Goal: Task Accomplishment & Management: Use online tool/utility

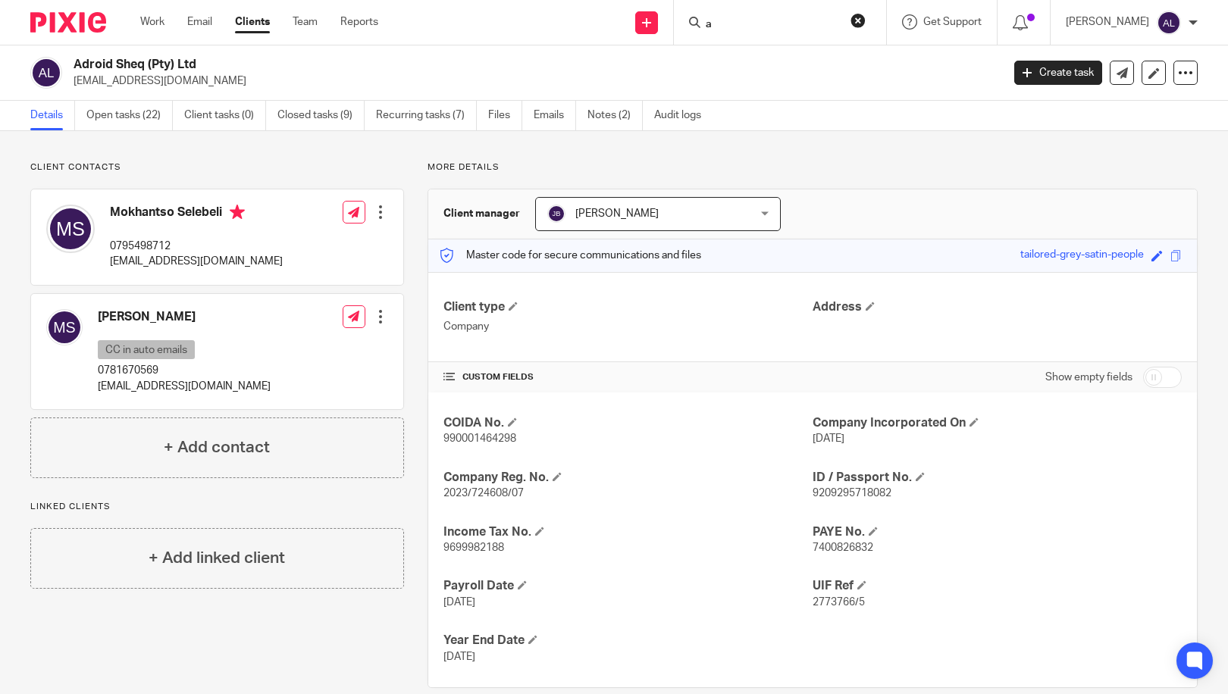
scroll to position [23, 0]
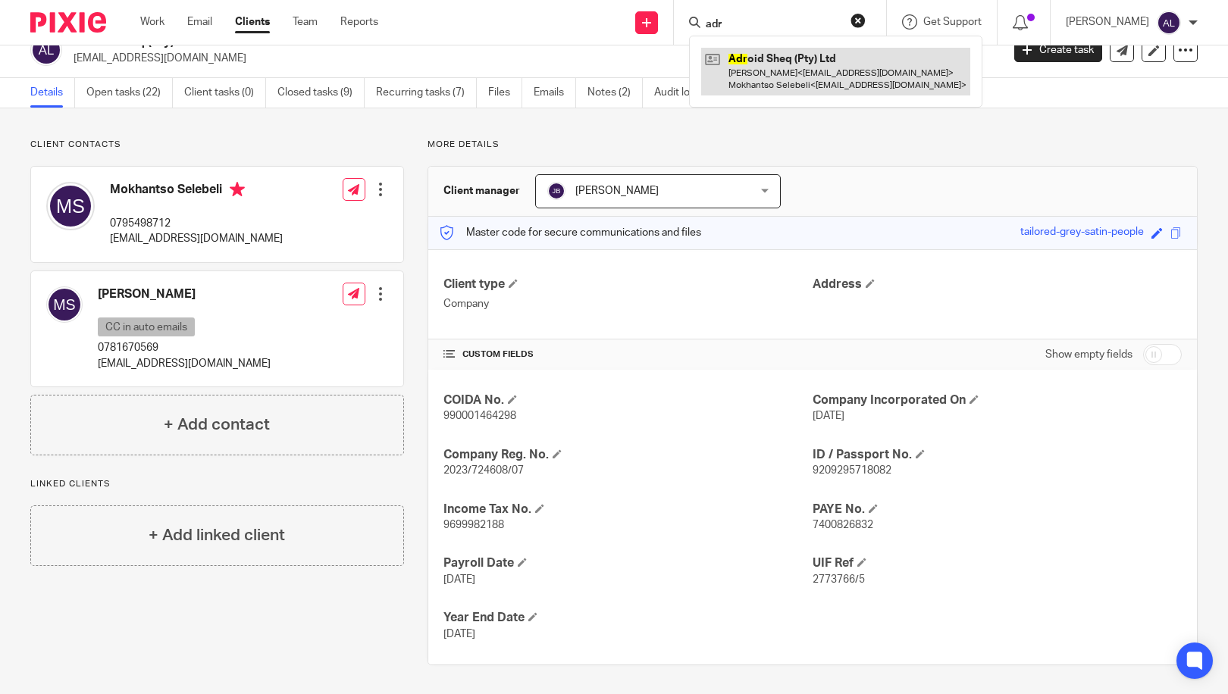
type input "adr"
click at [782, 77] on link at bounding box center [835, 71] width 269 height 47
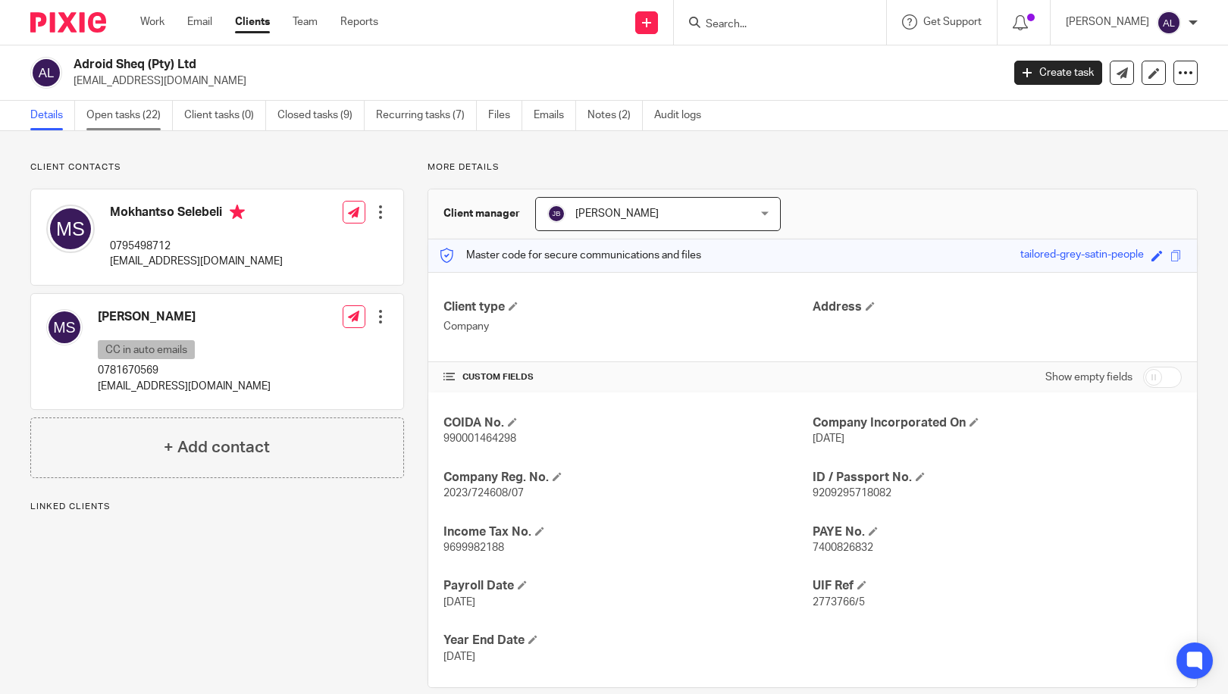
click at [132, 113] on link "Open tasks (22)" at bounding box center [129, 116] width 86 height 30
click at [153, 244] on p "0795498712" at bounding box center [196, 246] width 173 height 15
copy p "0795498712"
drag, startPoint x: 230, startPoint y: 215, endPoint x: 100, endPoint y: 221, distance: 129.7
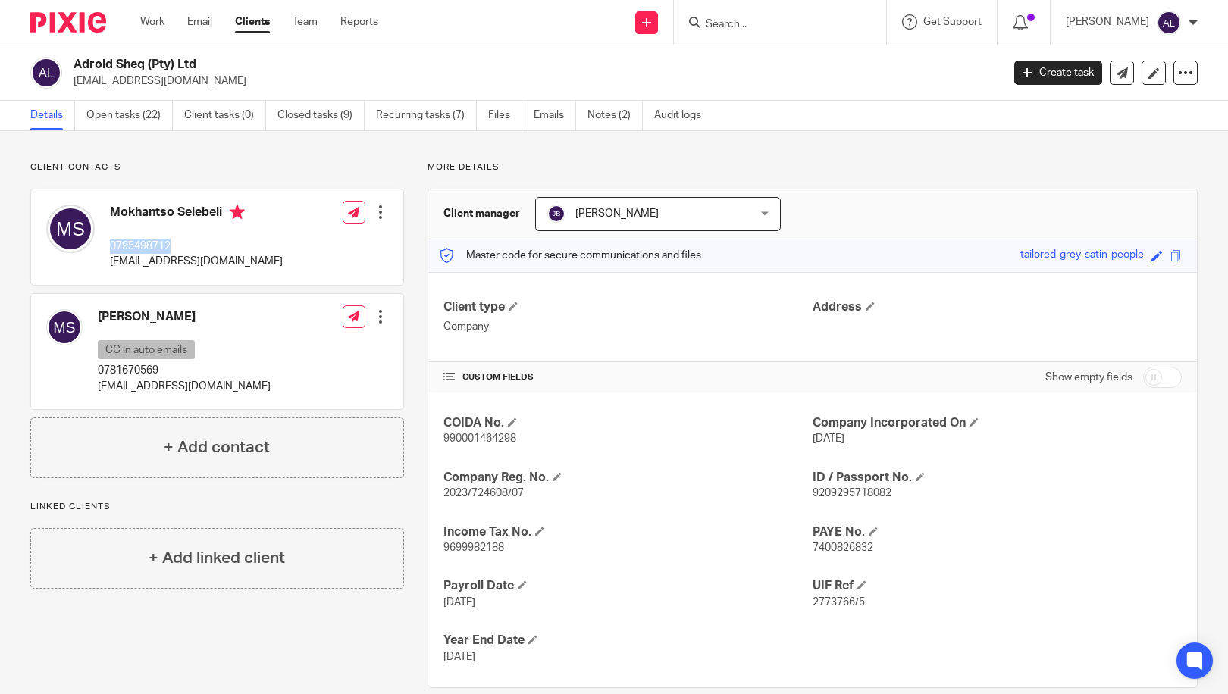
click at [100, 221] on div "Mokhantso Selebeli 0795498712 khantso360@gmail.com" at bounding box center [164, 237] width 237 height 80
copy div "Mokhantso Selebeli"
click at [155, 264] on p "[EMAIL_ADDRESS][DOMAIN_NAME]" at bounding box center [196, 261] width 173 height 15
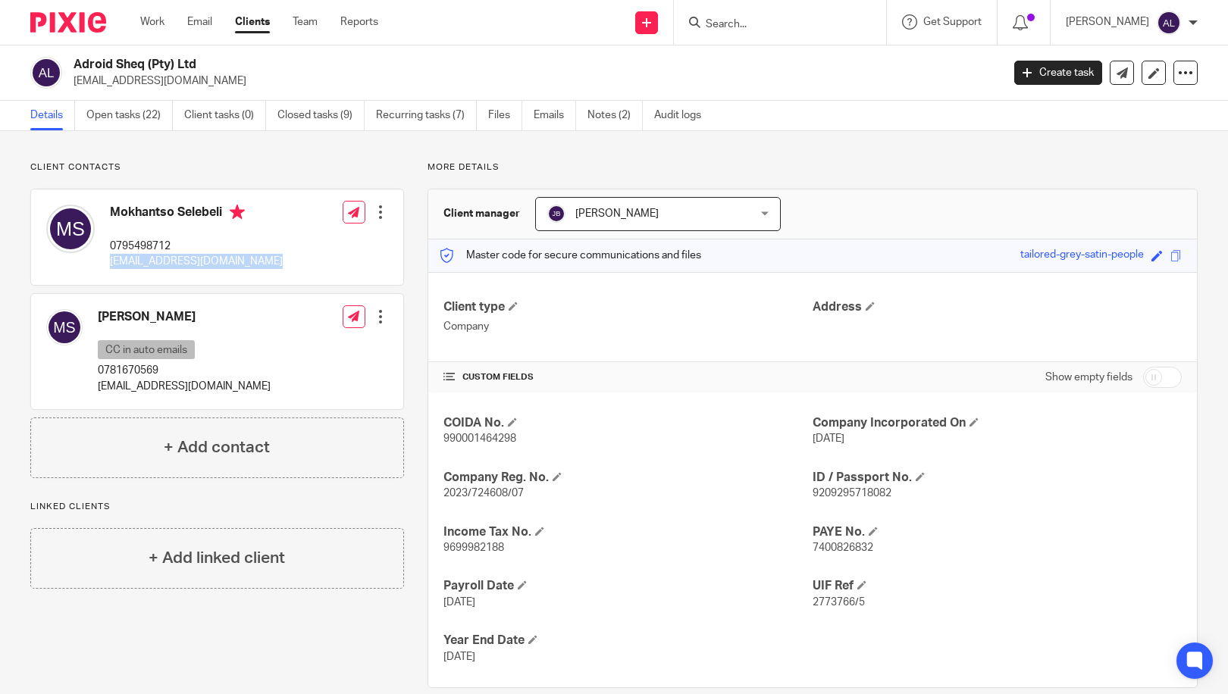
copy div "[EMAIL_ADDRESS][DOMAIN_NAME]"
click at [203, 213] on h4 "Mokhantso Selebeli" at bounding box center [196, 214] width 173 height 19
copy h4 "Selebeli"
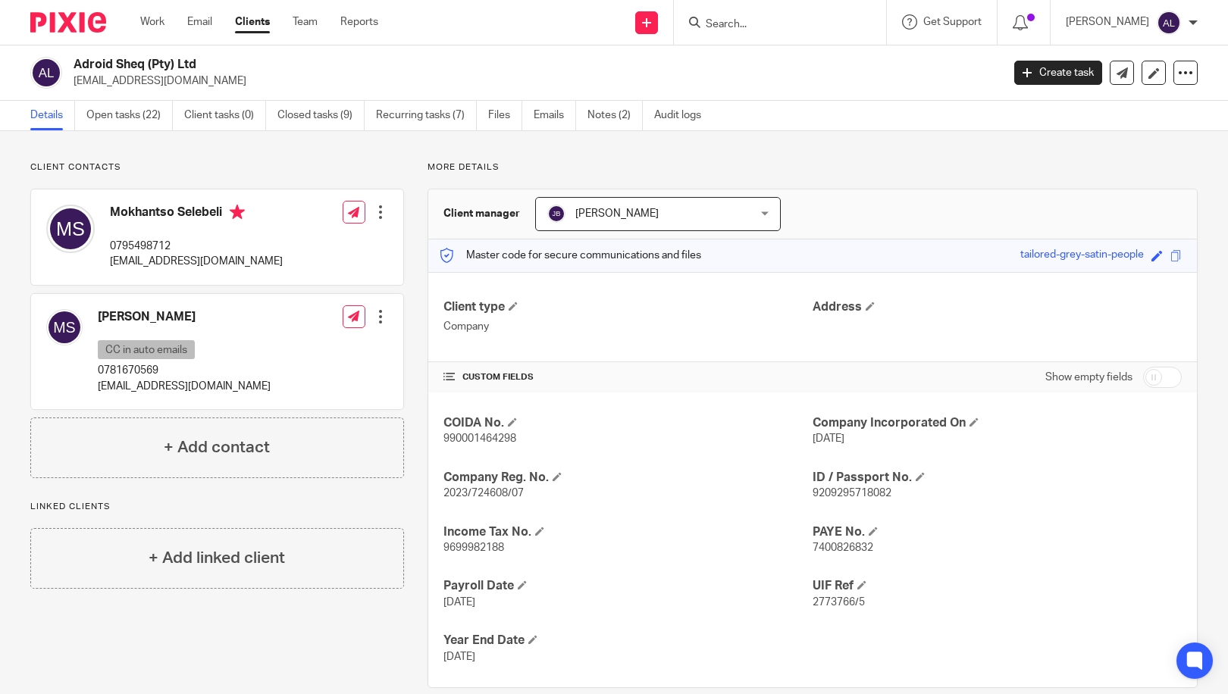
click at [142, 212] on h4 "Mokhantso Selebeli" at bounding box center [196, 214] width 173 height 19
copy h4 "Mokhantso"
click at [138, 243] on p "0795498712" at bounding box center [196, 246] width 173 height 15
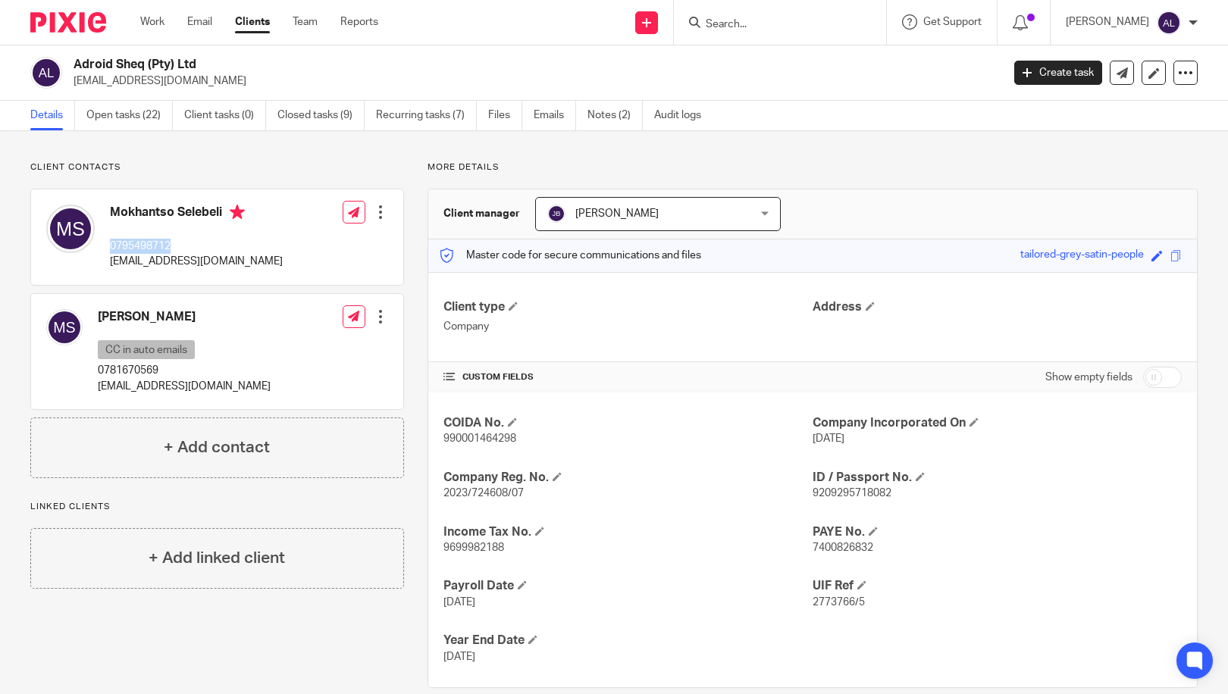
copy p "0795498712"
click at [153, 247] on p "0795498712" at bounding box center [196, 246] width 173 height 15
click at [148, 262] on p "[EMAIL_ADDRESS][DOMAIN_NAME]" at bounding box center [196, 261] width 173 height 15
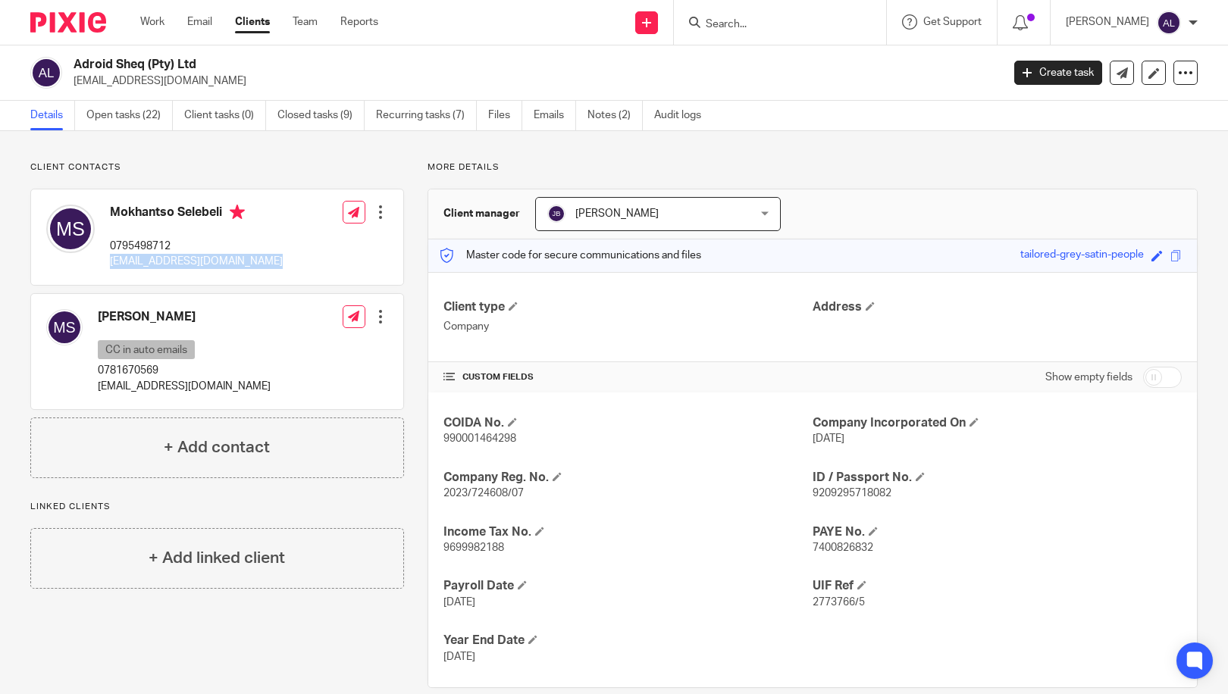
click at [148, 262] on p "[EMAIL_ADDRESS][DOMAIN_NAME]" at bounding box center [196, 261] width 173 height 15
copy div "[EMAIL_ADDRESS][DOMAIN_NAME]"
click at [145, 215] on h4 "Mokhantso Selebeli" at bounding box center [196, 214] width 173 height 19
copy h4 "Mokhantso"
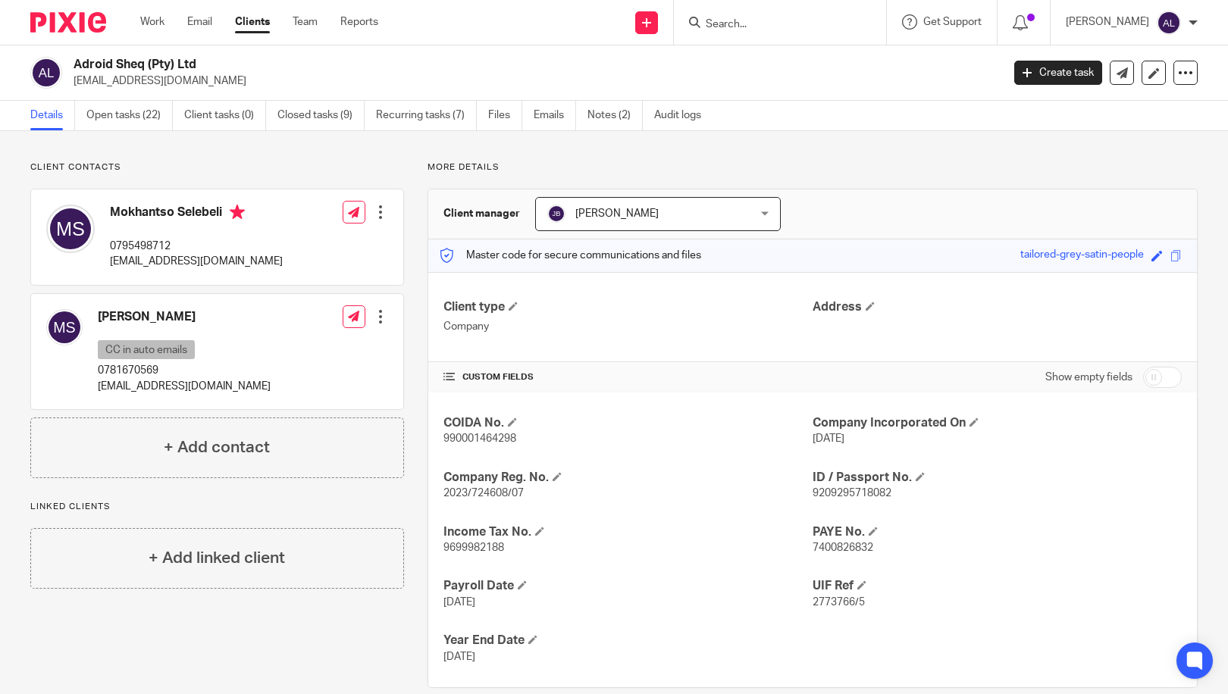
click at [210, 212] on h4 "Mokhantso Selebeli" at bounding box center [196, 214] width 173 height 19
copy h4 "Selebeli"
click at [174, 263] on p "[EMAIL_ADDRESS][DOMAIN_NAME]" at bounding box center [196, 261] width 173 height 15
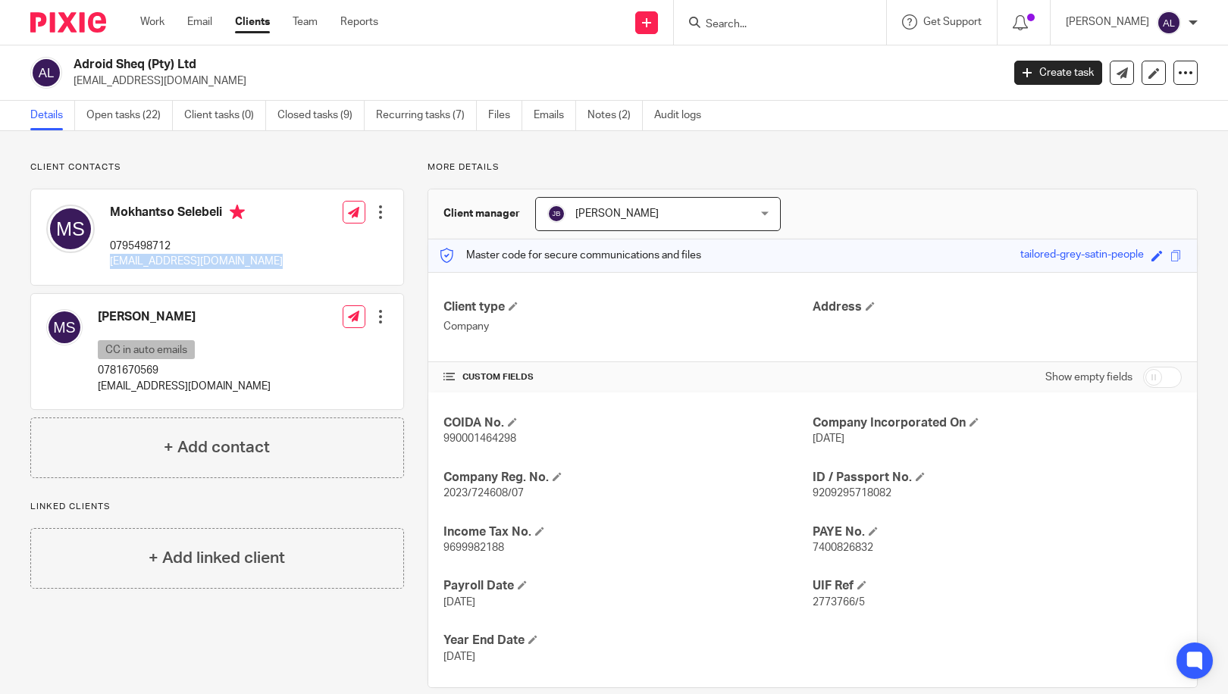
click at [174, 263] on p "[EMAIL_ADDRESS][DOMAIN_NAME]" at bounding box center [196, 261] width 173 height 15
click at [129, 209] on h4 "Mokhantso Selebeli" at bounding box center [196, 214] width 173 height 19
click at [195, 214] on h4 "Mokhantso Selebeli" at bounding box center [196, 214] width 173 height 19
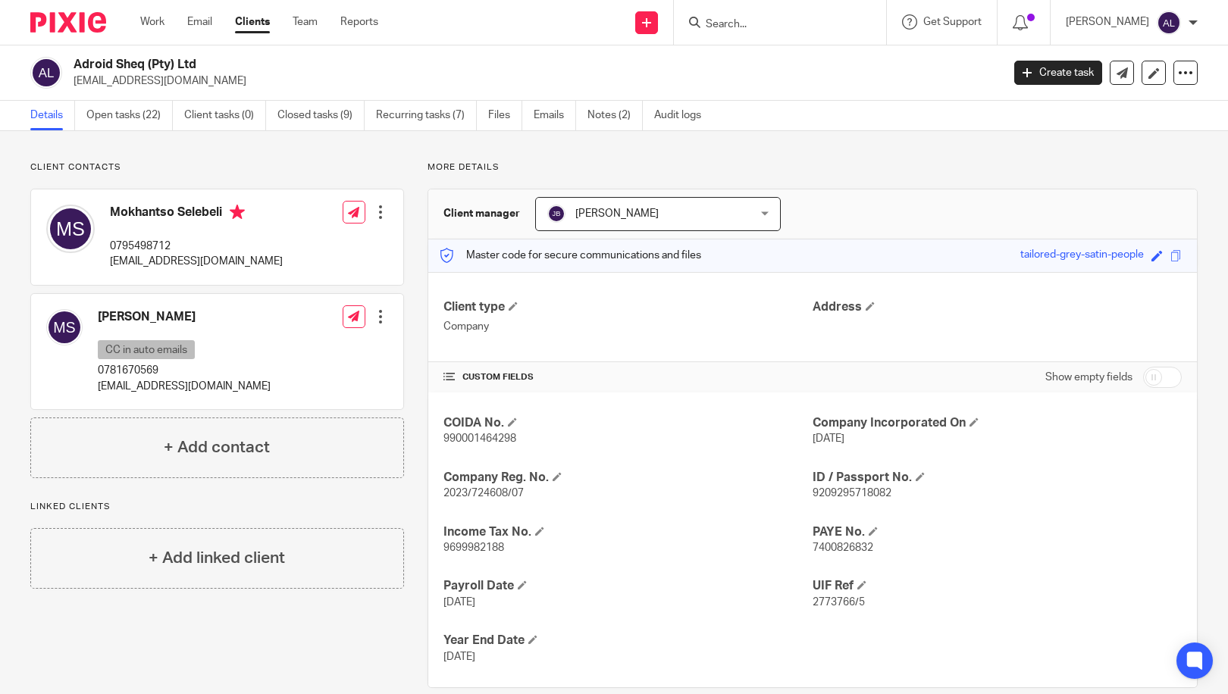
click at [133, 215] on h4 "Mokhantso Selebeli" at bounding box center [196, 214] width 173 height 19
click at [155, 246] on p "0795498712" at bounding box center [196, 246] width 173 height 15
click at [158, 259] on p "[EMAIL_ADDRESS][DOMAIN_NAME]" at bounding box center [196, 261] width 173 height 15
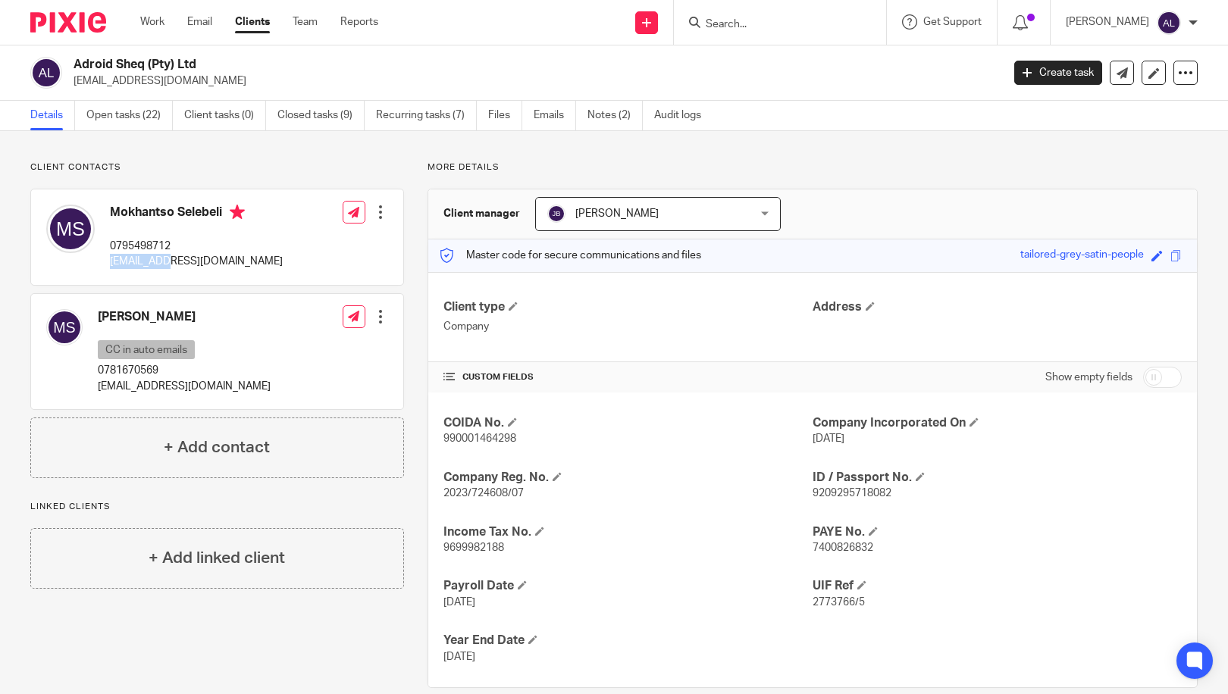
click at [158, 259] on p "[EMAIL_ADDRESS][DOMAIN_NAME]" at bounding box center [196, 261] width 173 height 15
click at [143, 124] on link "Open tasks (22)" at bounding box center [129, 116] width 86 height 30
click at [136, 213] on h4 "Mokhantso Selebeli" at bounding box center [196, 214] width 173 height 19
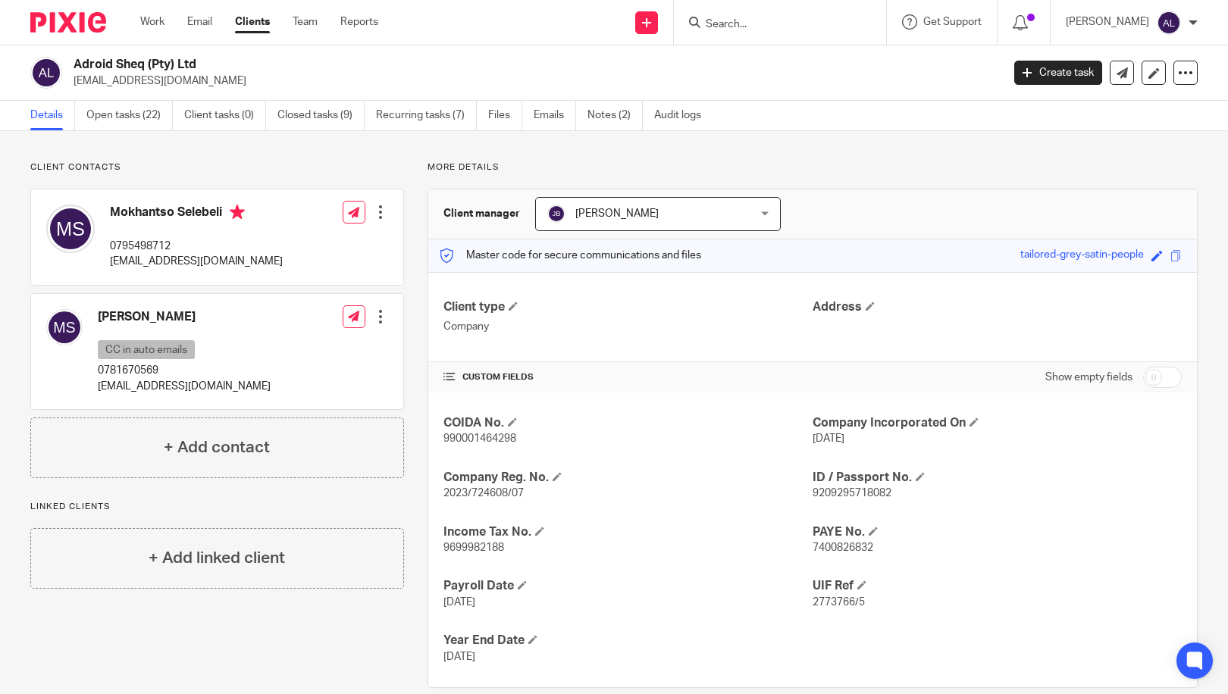
click at [209, 211] on h4 "Mokhantso Selebeli" at bounding box center [196, 214] width 173 height 19
click at [155, 261] on p "[EMAIL_ADDRESS][DOMAIN_NAME]" at bounding box center [196, 261] width 173 height 15
click at [146, 242] on p "0795498712" at bounding box center [196, 246] width 173 height 15
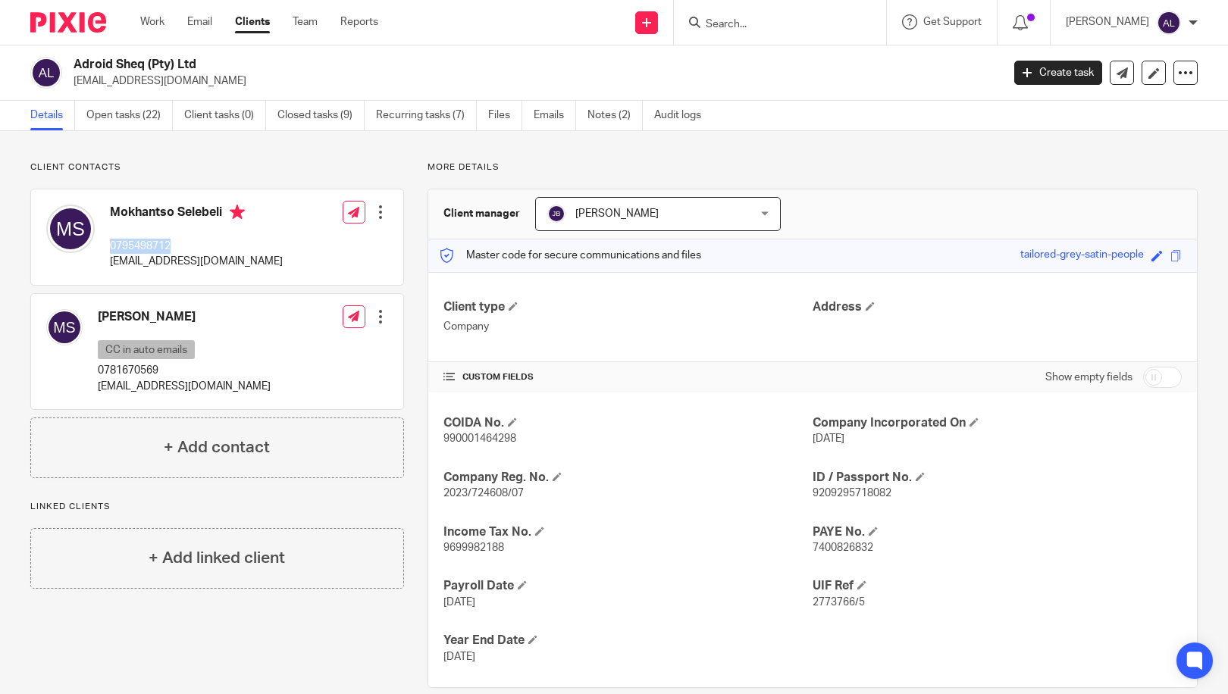
click at [146, 242] on p "0795498712" at bounding box center [196, 246] width 173 height 15
click at [112, 112] on link "Open tasks (22)" at bounding box center [129, 116] width 86 height 30
click at [150, 245] on p "0795498712" at bounding box center [196, 246] width 173 height 15
click at [156, 262] on p "[EMAIL_ADDRESS][DOMAIN_NAME]" at bounding box center [196, 261] width 173 height 15
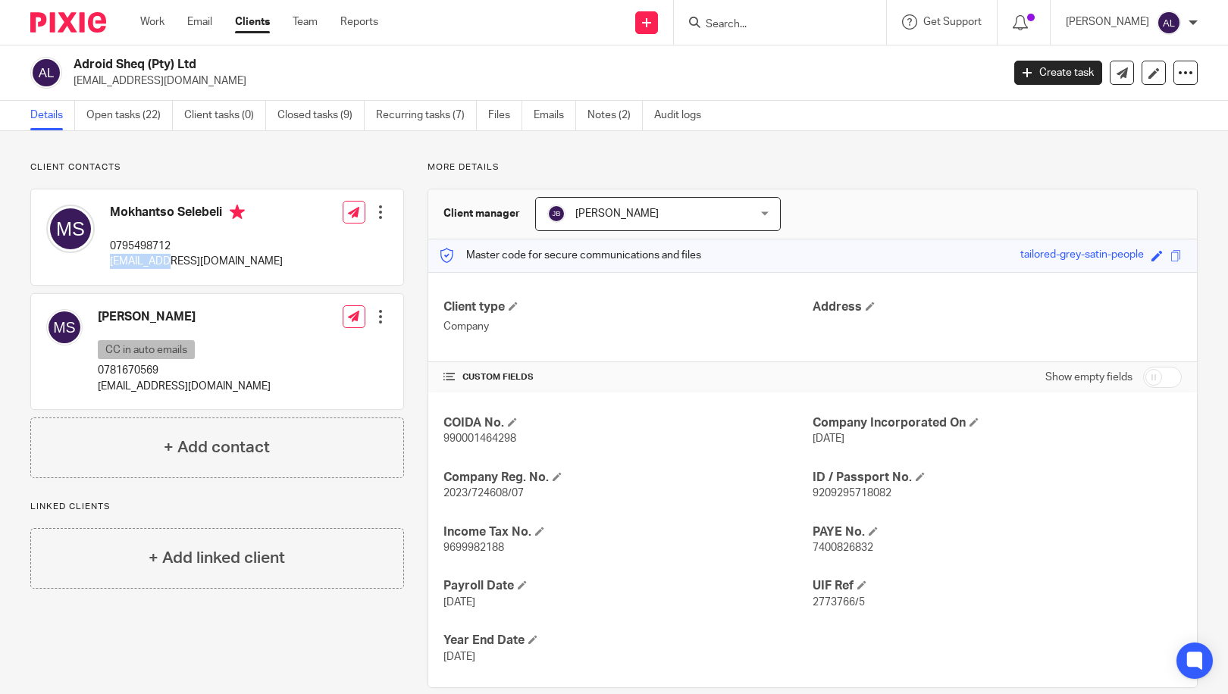
click at [156, 262] on p "[EMAIL_ADDRESS][DOMAIN_NAME]" at bounding box center [196, 261] width 173 height 15
click at [137, 215] on h4 "Mokhantso Selebeli" at bounding box center [196, 214] width 173 height 19
click at [205, 215] on h4 "Mokhantso Selebeli" at bounding box center [196, 214] width 173 height 19
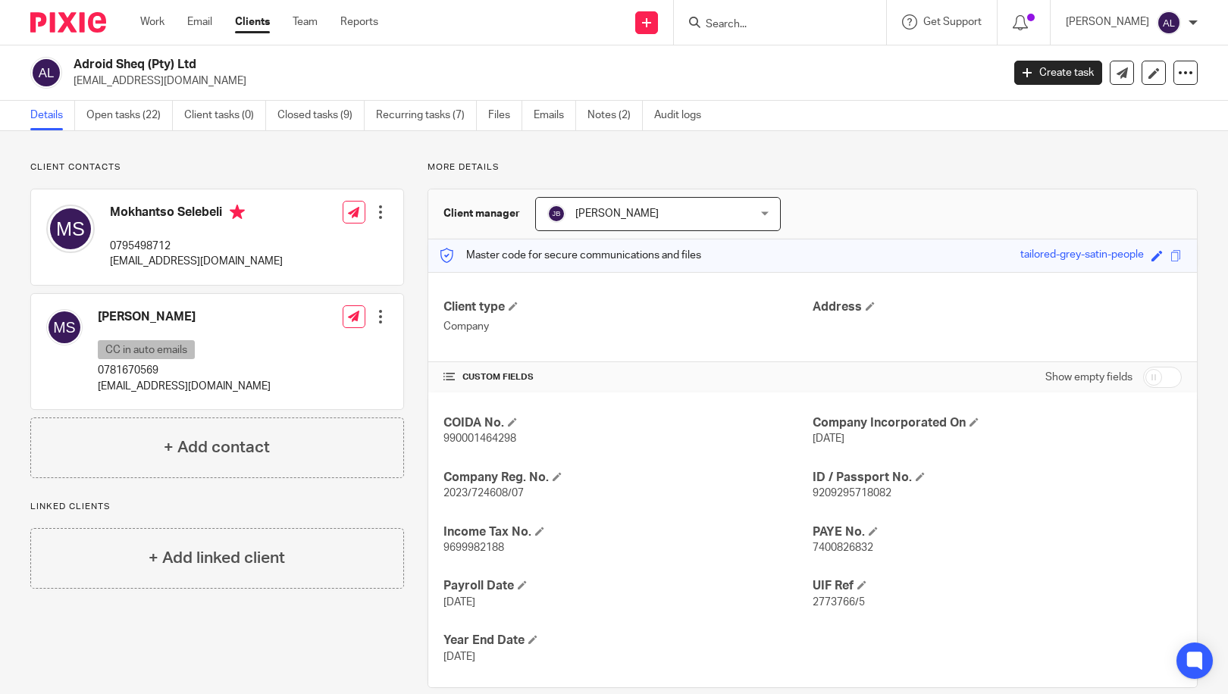
click at [205, 215] on h4 "Mokhantso Selebeli" at bounding box center [196, 214] width 173 height 19
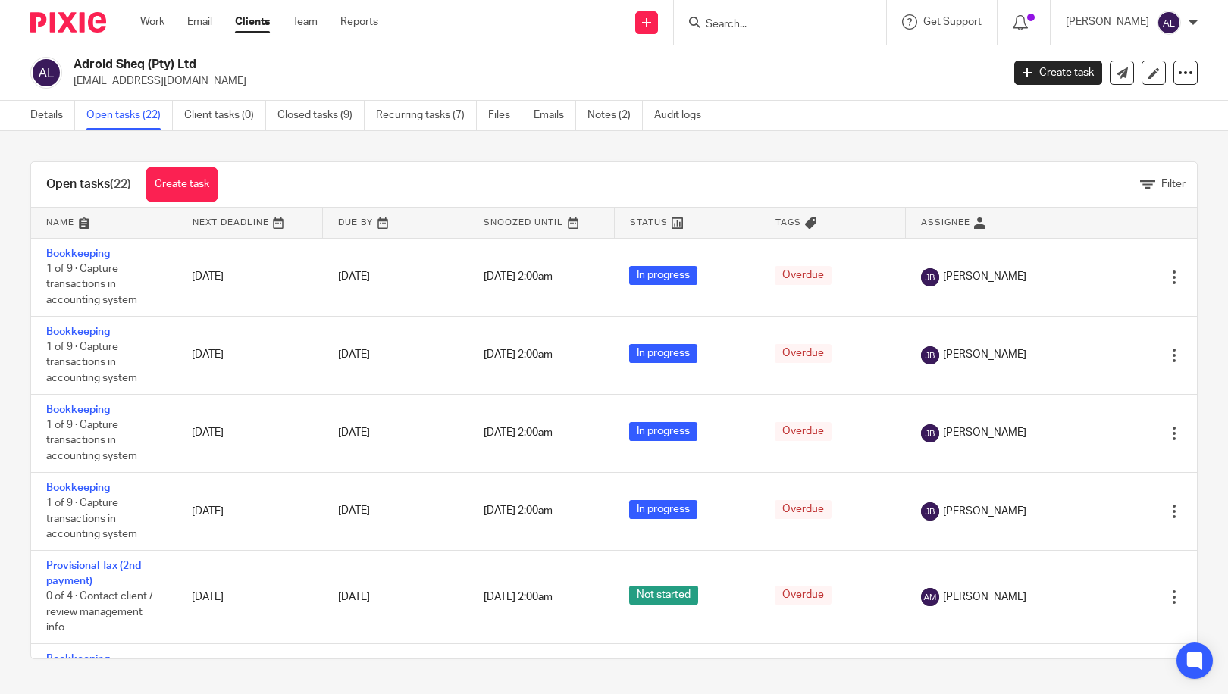
click at [67, 226] on link at bounding box center [104, 223] width 146 height 30
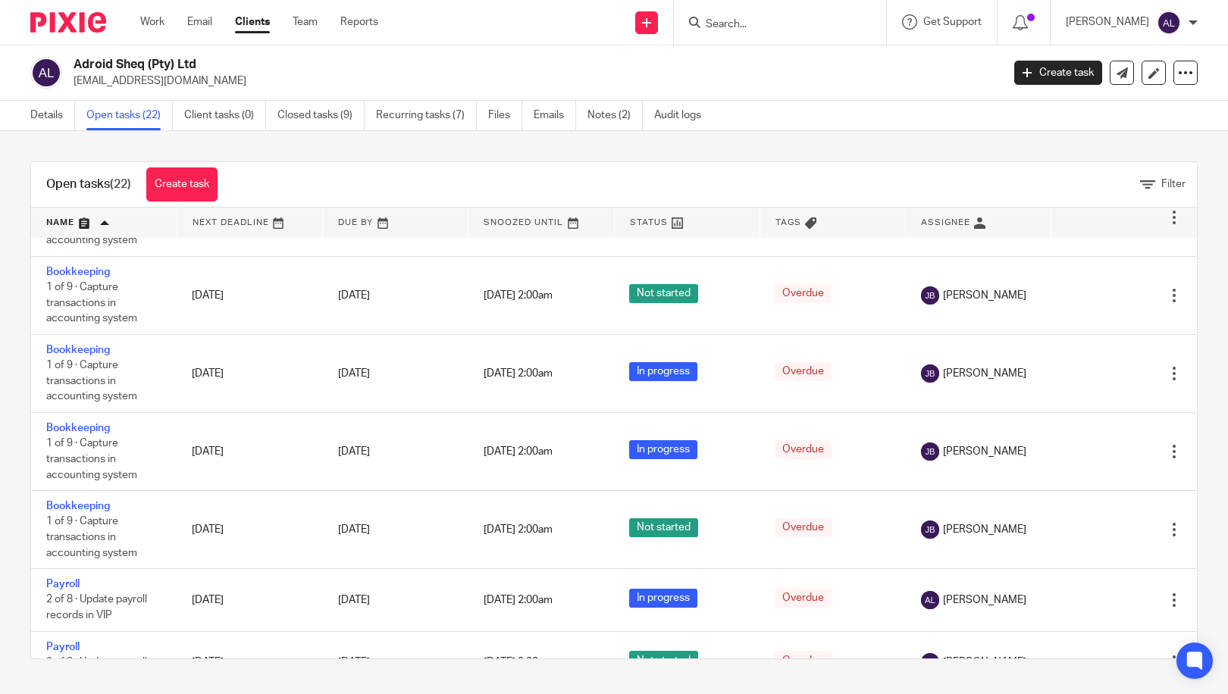
scroll to position [834, 0]
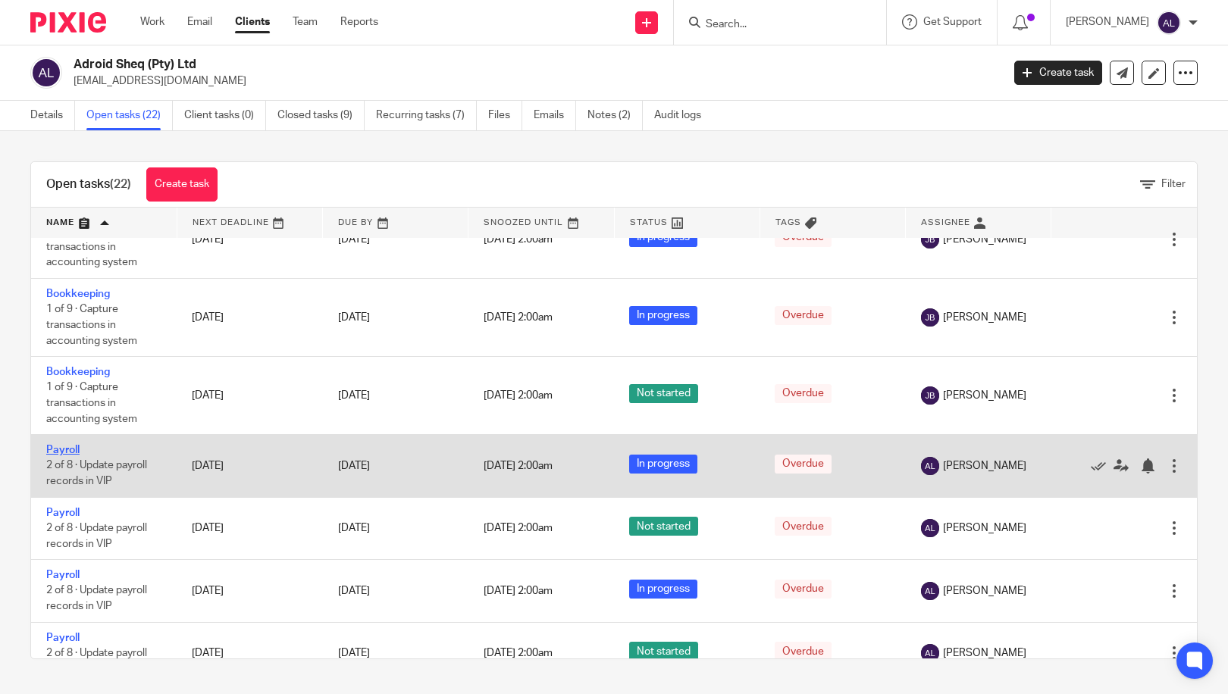
click at [64, 450] on link "Payroll" at bounding box center [62, 450] width 33 height 11
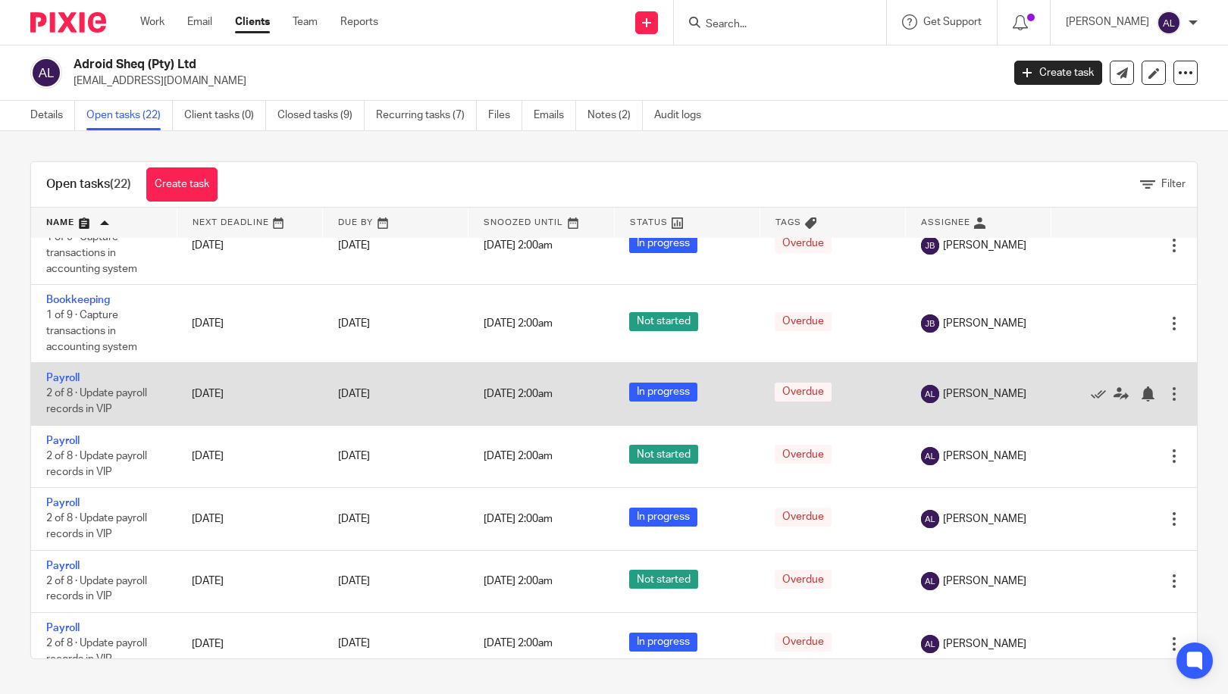
scroll to position [986, 0]
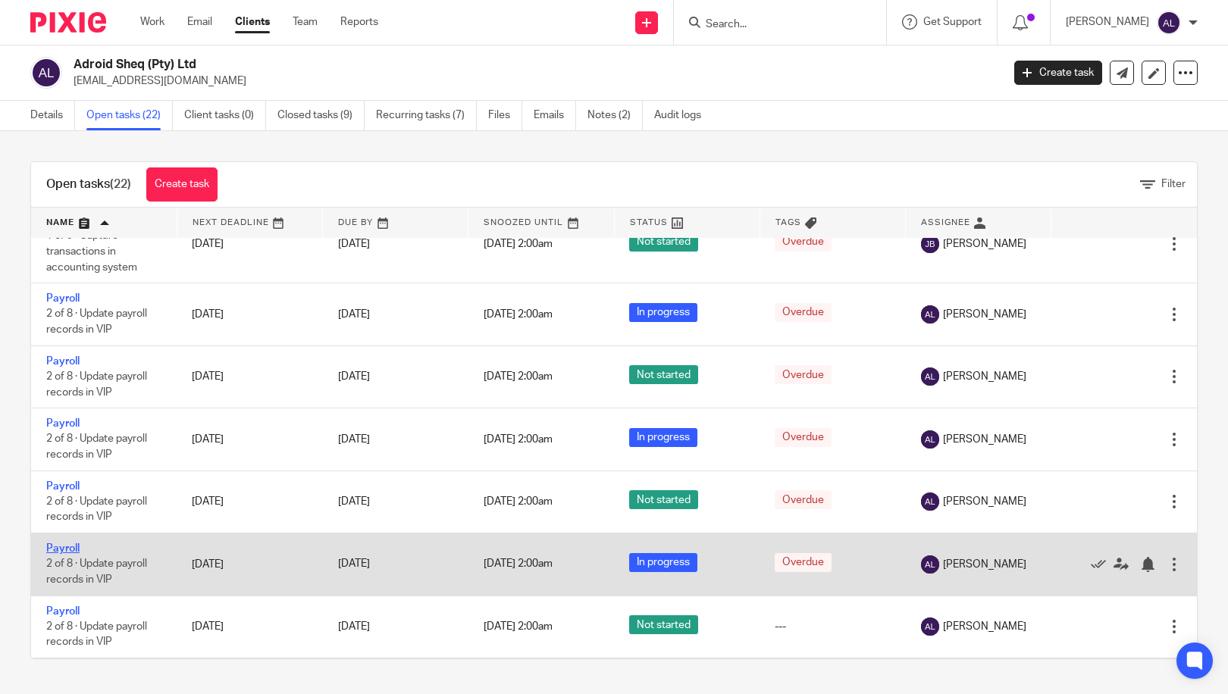
click at [68, 547] on link "Payroll" at bounding box center [62, 549] width 33 height 11
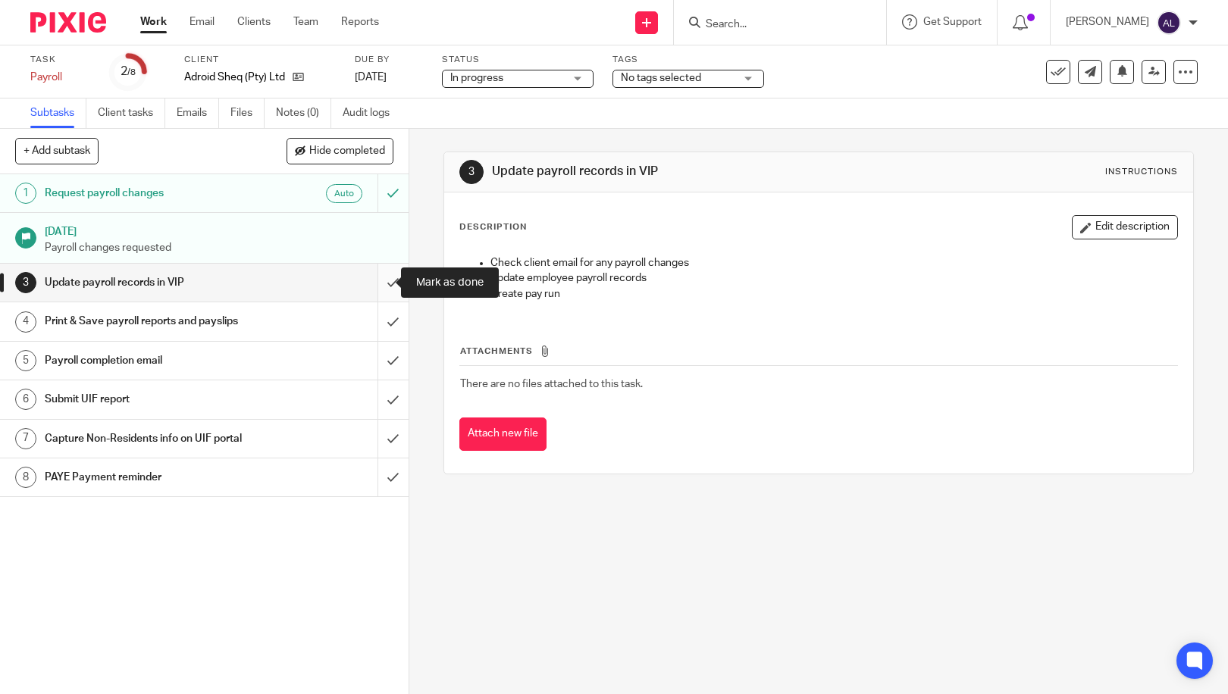
click at [376, 286] on input "submit" at bounding box center [204, 283] width 409 height 38
click at [378, 322] on input "submit" at bounding box center [204, 321] width 409 height 38
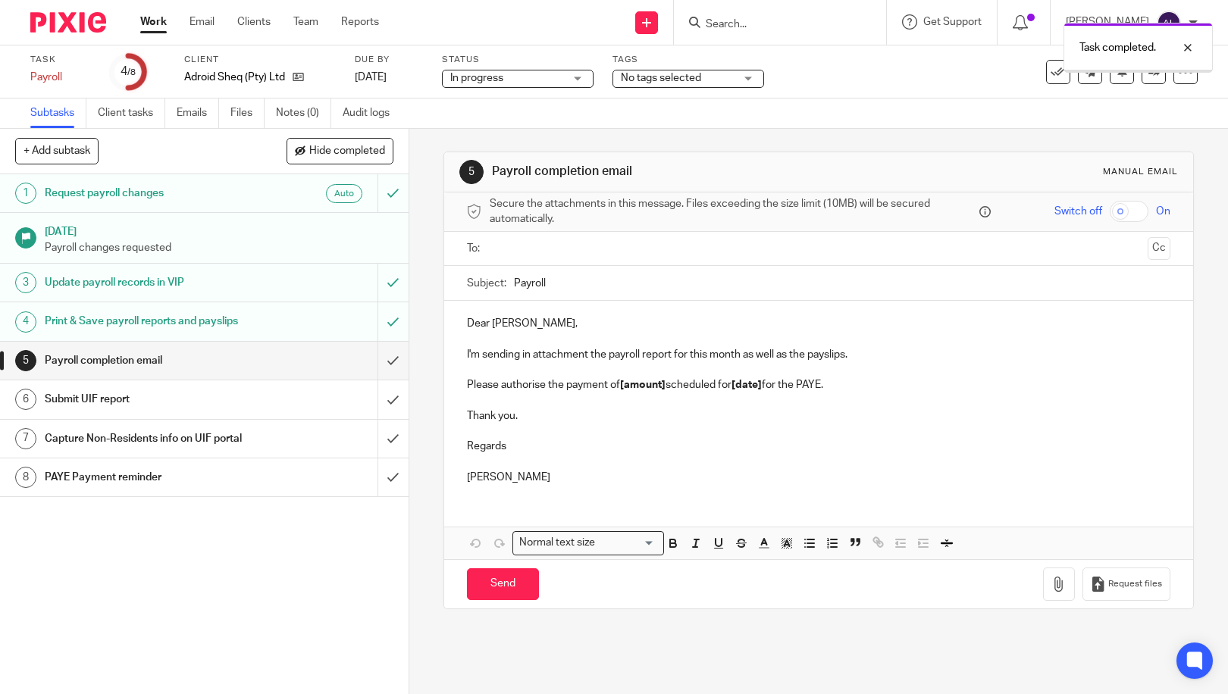
click at [554, 252] on input "text" at bounding box center [818, 248] width 647 height 17
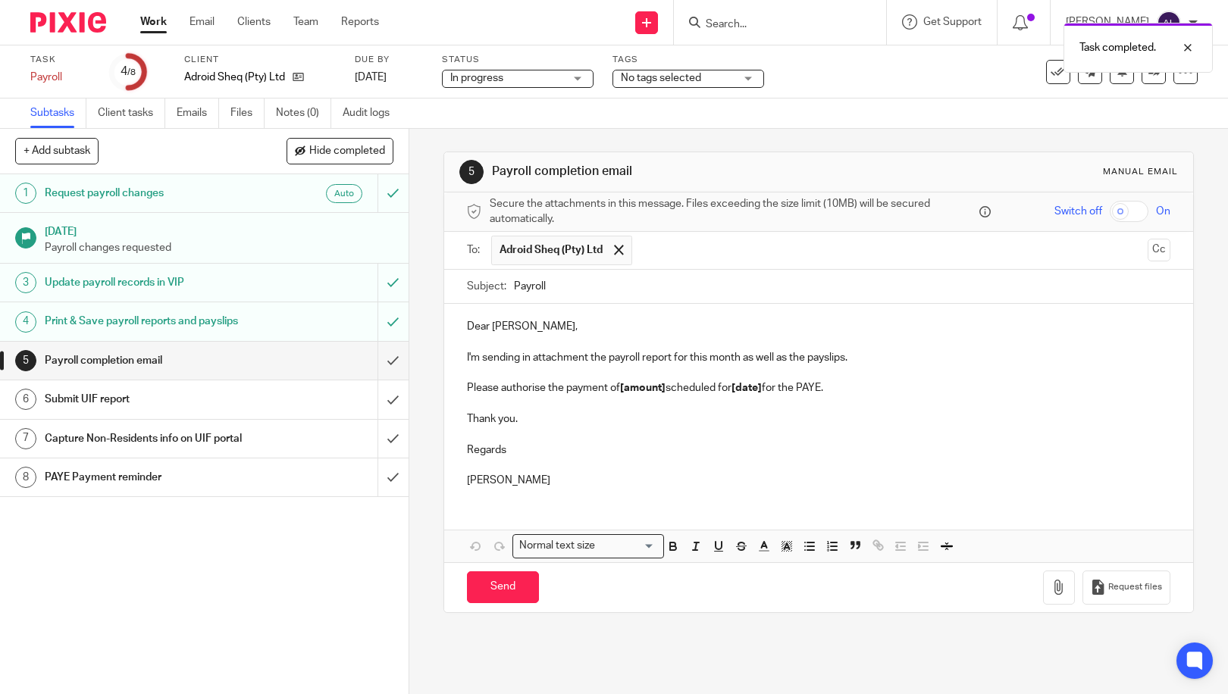
click at [514, 287] on input "Payroll" at bounding box center [842, 287] width 657 height 34
click at [689, 289] on input "March Payroll" at bounding box center [842, 287] width 657 height 34
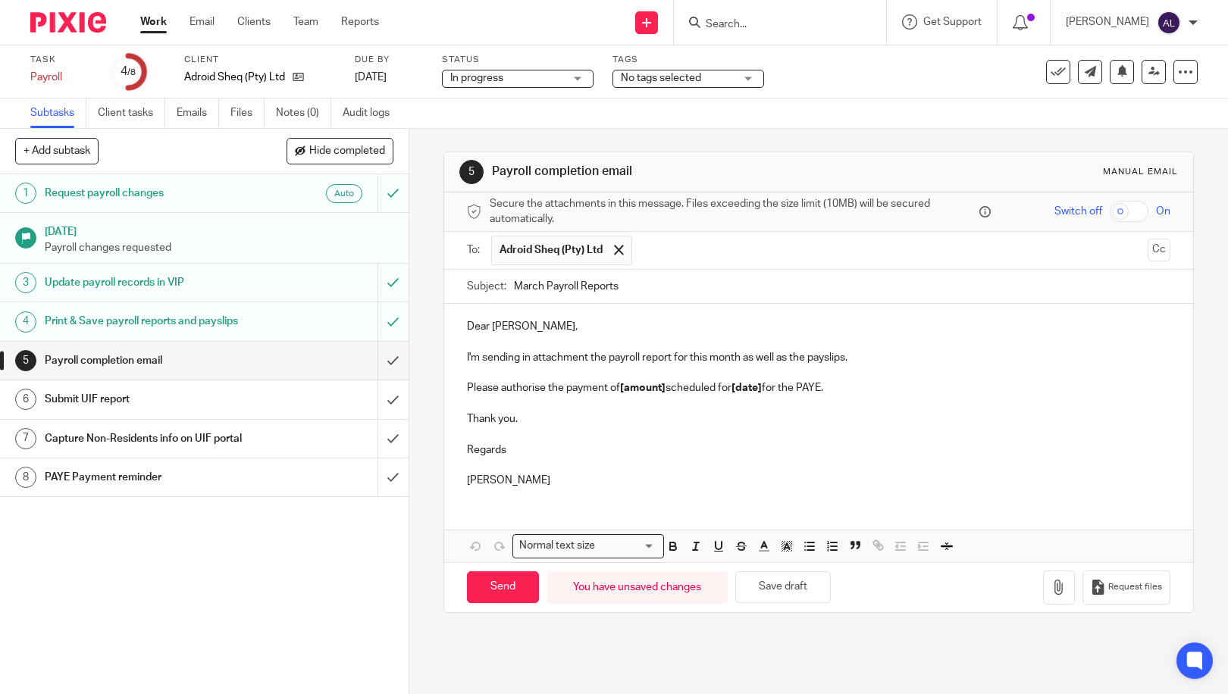
type input "March Payroll Reports"
drag, startPoint x: 823, startPoint y: 387, endPoint x: 462, endPoint y: 386, distance: 360.1
click at [467, 386] on p "Please authorise the payment of [amount] scheduled for [date] for the PAYE." at bounding box center [819, 388] width 704 height 15
drag, startPoint x: 525, startPoint y: 421, endPoint x: 448, endPoint y: 387, distance: 83.5
click at [448, 387] on div "Dear Mokhantso, I'm sending in attachment the payroll report for this month as …" at bounding box center [818, 402] width 749 height 196
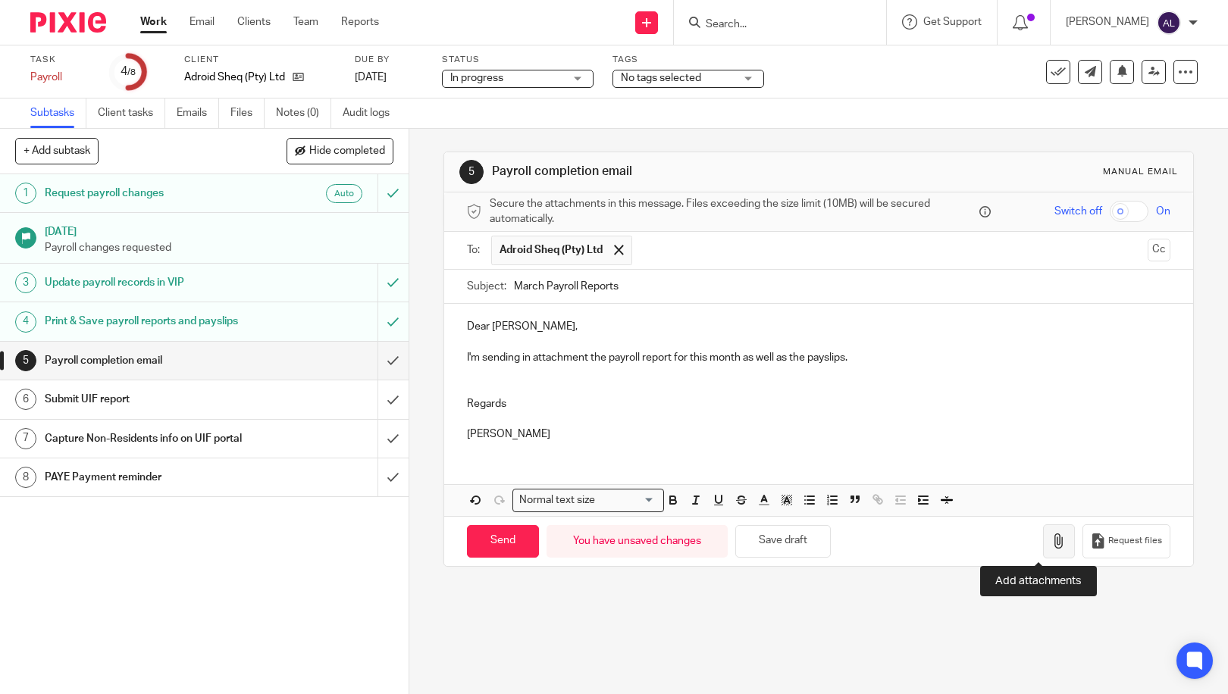
click at [1052, 543] on icon "button" at bounding box center [1059, 541] width 15 height 15
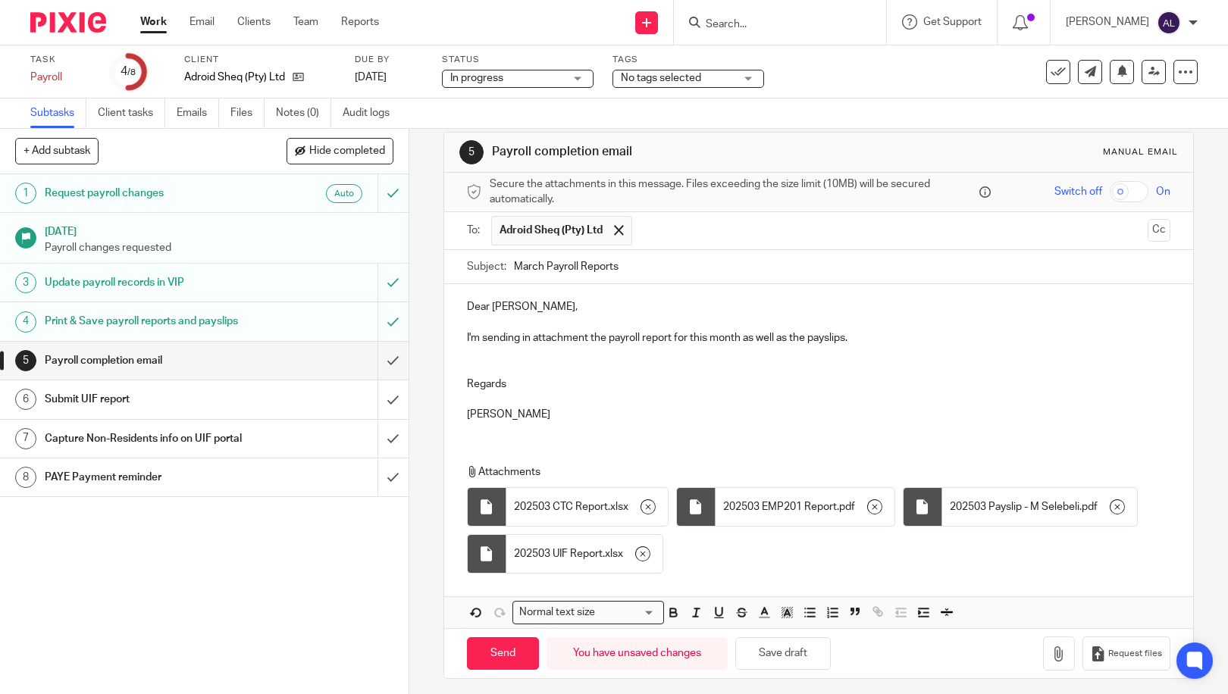
scroll to position [27, 0]
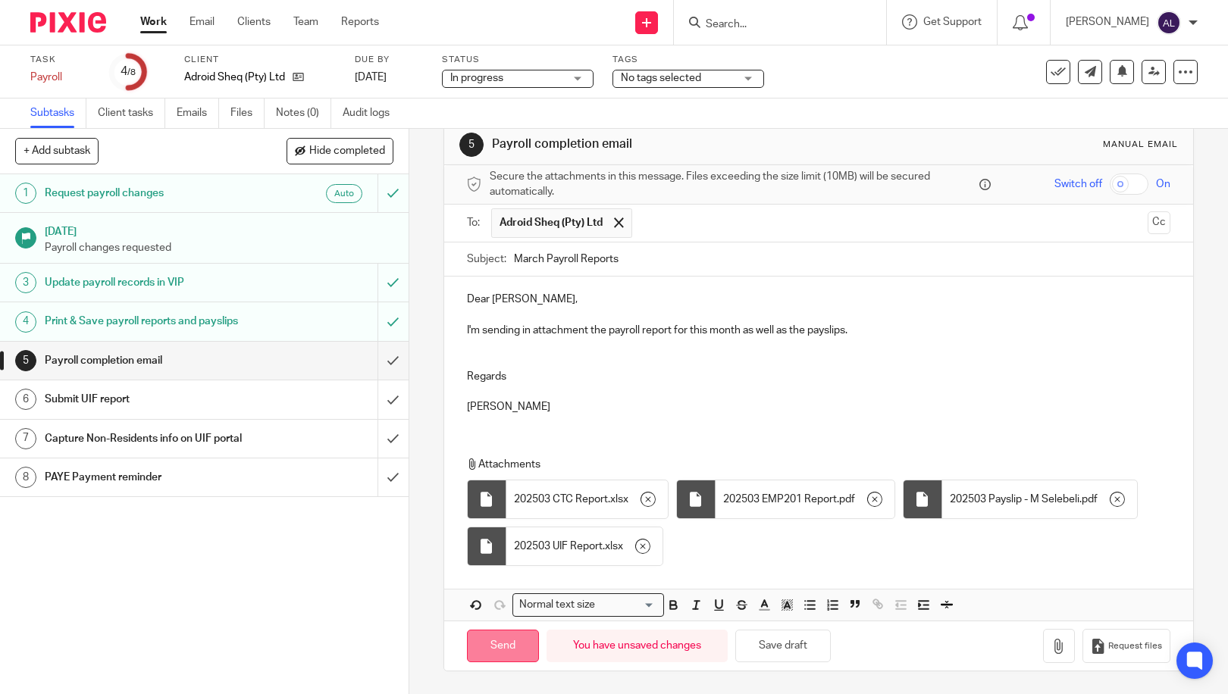
click at [512, 649] on input "Send" at bounding box center [503, 646] width 72 height 33
type input "Sent"
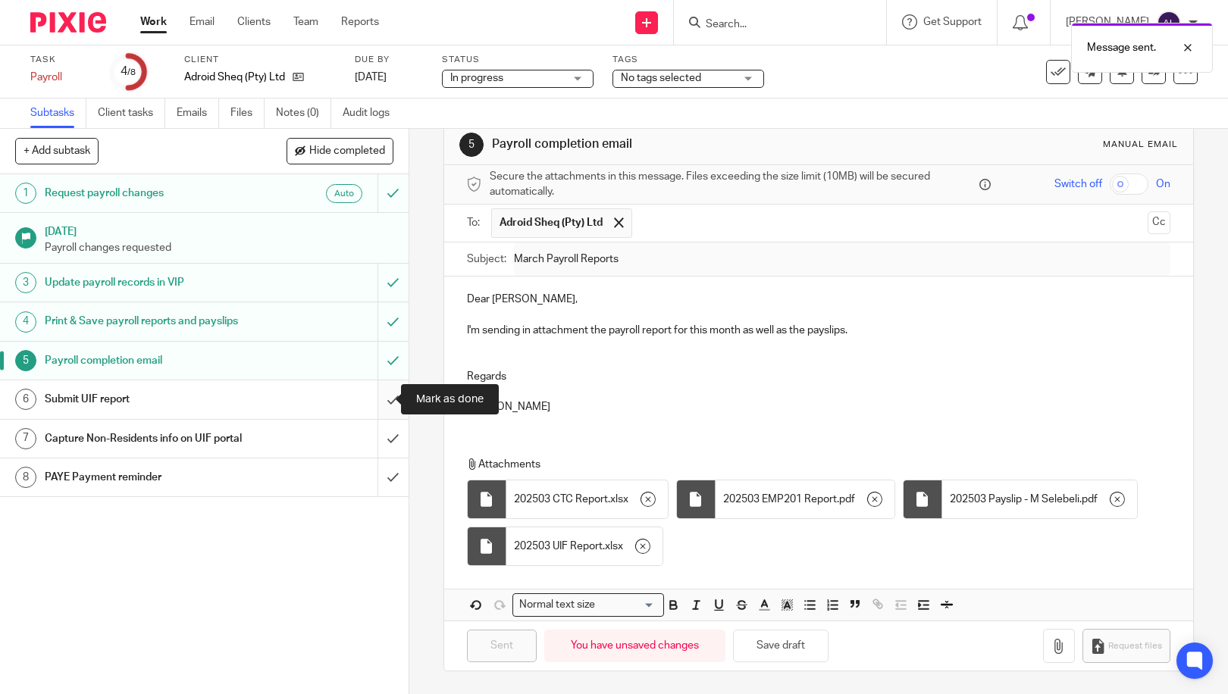
click at [381, 401] on input "submit" at bounding box center [204, 400] width 409 height 38
click at [379, 434] on input "submit" at bounding box center [204, 439] width 409 height 38
click at [373, 481] on input "submit" at bounding box center [204, 478] width 409 height 38
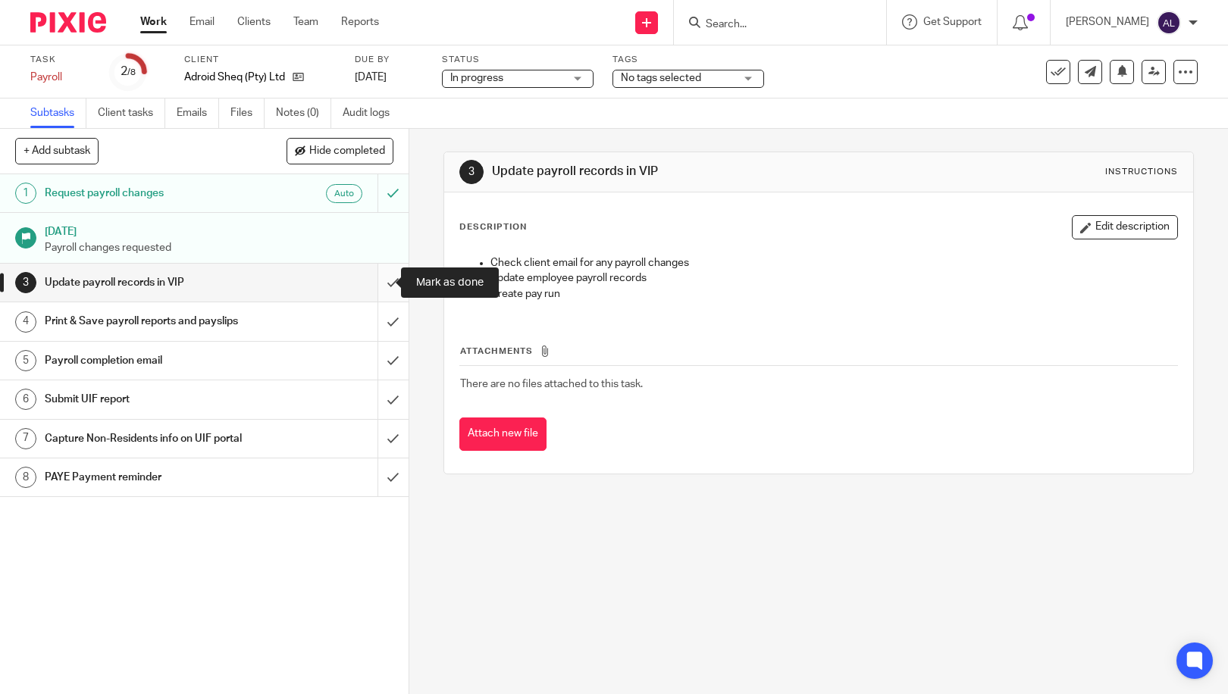
click at [384, 284] on input "submit" at bounding box center [204, 283] width 409 height 38
click at [383, 312] on input "submit" at bounding box center [204, 321] width 409 height 38
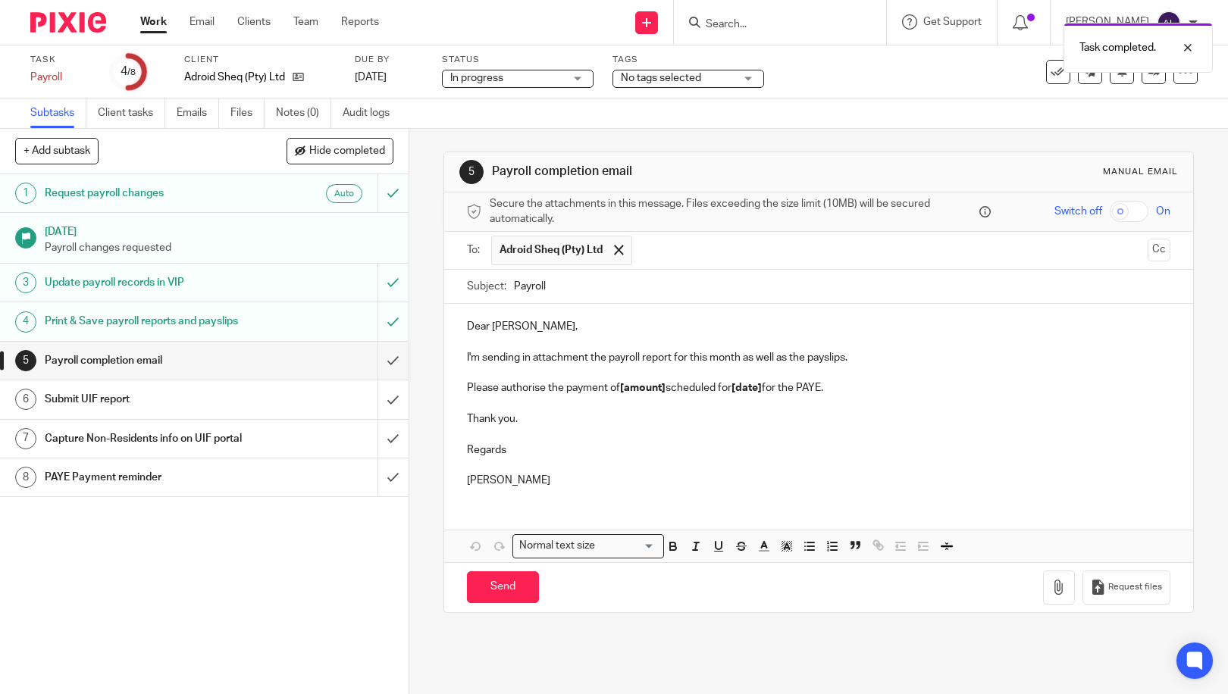
click at [514, 287] on input "Payroll" at bounding box center [842, 287] width 657 height 34
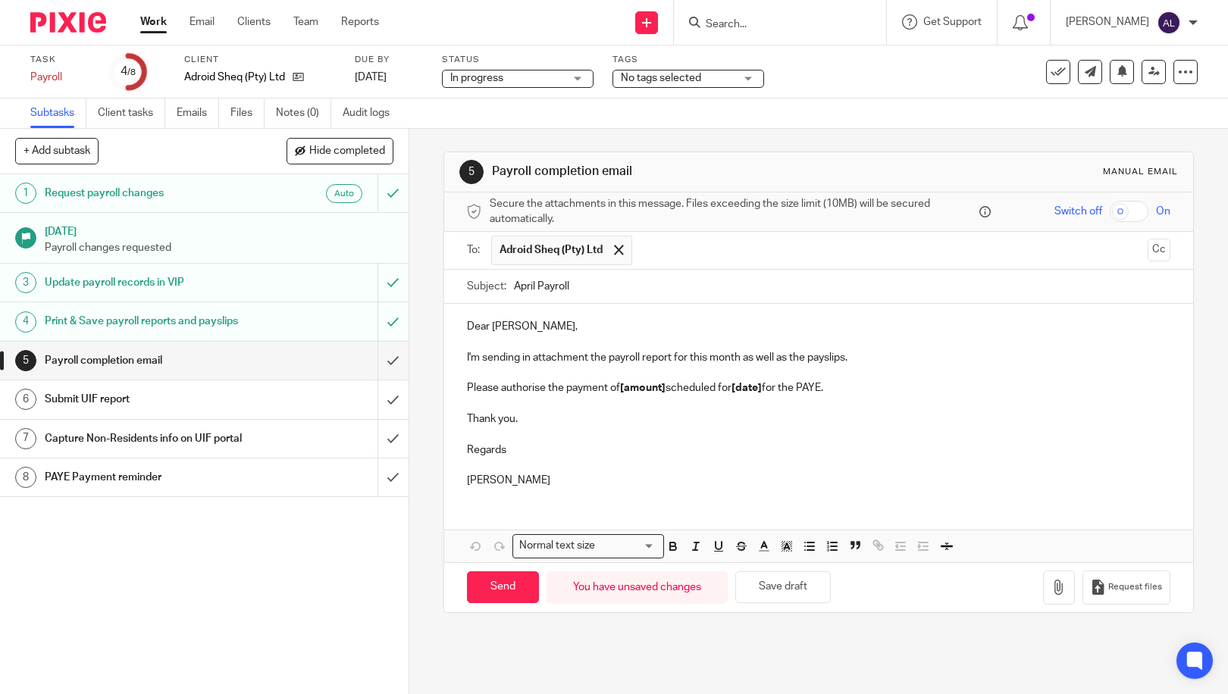
click at [609, 284] on input "April Payroll" at bounding box center [842, 287] width 657 height 34
type input "April Payroll Reports"
drag, startPoint x: 845, startPoint y: 387, endPoint x: 465, endPoint y: 393, distance: 379.9
click at [467, 393] on p "Please authorise the payment of [amount] scheduled for [date] for the PAYE." at bounding box center [819, 388] width 704 height 15
click at [528, 429] on p at bounding box center [819, 434] width 704 height 15
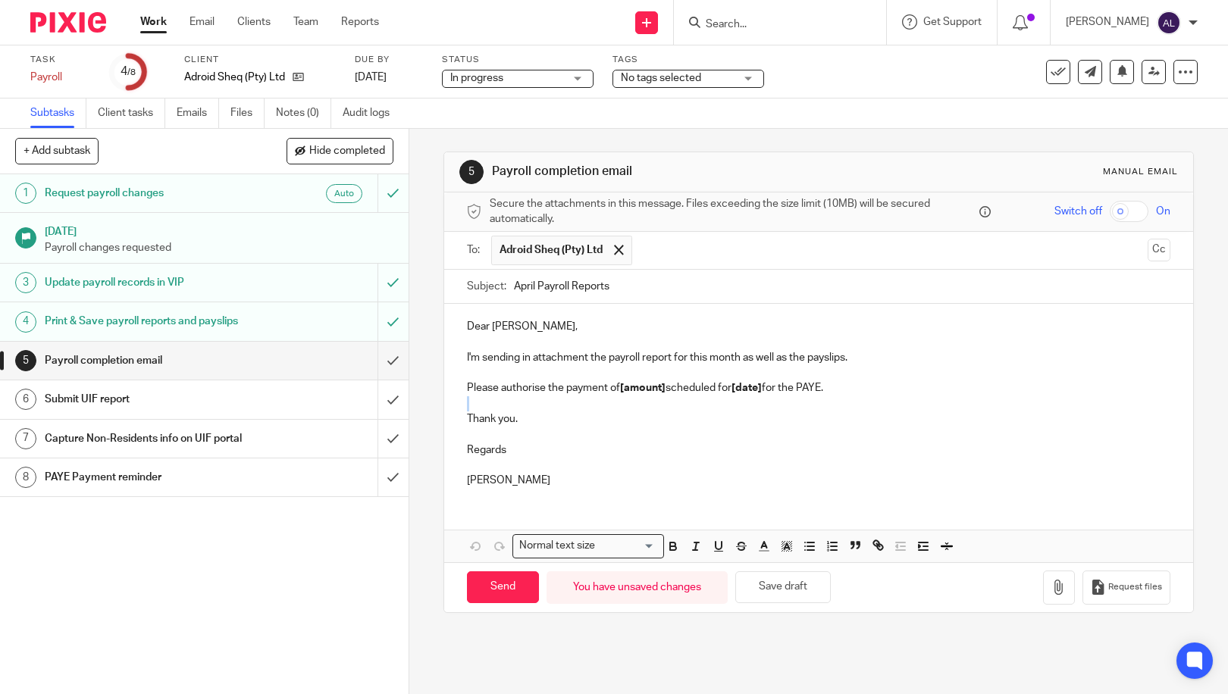
drag, startPoint x: 826, startPoint y: 389, endPoint x: 530, endPoint y: 411, distance: 296.5
click at [460, 415] on div "Dear Mokhantso, I'm sending in attachment the payroll report for this month as …" at bounding box center [818, 402] width 749 height 196
click at [530, 412] on p "Thank you." at bounding box center [819, 419] width 704 height 15
drag, startPoint x: 525, startPoint y: 417, endPoint x: 444, endPoint y: 387, distance: 86.3
click at [444, 387] on div "Dear Mokhantso, I'm sending in attachment the payroll report for this month as …" at bounding box center [818, 402] width 749 height 196
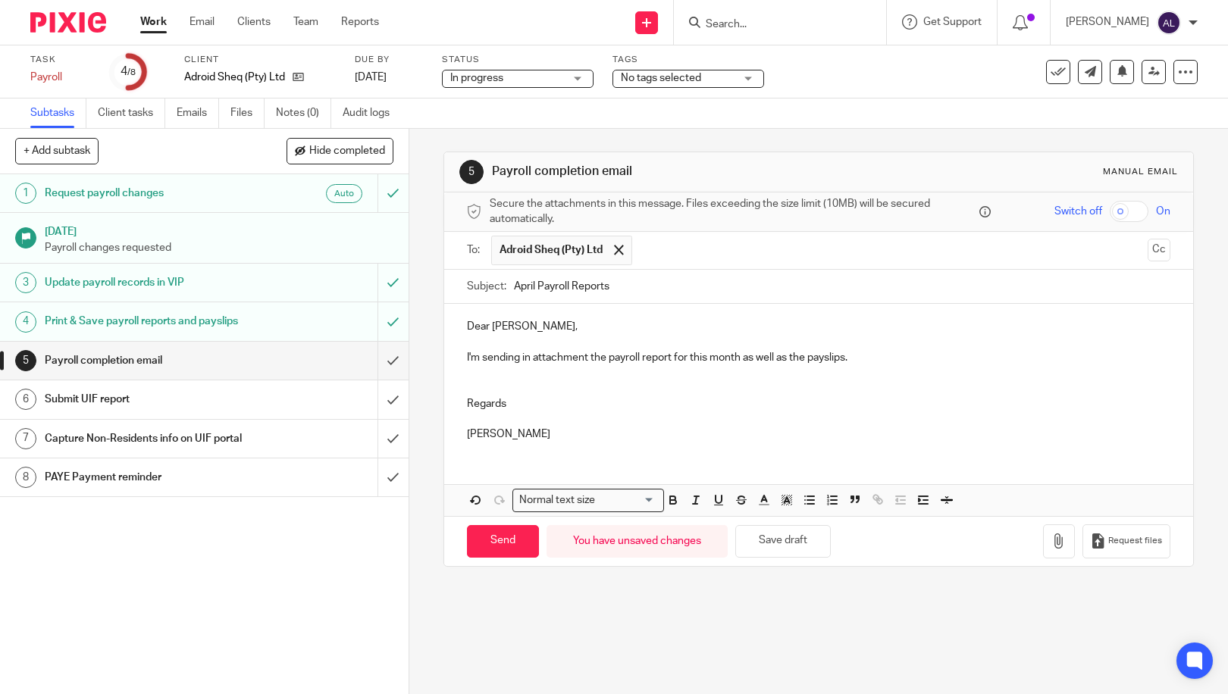
click at [548, 404] on p "Regards" at bounding box center [819, 403] width 704 height 15
click at [1052, 544] on icon "button" at bounding box center [1059, 541] width 15 height 15
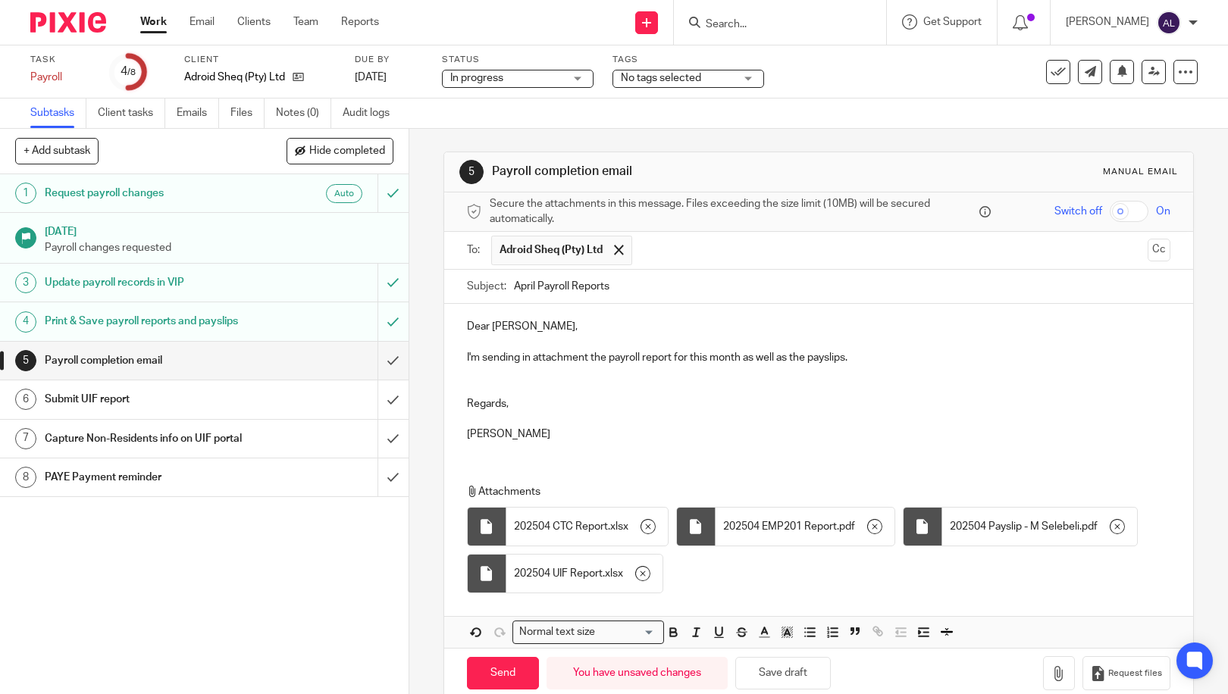
click at [669, 360] on p "I'm sending in attachment the payroll report for this month as well as the pays…" at bounding box center [819, 357] width 704 height 15
click at [853, 360] on p "I'm sending in attachment the payroll reports for this month as well as the pay…" at bounding box center [819, 357] width 704 height 15
click at [805, 357] on p "I'm sending in attachment the payroll reports for this month as well as the pay…" at bounding box center [819, 357] width 704 height 15
click at [804, 357] on p "I'm sending in attachment the payroll reports for this month as well as the pay…" at bounding box center [819, 357] width 704 height 15
click at [697, 412] on p at bounding box center [819, 419] width 704 height 15
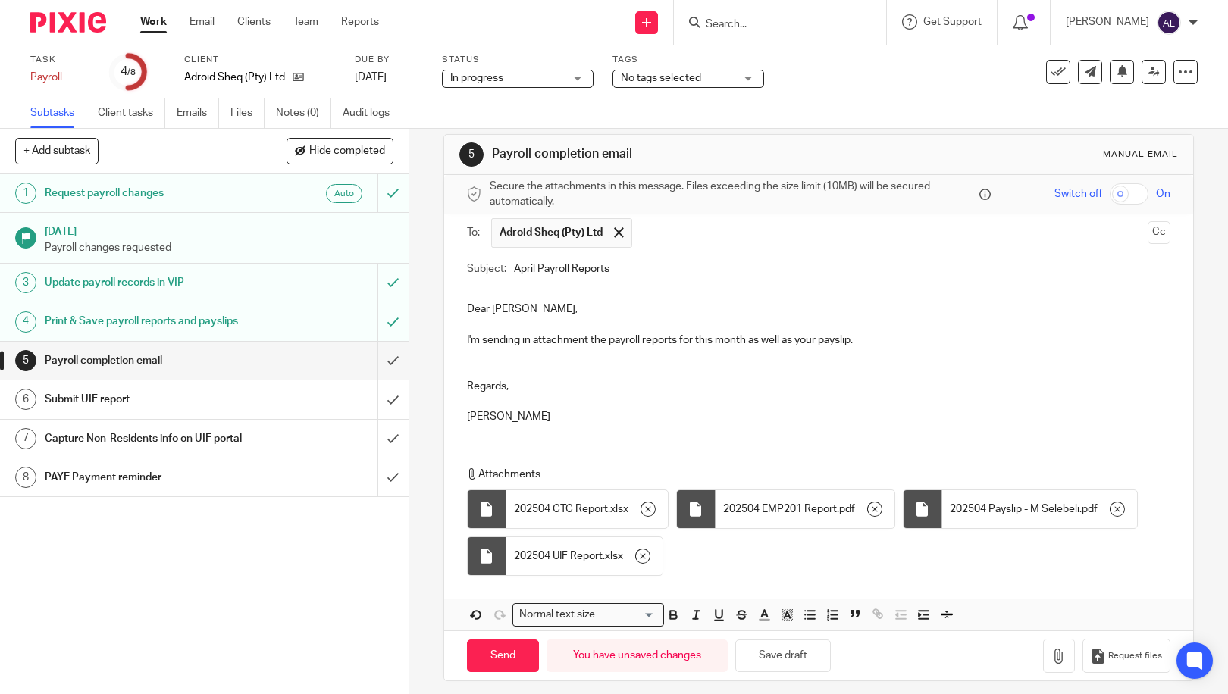
scroll to position [27, 0]
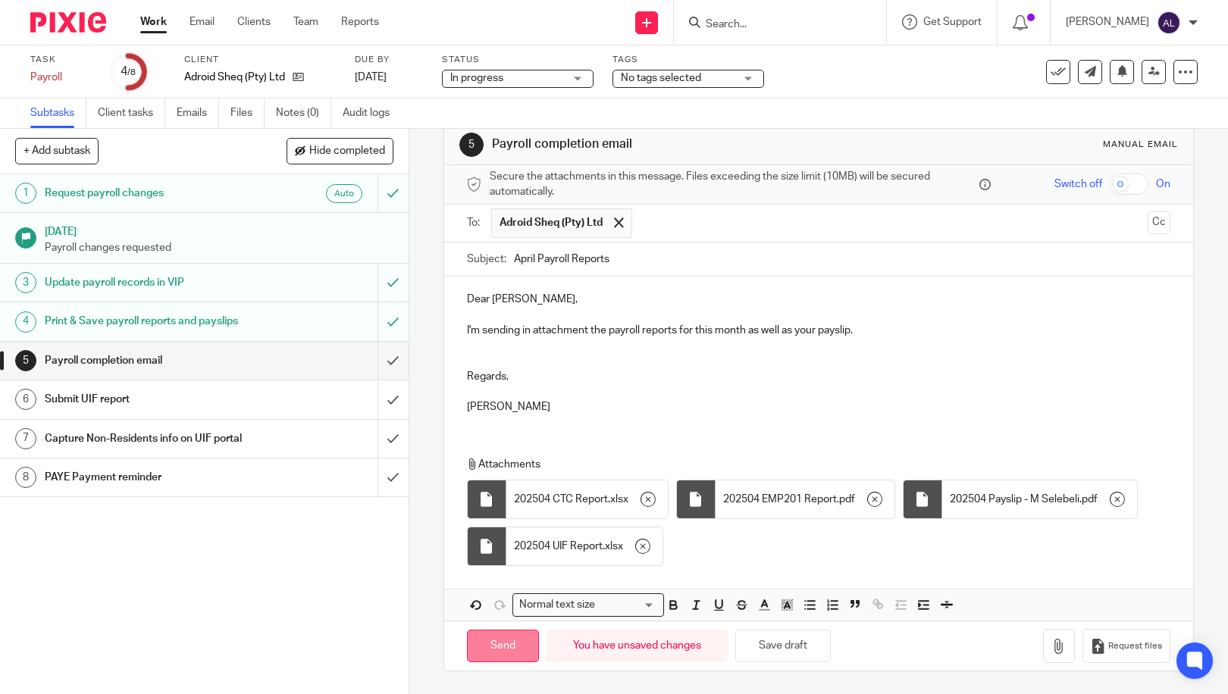
click at [503, 645] on input "Send" at bounding box center [503, 646] width 72 height 33
type input "Sent"
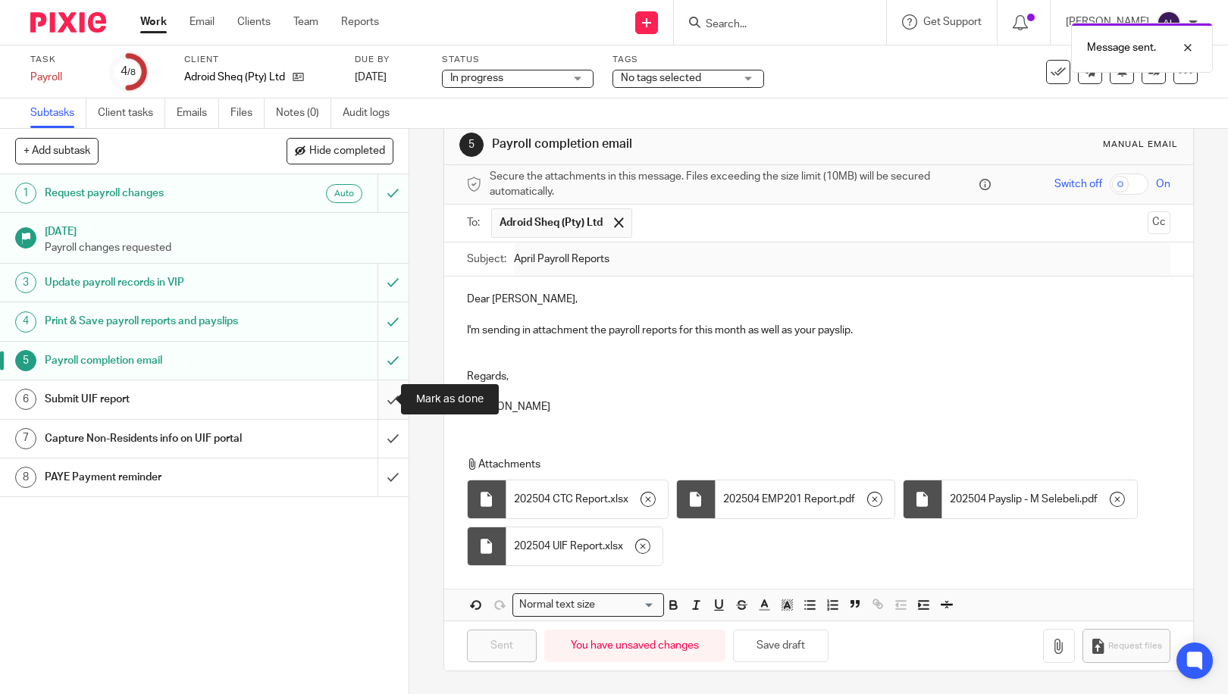
click at [377, 411] on input "submit" at bounding box center [204, 400] width 409 height 38
click at [378, 436] on input "submit" at bounding box center [204, 439] width 409 height 38
click at [378, 481] on input "submit" at bounding box center [204, 478] width 409 height 38
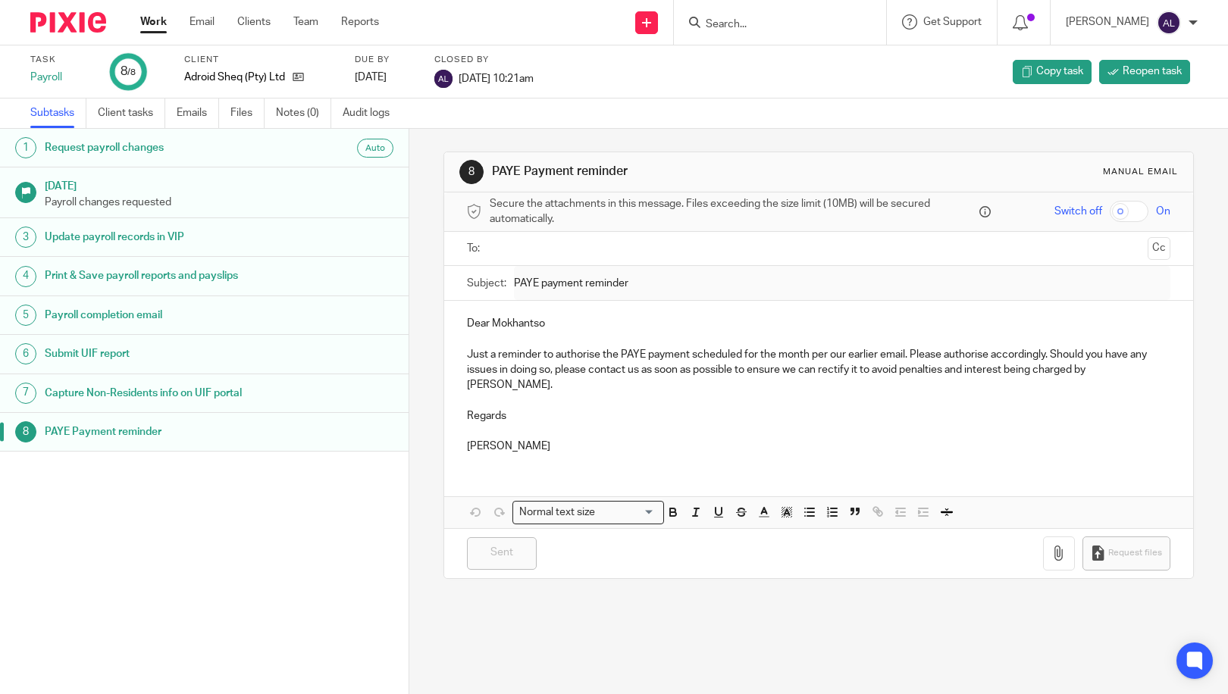
drag, startPoint x: 800, startPoint y: 73, endPoint x: 786, endPoint y: 59, distance: 19.3
click at [800, 73] on div "Task Payroll 8 /8 Client Adroid Sheq (Pty) Ltd Due by 2025-04-26 Closed by 18 A…" at bounding box center [516, 72] width 973 height 36
click at [721, 22] on input "Search" at bounding box center [772, 25] width 136 height 14
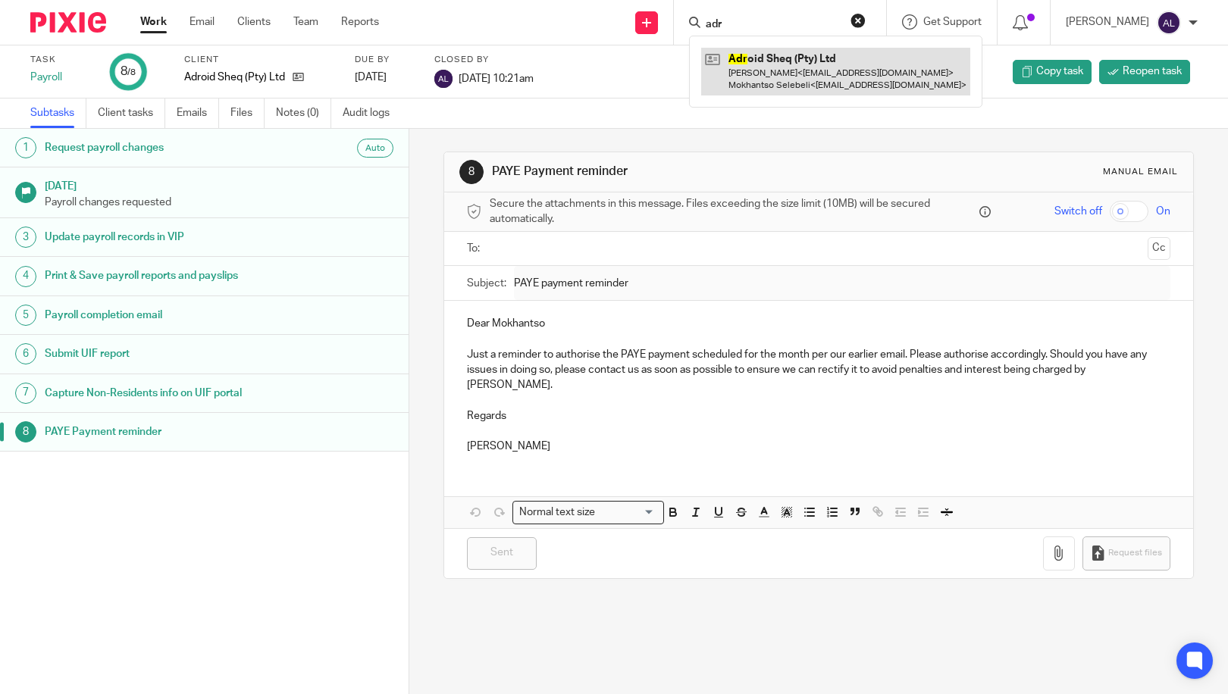
type input "adr"
click at [763, 72] on link at bounding box center [835, 71] width 269 height 47
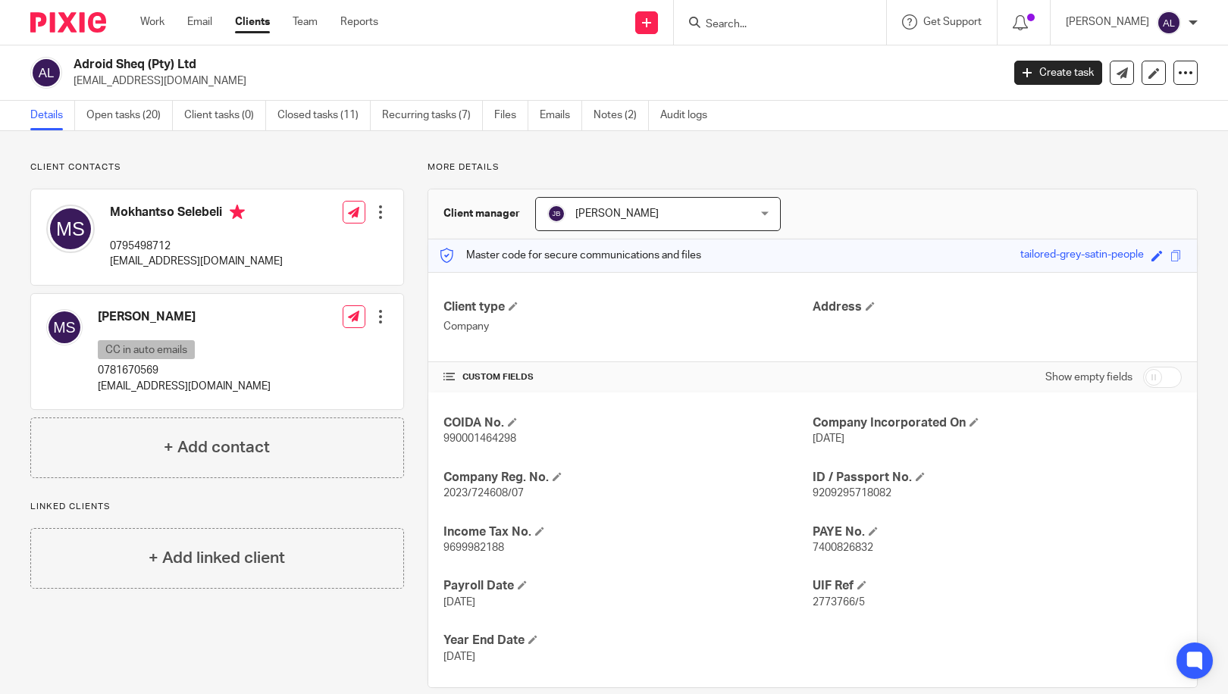
click at [144, 247] on p "0795498712" at bounding box center [196, 246] width 173 height 15
click at [143, 247] on p "0795498712" at bounding box center [196, 246] width 173 height 15
copy p "0795498712"
click at [131, 117] on link "Open tasks (20)" at bounding box center [129, 116] width 86 height 30
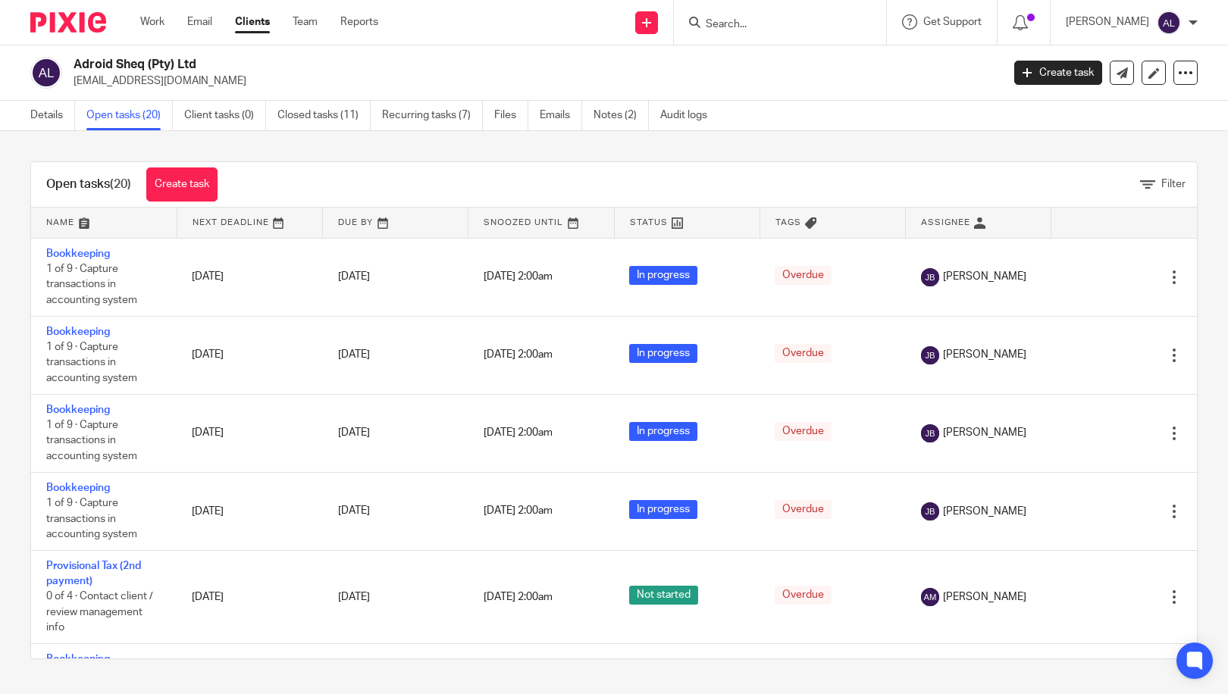
click at [83, 227] on link at bounding box center [104, 223] width 146 height 30
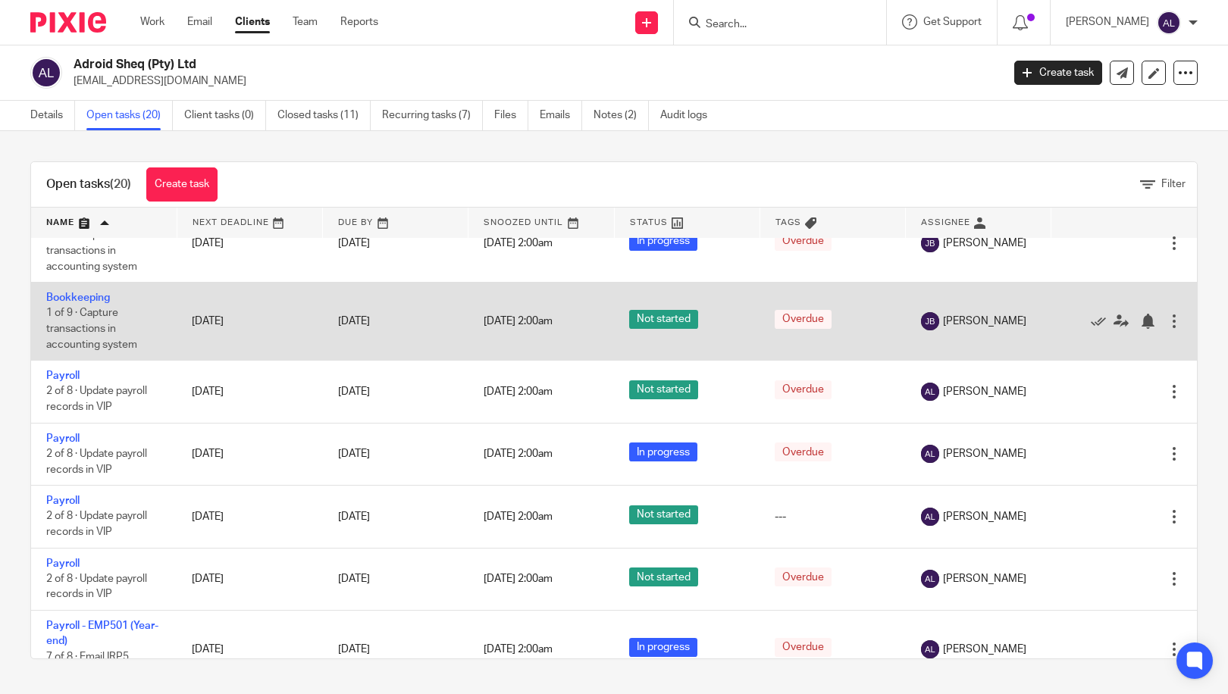
scroll to position [910, 0]
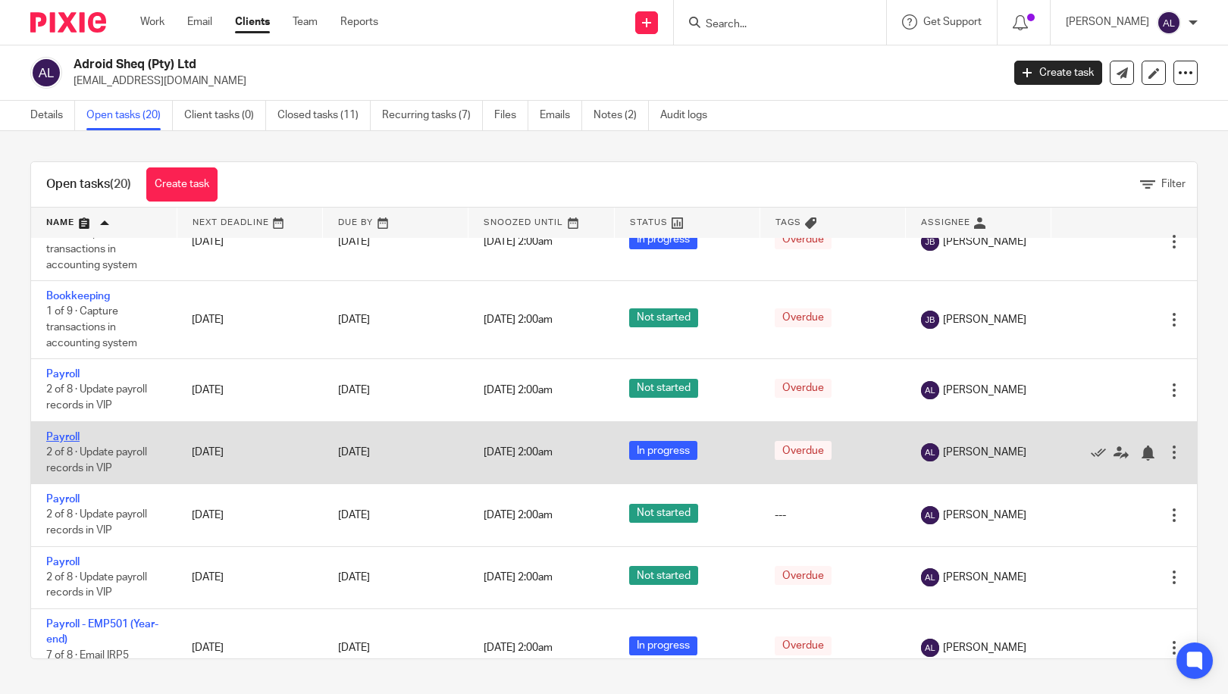
click at [67, 439] on link "Payroll" at bounding box center [62, 437] width 33 height 11
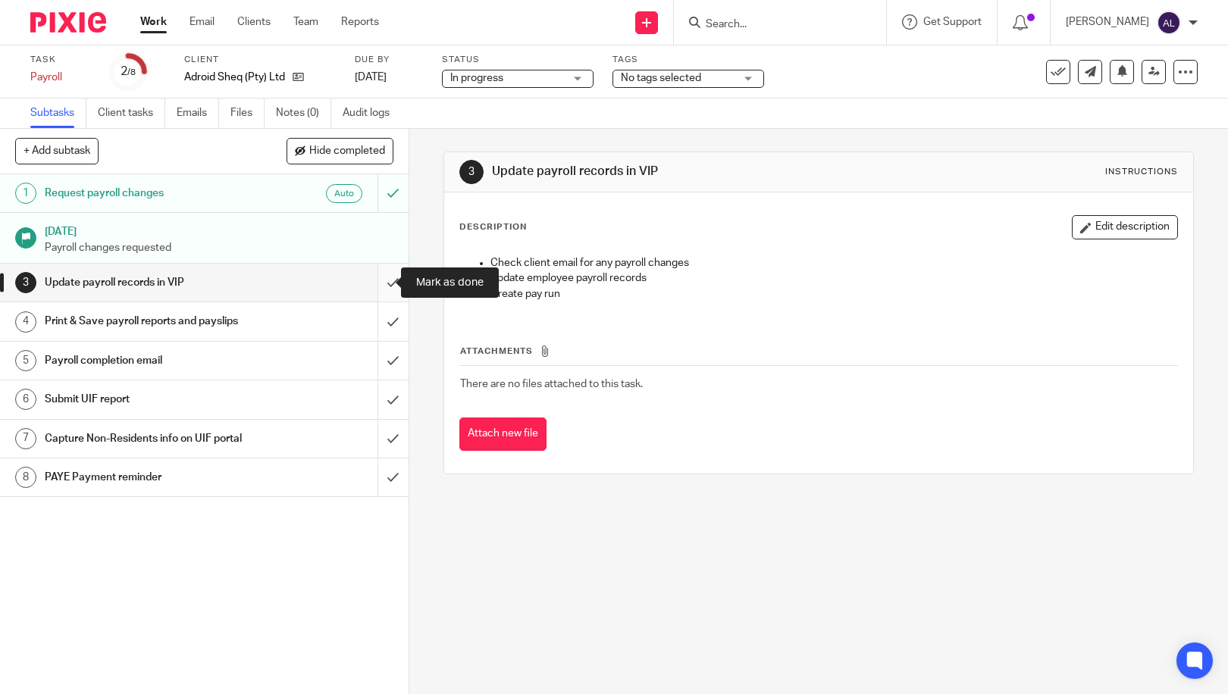
click at [377, 299] on input "submit" at bounding box center [204, 283] width 409 height 38
click at [375, 318] on input "submit" at bounding box center [204, 321] width 409 height 38
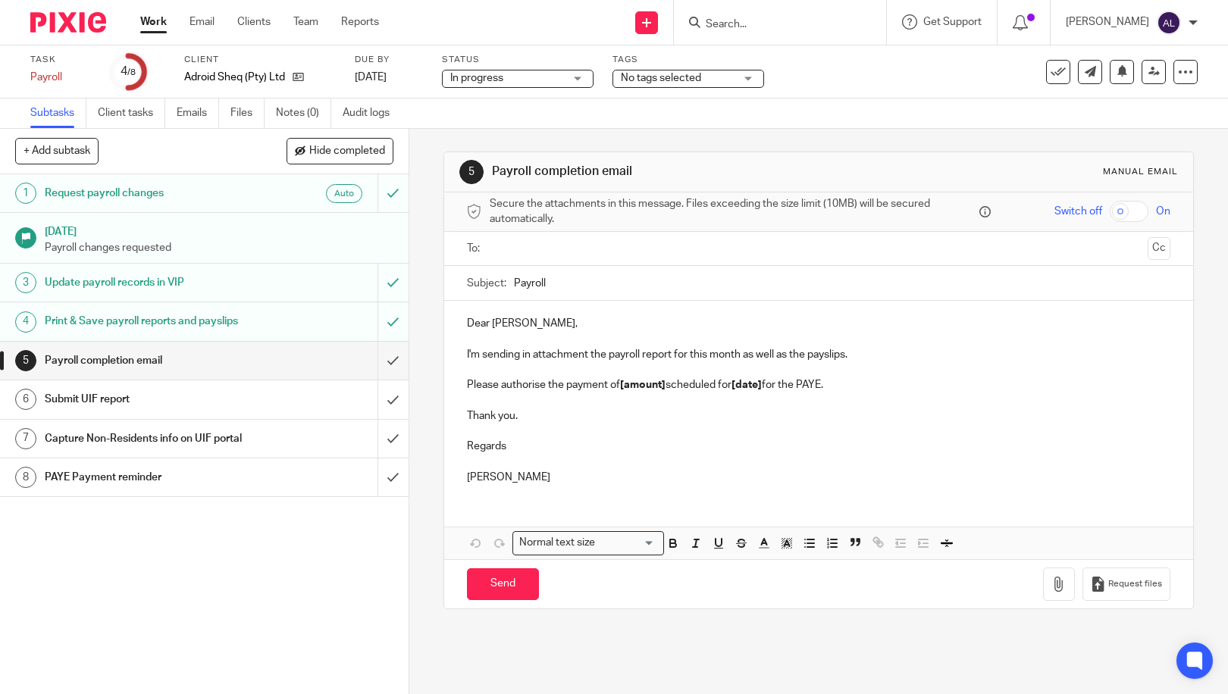
click at [534, 252] on input "text" at bounding box center [818, 248] width 647 height 17
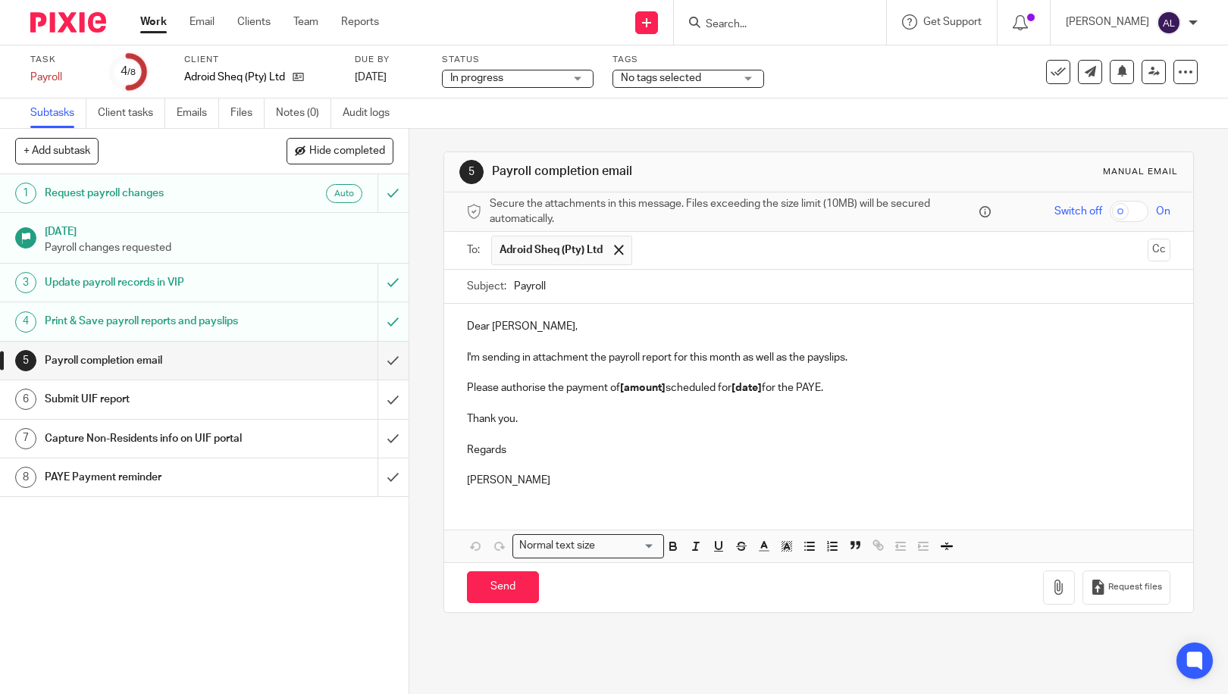
click at [514, 284] on input "Payroll" at bounding box center [842, 287] width 657 height 34
click at [619, 281] on input "May Payroll" at bounding box center [842, 287] width 657 height 34
type input "May Payroll Reports"
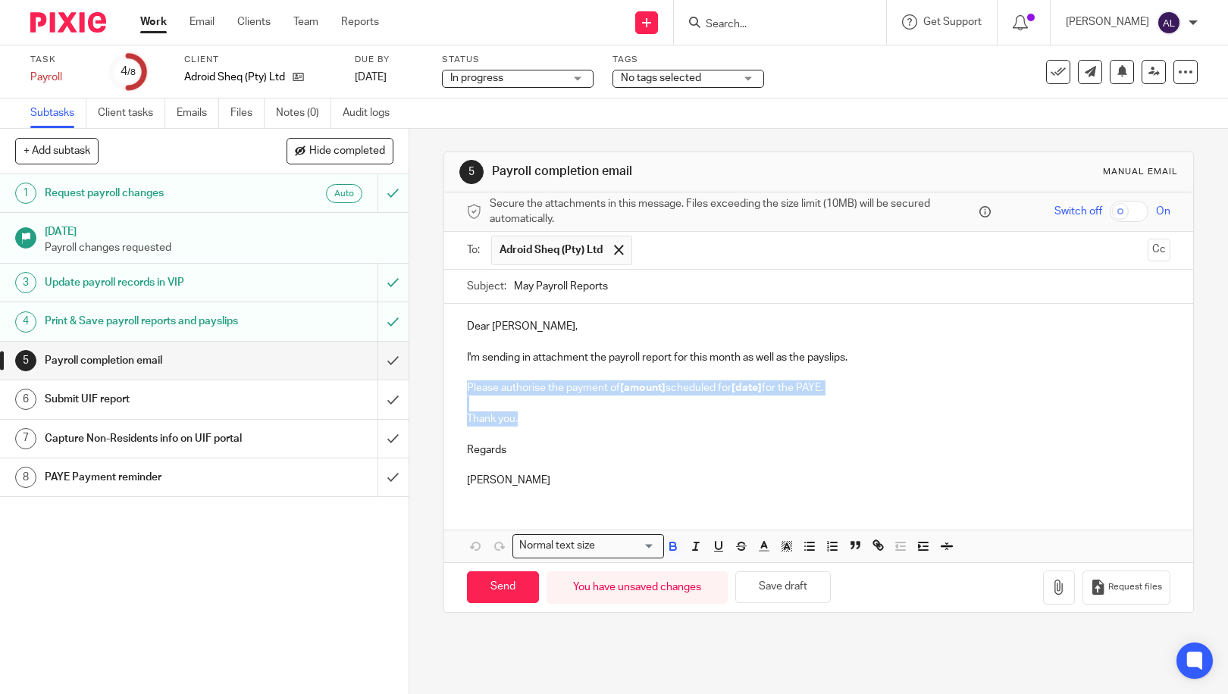
drag, startPoint x: 525, startPoint y: 425, endPoint x: 462, endPoint y: 390, distance: 71.3
click at [462, 390] on div "Dear [PERSON_NAME], I'm sending in attachment the payroll report for this month…" at bounding box center [818, 402] width 749 height 196
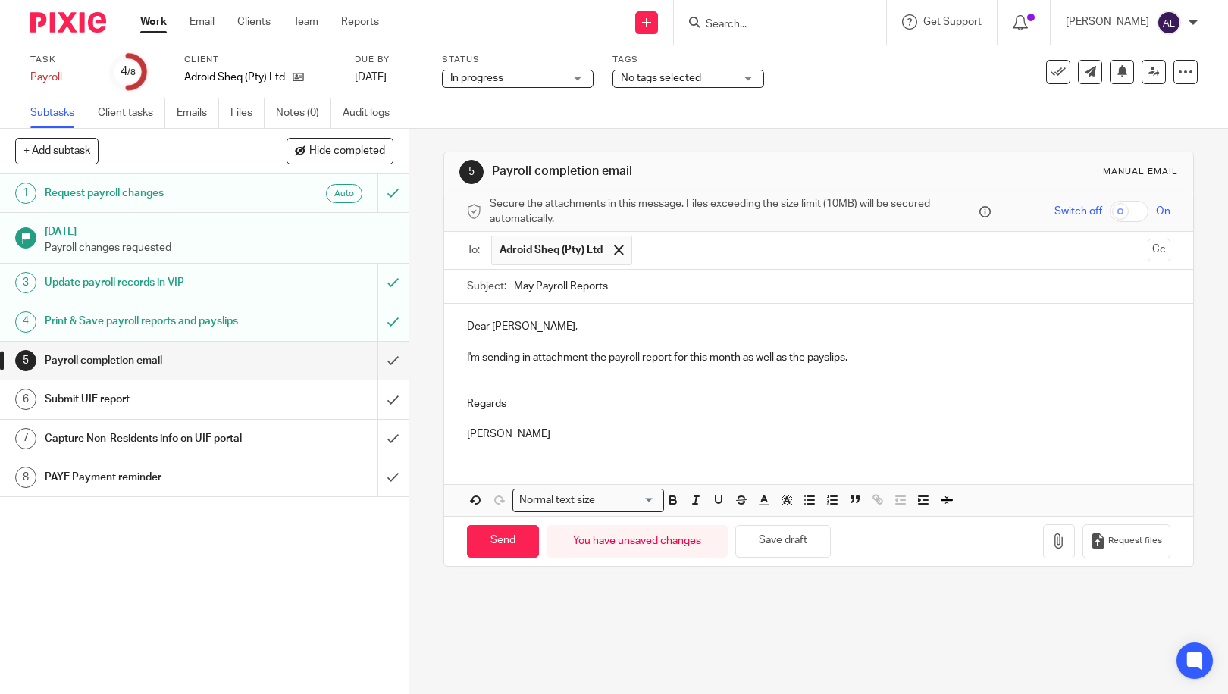
click at [522, 406] on p "Regards" at bounding box center [819, 403] width 704 height 15
click at [1052, 548] on icon "button" at bounding box center [1059, 541] width 15 height 15
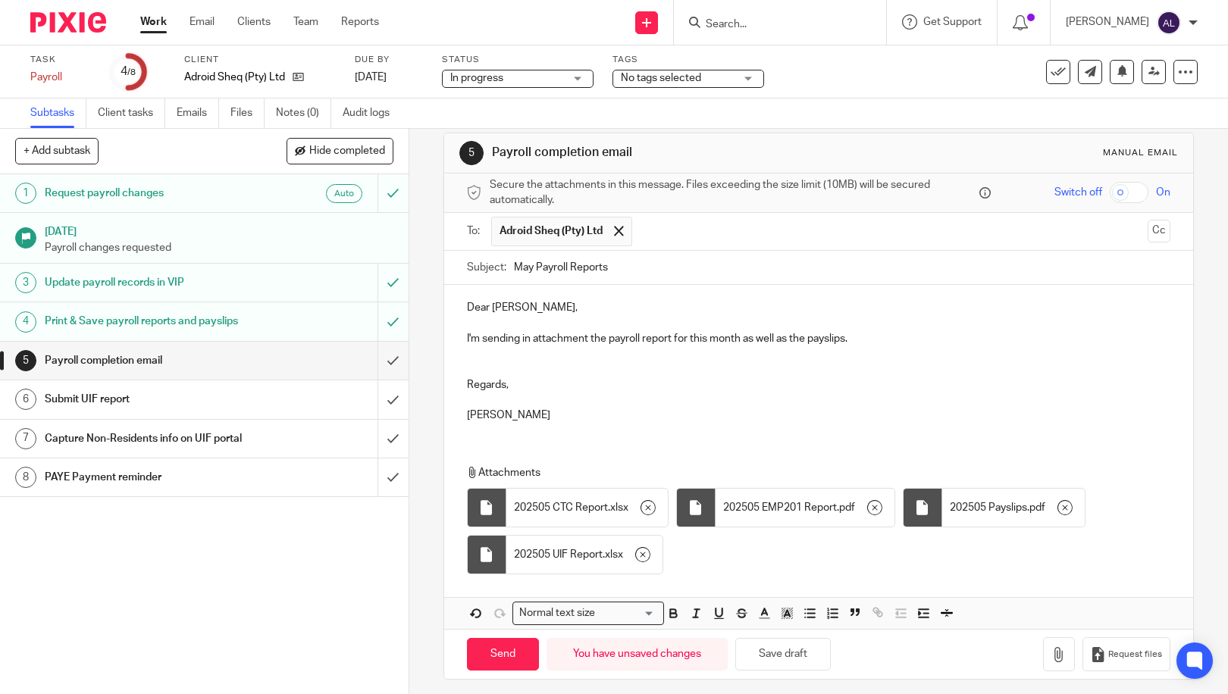
scroll to position [27, 0]
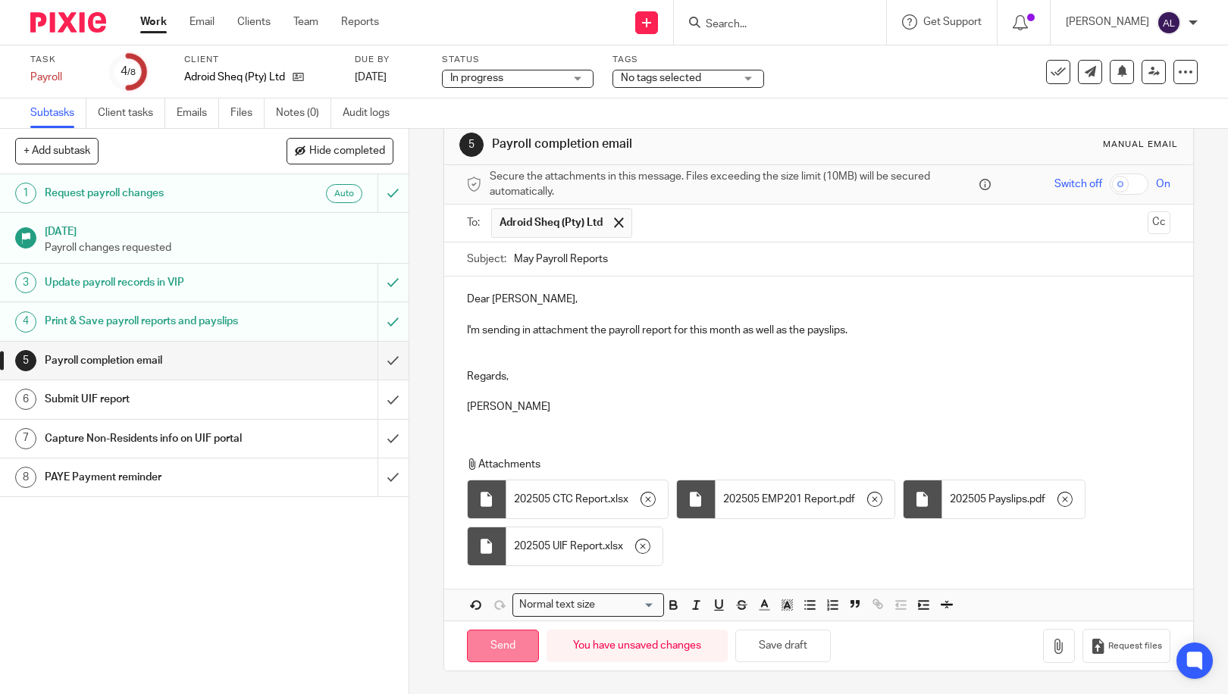
click at [505, 643] on input "Send" at bounding box center [503, 646] width 72 height 33
type input "Sent"
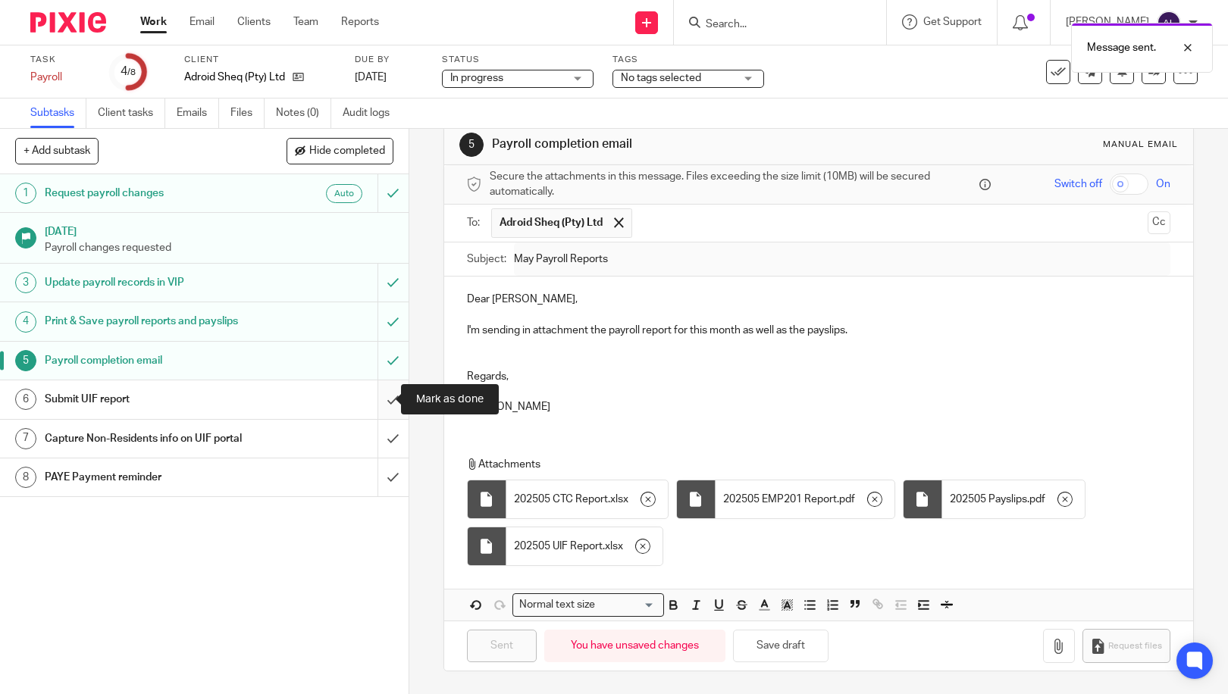
click at [384, 404] on input "submit" at bounding box center [204, 400] width 409 height 38
click at [383, 436] on input "submit" at bounding box center [204, 439] width 409 height 38
click at [383, 478] on input "submit" at bounding box center [204, 478] width 409 height 38
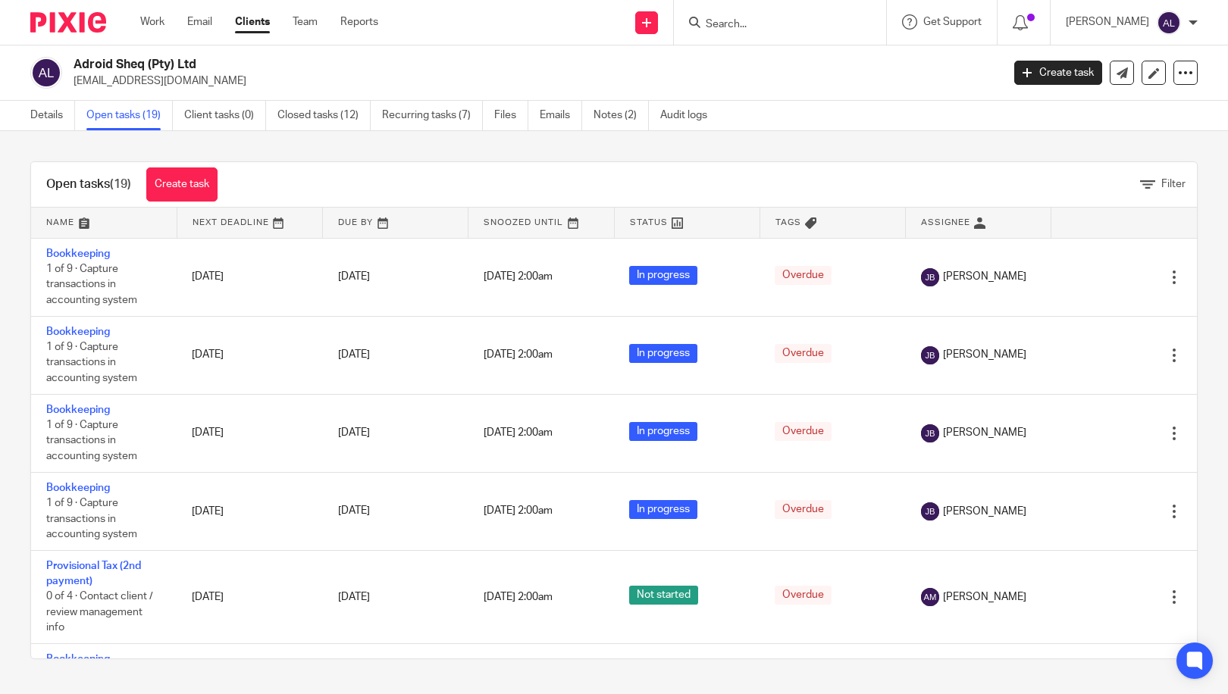
click at [97, 227] on link at bounding box center [104, 223] width 146 height 30
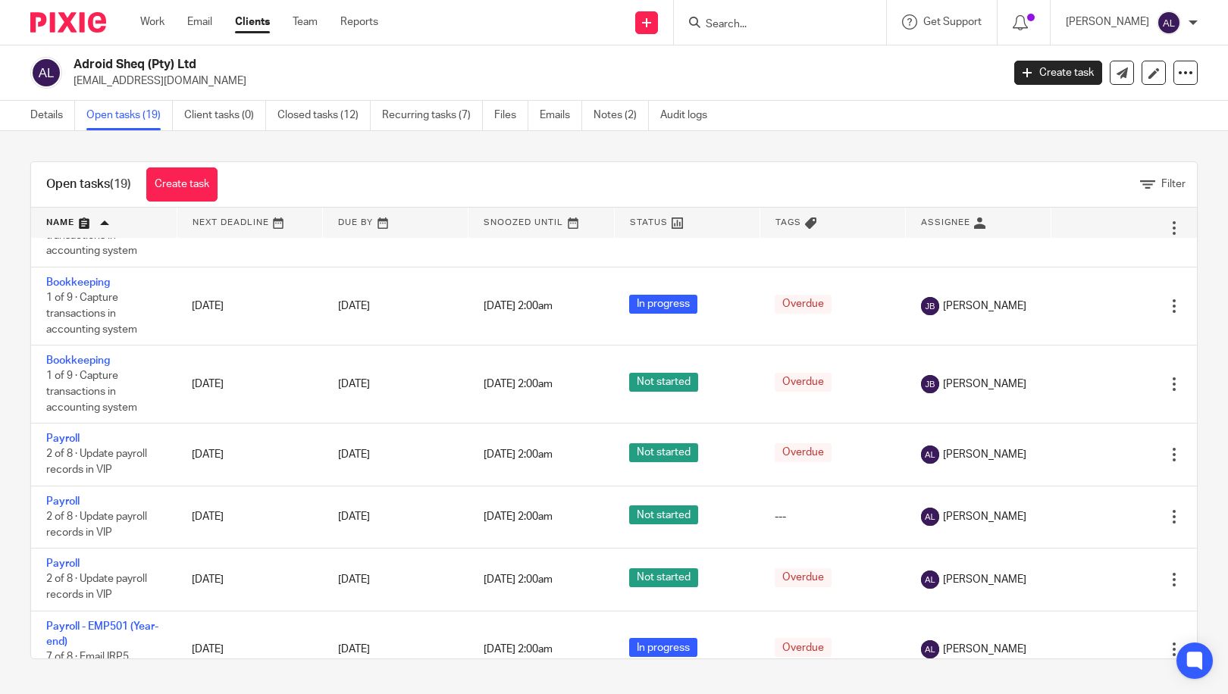
scroll to position [910, 0]
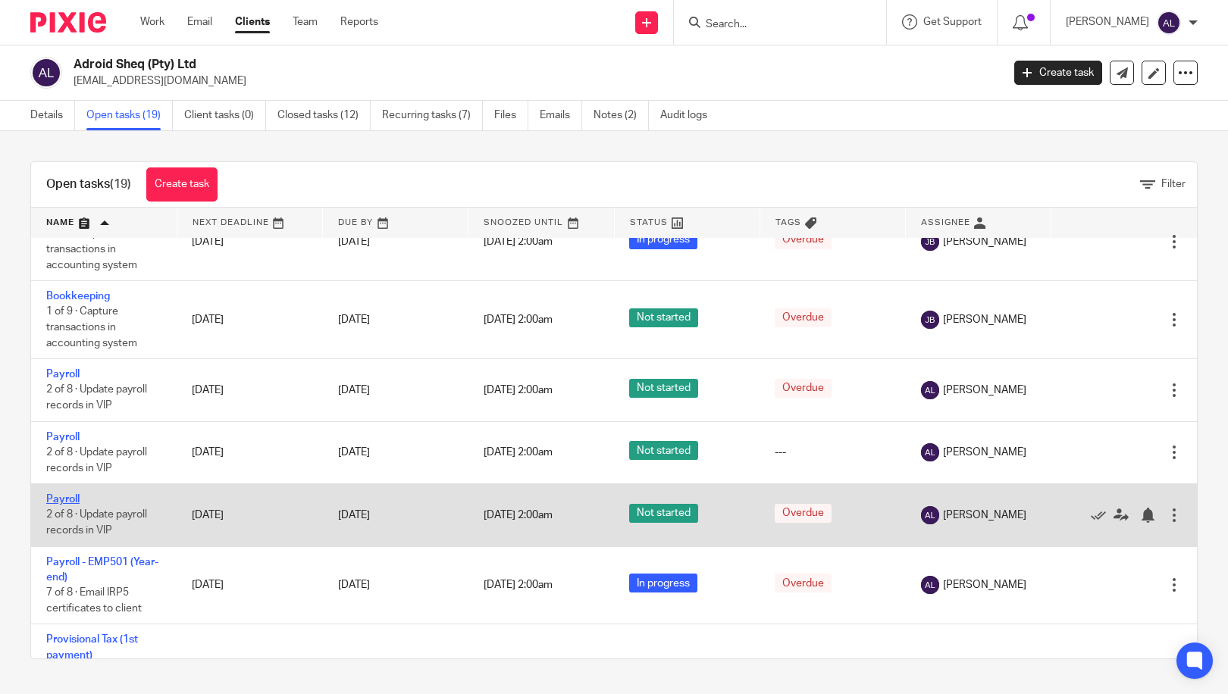
click at [66, 497] on link "Payroll" at bounding box center [62, 499] width 33 height 11
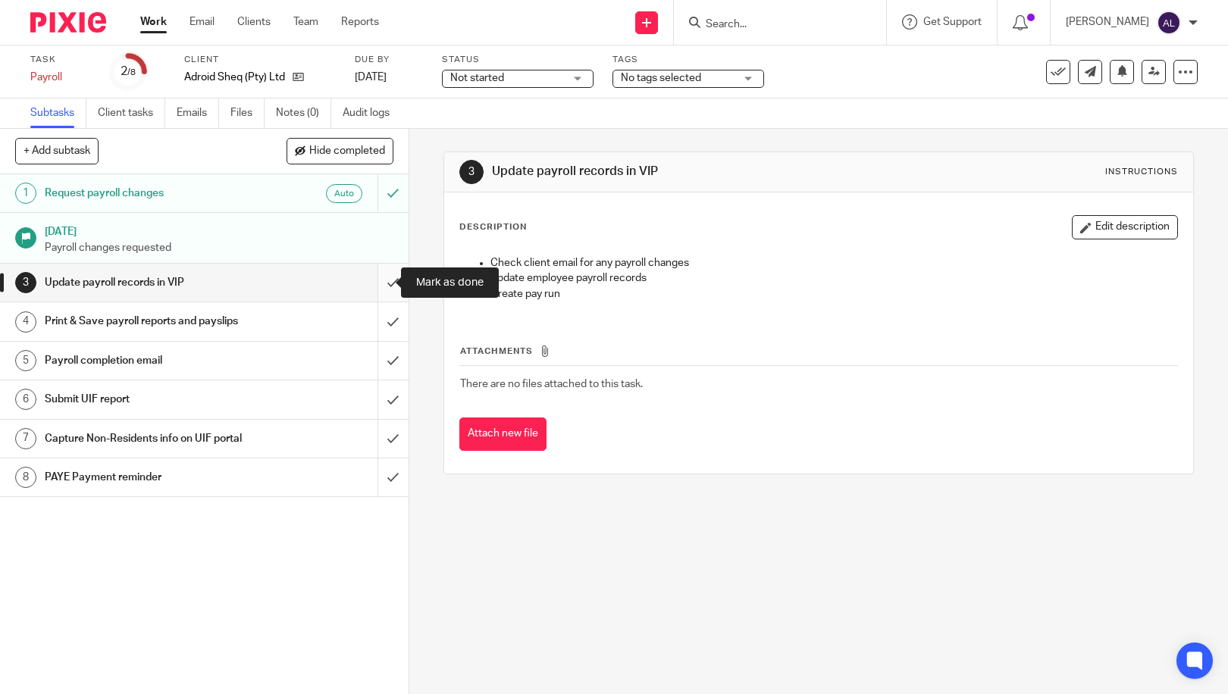
click at [384, 284] on input "submit" at bounding box center [204, 283] width 409 height 38
click at [382, 315] on input "submit" at bounding box center [204, 321] width 409 height 38
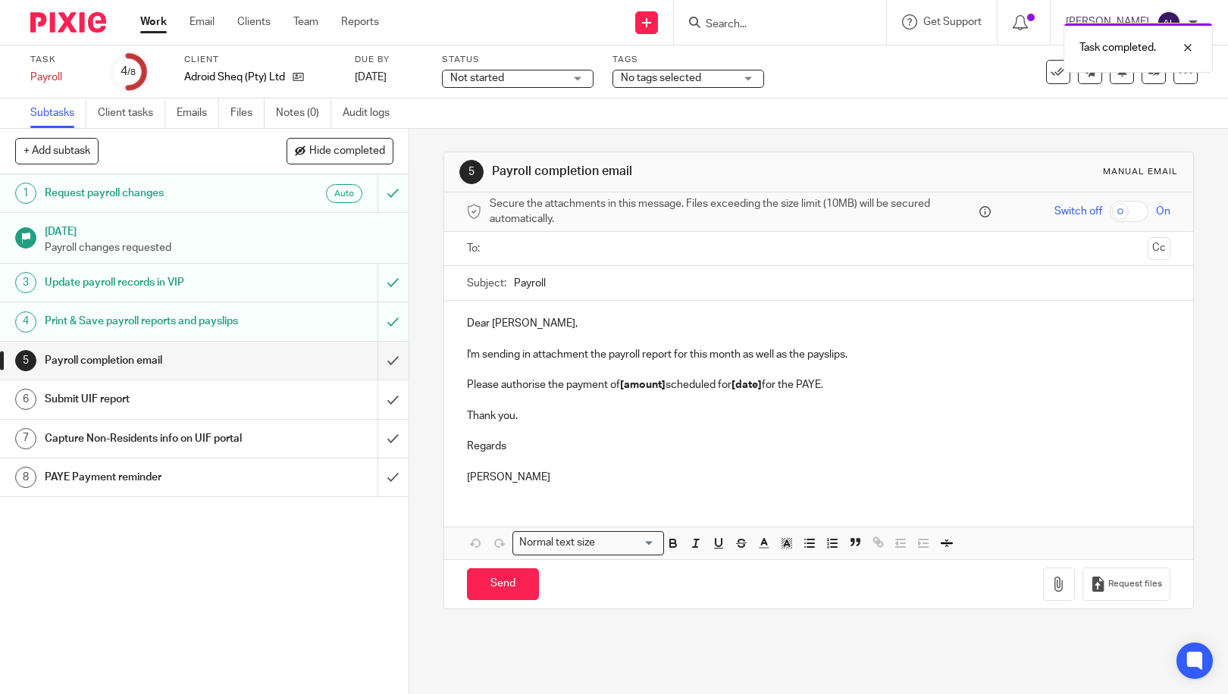
click at [549, 249] on input "text" at bounding box center [818, 248] width 647 height 17
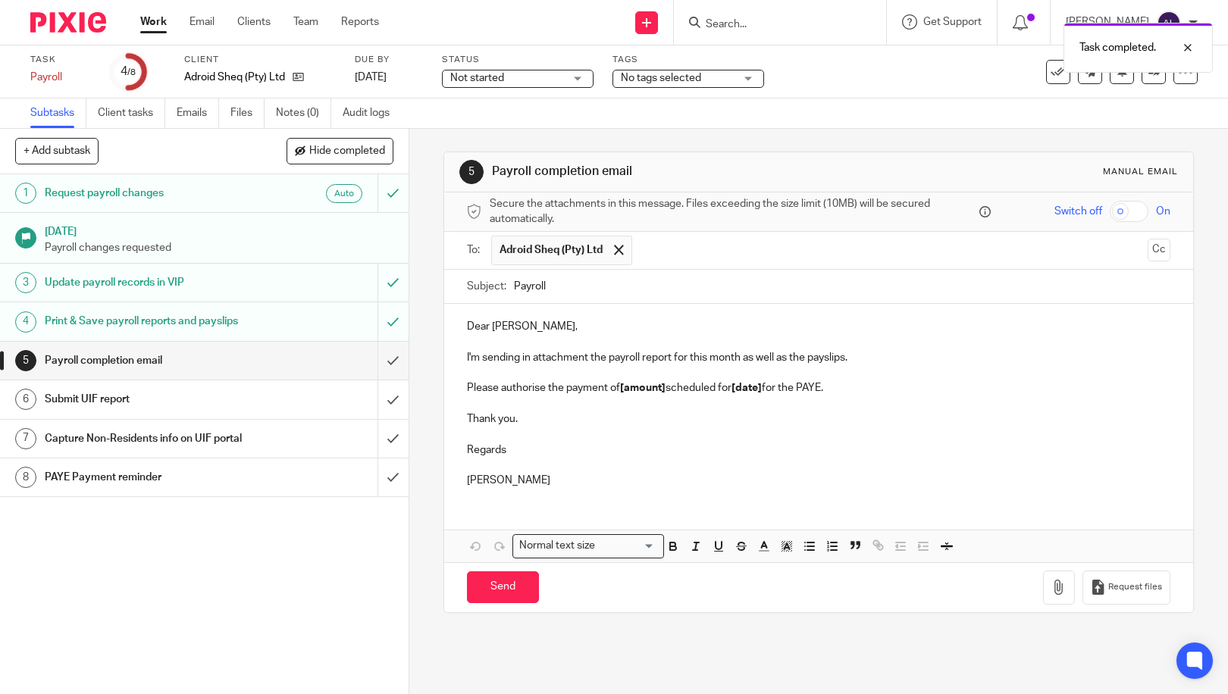
click at [514, 285] on input "Payroll" at bounding box center [842, 287] width 657 height 34
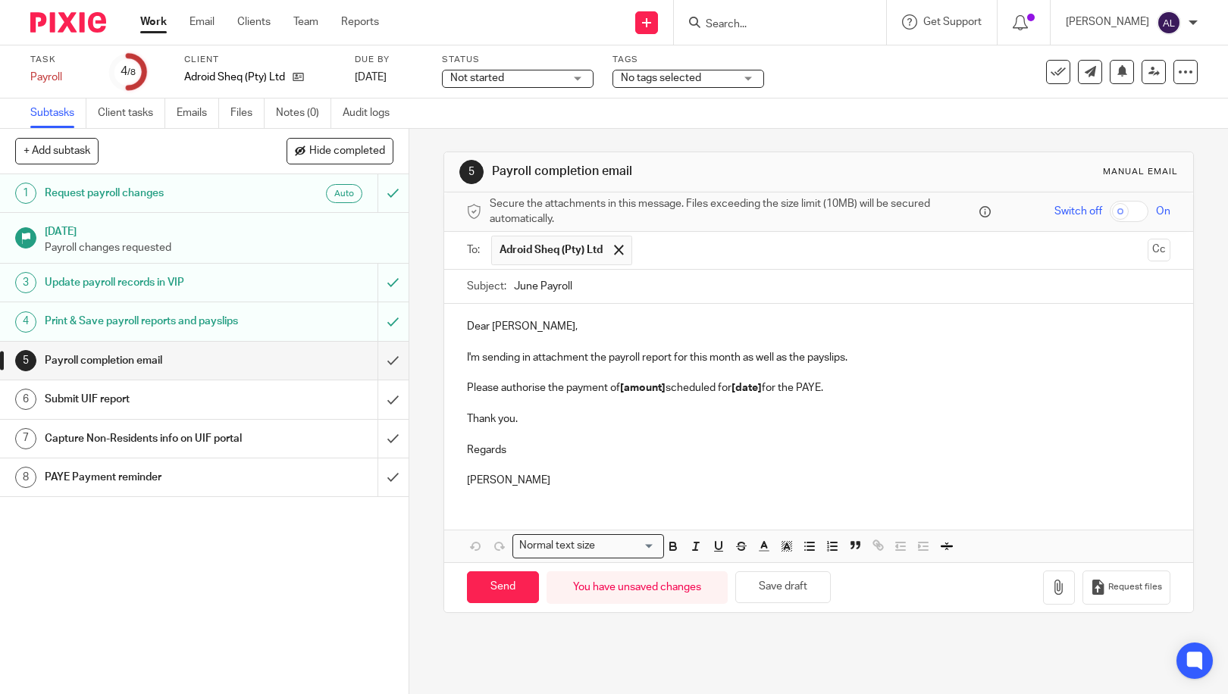
click at [652, 284] on input "June Payroll" at bounding box center [842, 287] width 657 height 34
type input "June Payroll Reports"
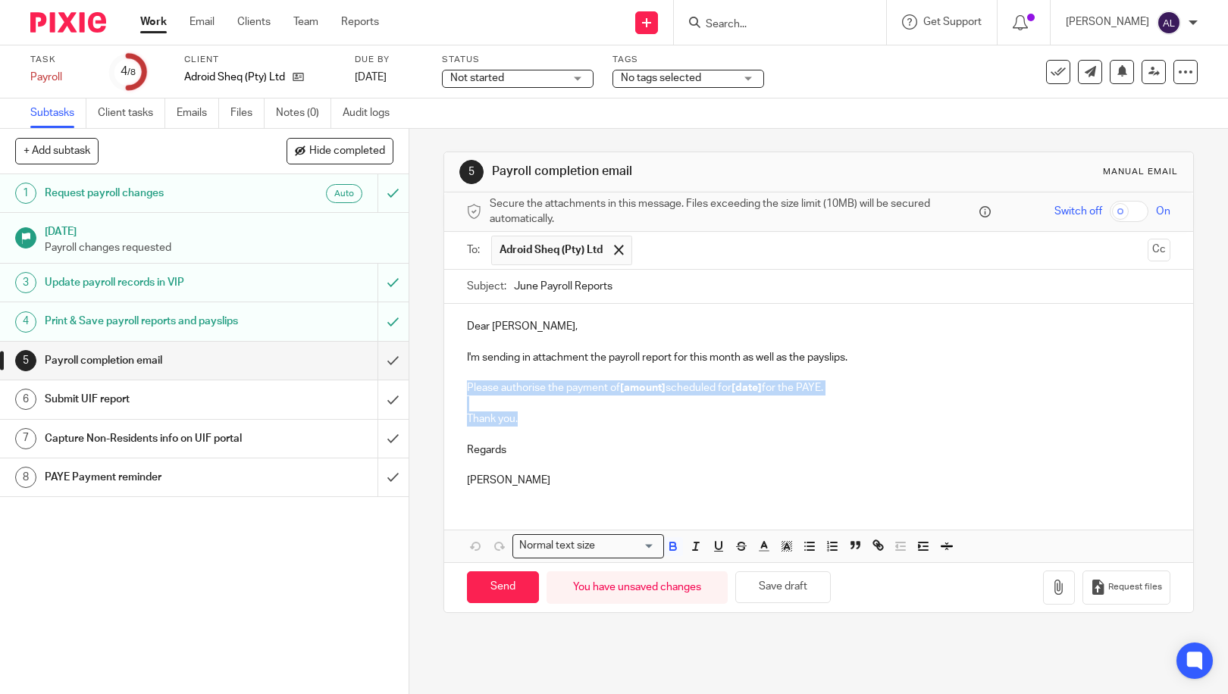
drag, startPoint x: 530, startPoint y: 422, endPoint x: 459, endPoint y: 387, distance: 79.0
click at [459, 387] on div "Dear [PERSON_NAME], I'm sending in attachment the payroll report for this month…" at bounding box center [818, 402] width 749 height 196
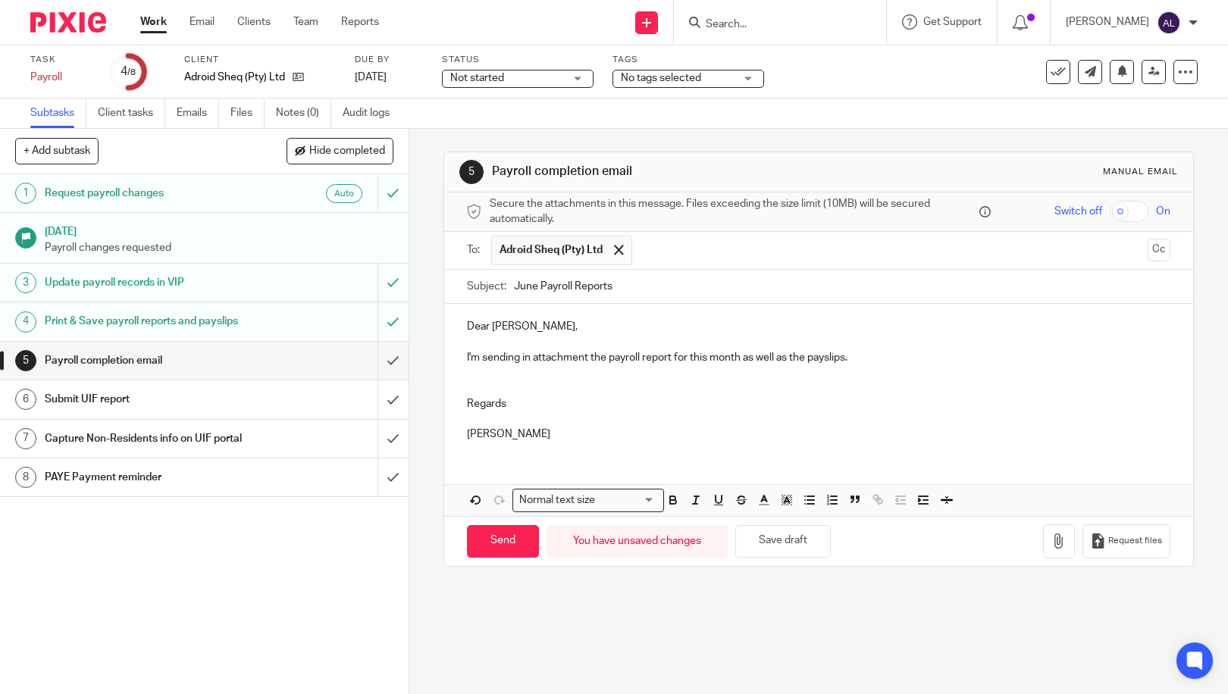
click at [522, 409] on p "Regards" at bounding box center [819, 403] width 704 height 15
click at [1052, 544] on icon "button" at bounding box center [1059, 541] width 15 height 15
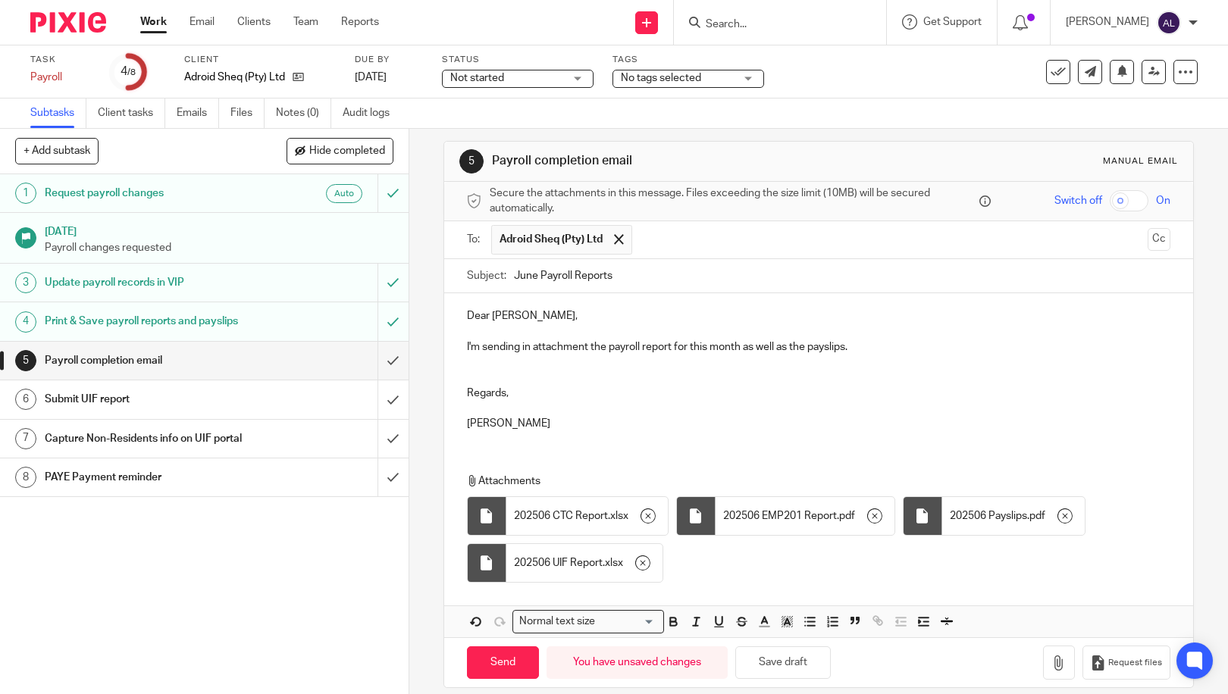
scroll to position [27, 0]
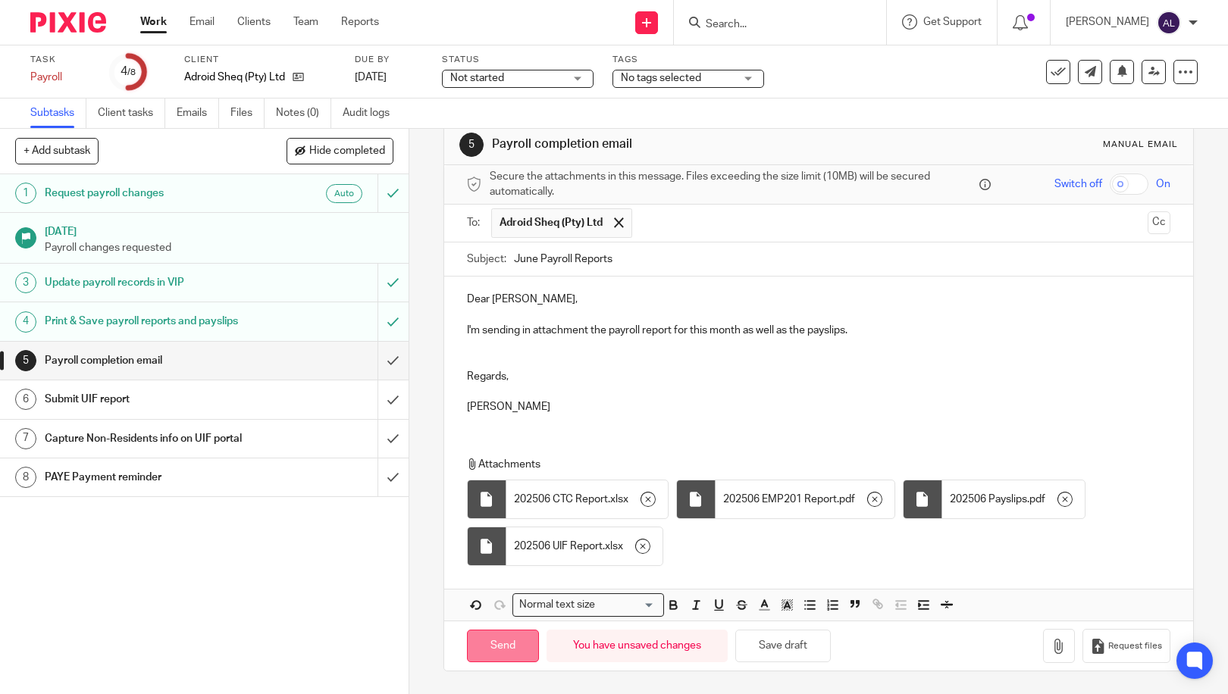
click at [502, 651] on input "Send" at bounding box center [503, 646] width 72 height 33
type input "Sent"
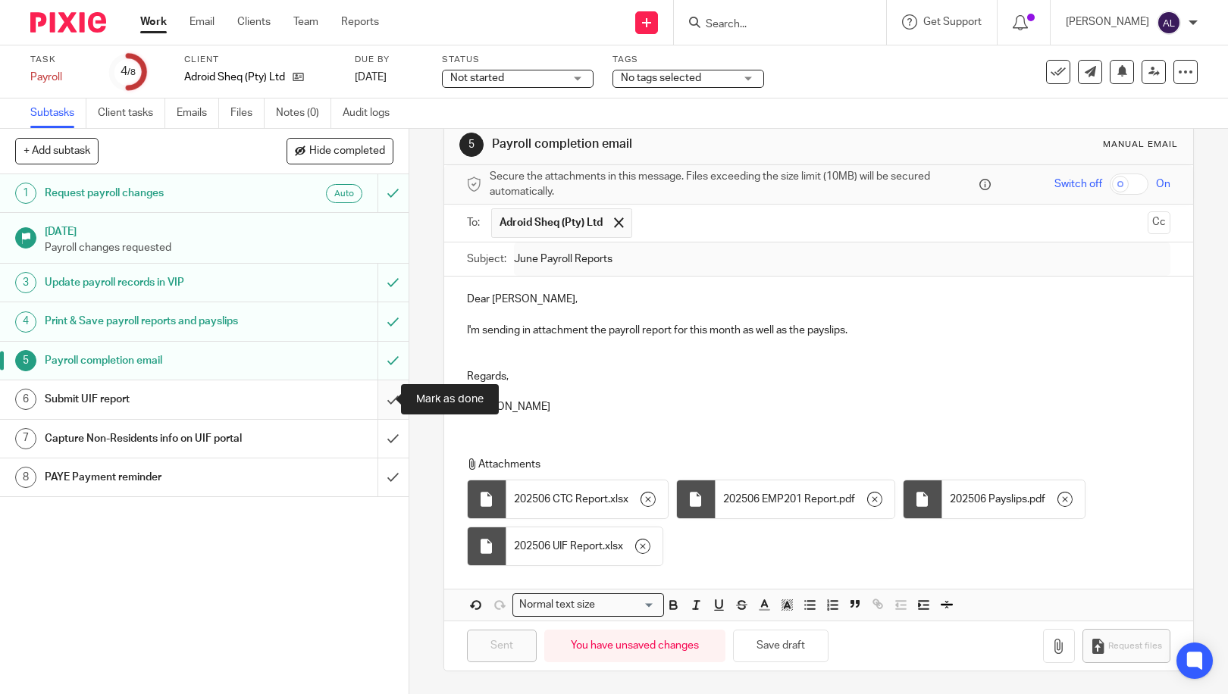
click at [370, 403] on input "submit" at bounding box center [204, 400] width 409 height 38
click at [375, 443] on input "submit" at bounding box center [204, 439] width 409 height 38
click at [374, 478] on input "submit" at bounding box center [204, 478] width 409 height 38
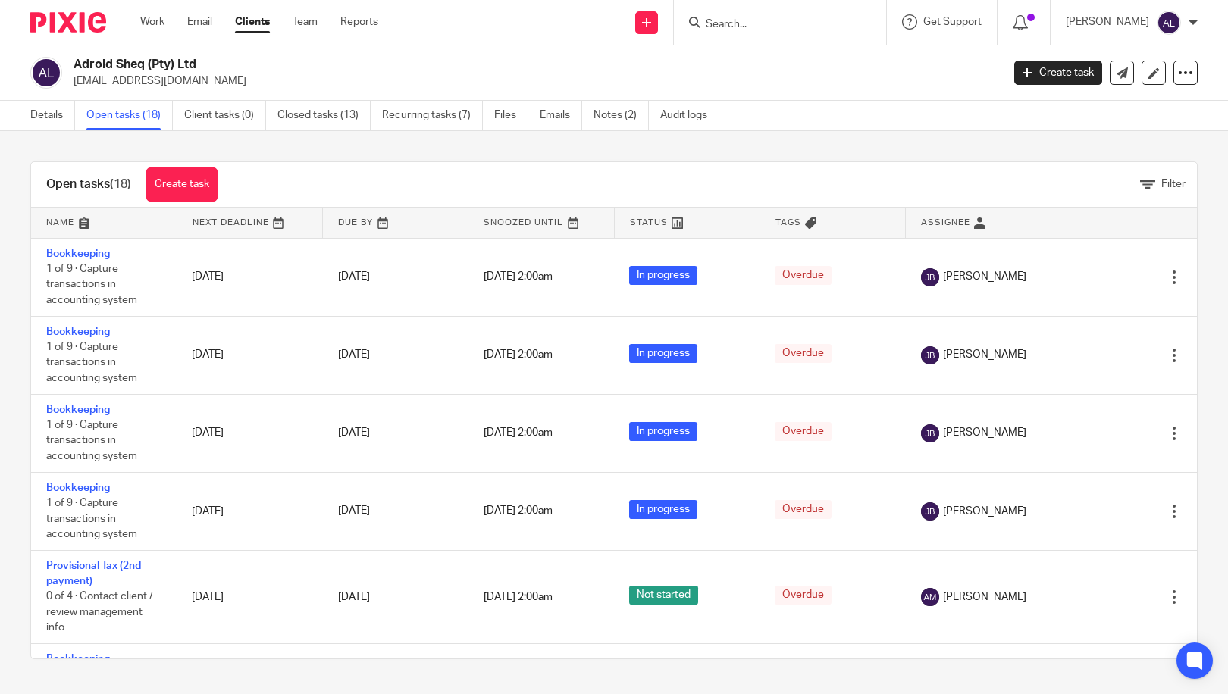
click at [64, 219] on link at bounding box center [104, 223] width 146 height 30
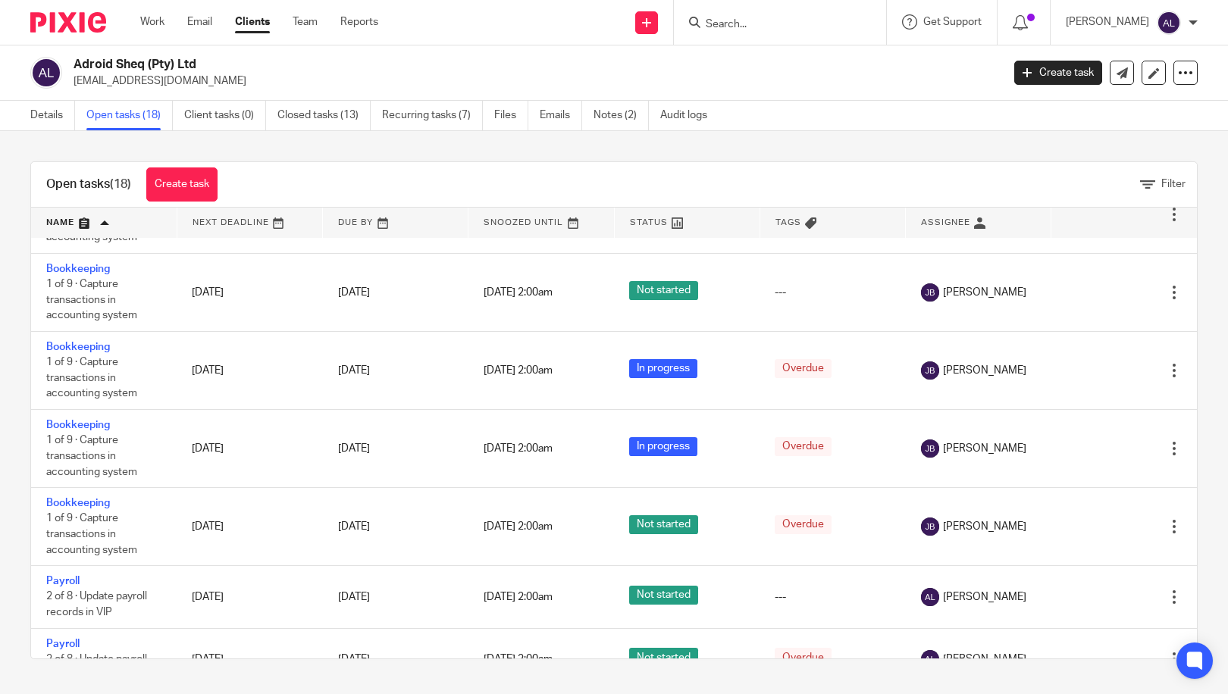
scroll to position [834, 0]
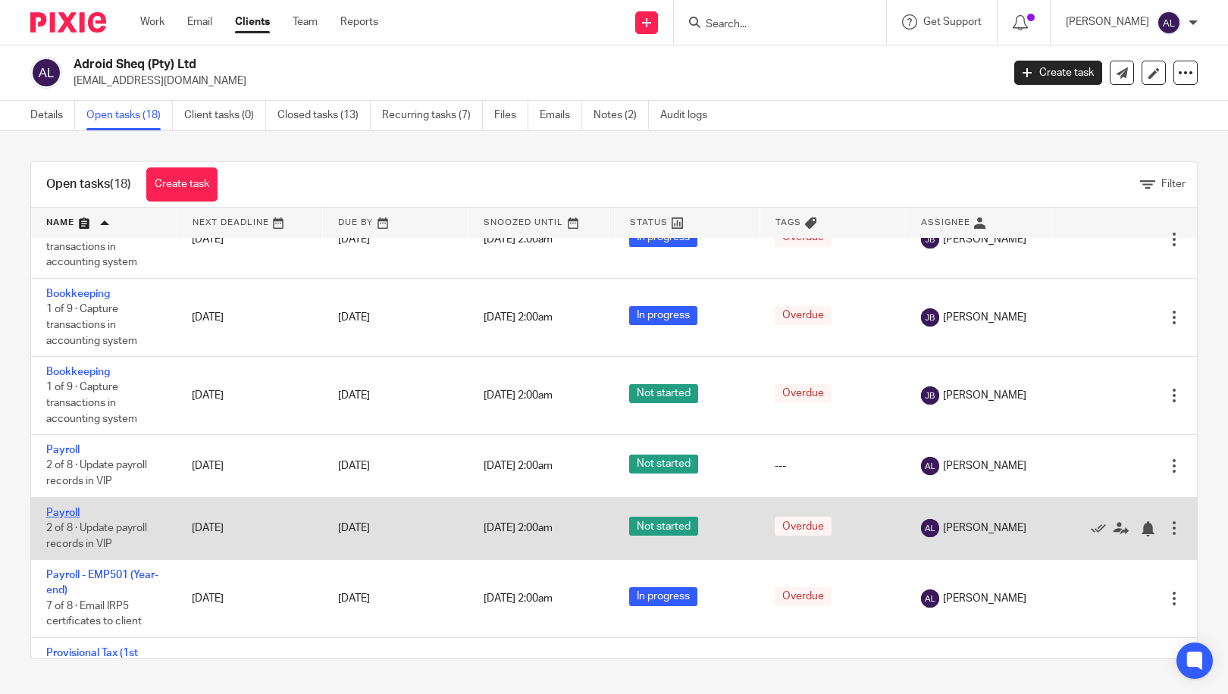
click at [59, 512] on link "Payroll" at bounding box center [62, 513] width 33 height 11
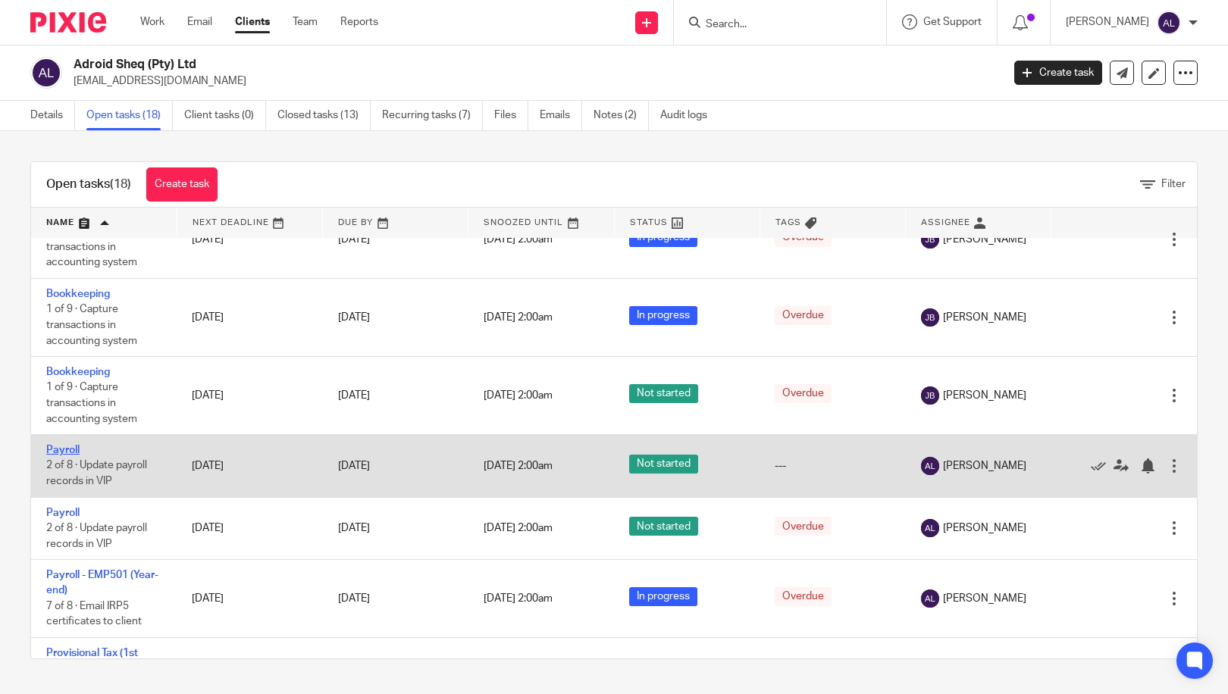
click at [58, 449] on link "Payroll" at bounding box center [62, 450] width 33 height 11
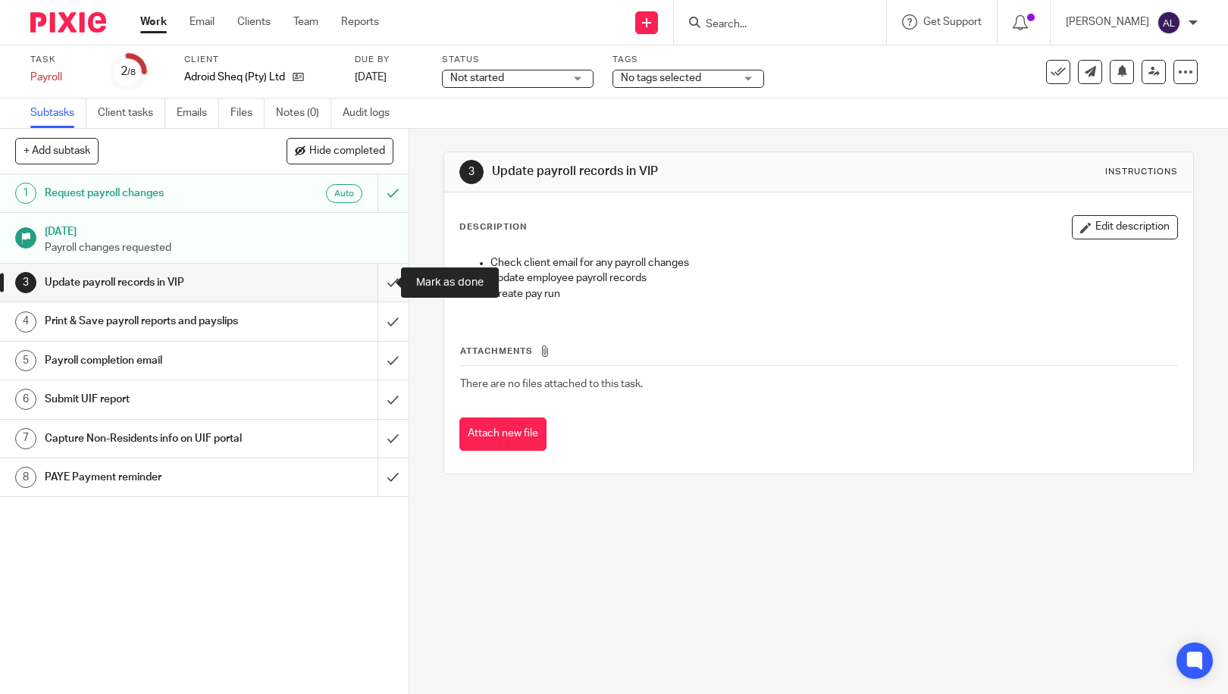
click at [379, 282] on input "submit" at bounding box center [204, 283] width 409 height 38
click at [382, 317] on input "submit" at bounding box center [204, 321] width 409 height 38
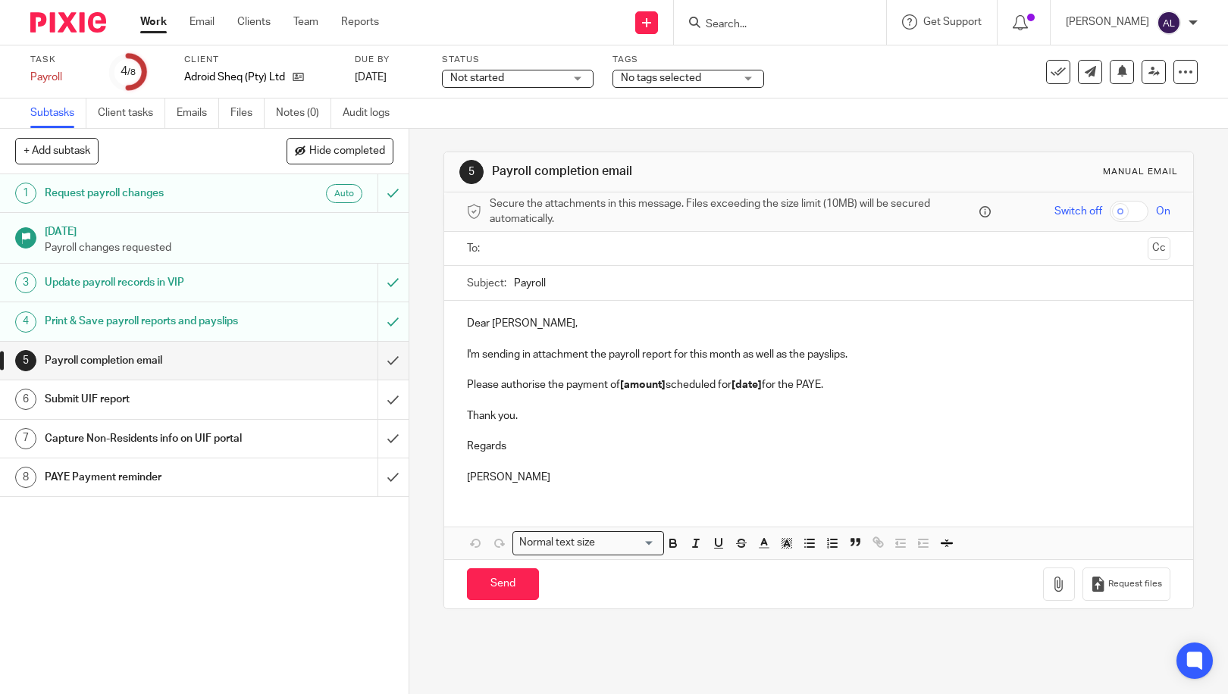
click at [580, 250] on input "text" at bounding box center [818, 248] width 647 height 17
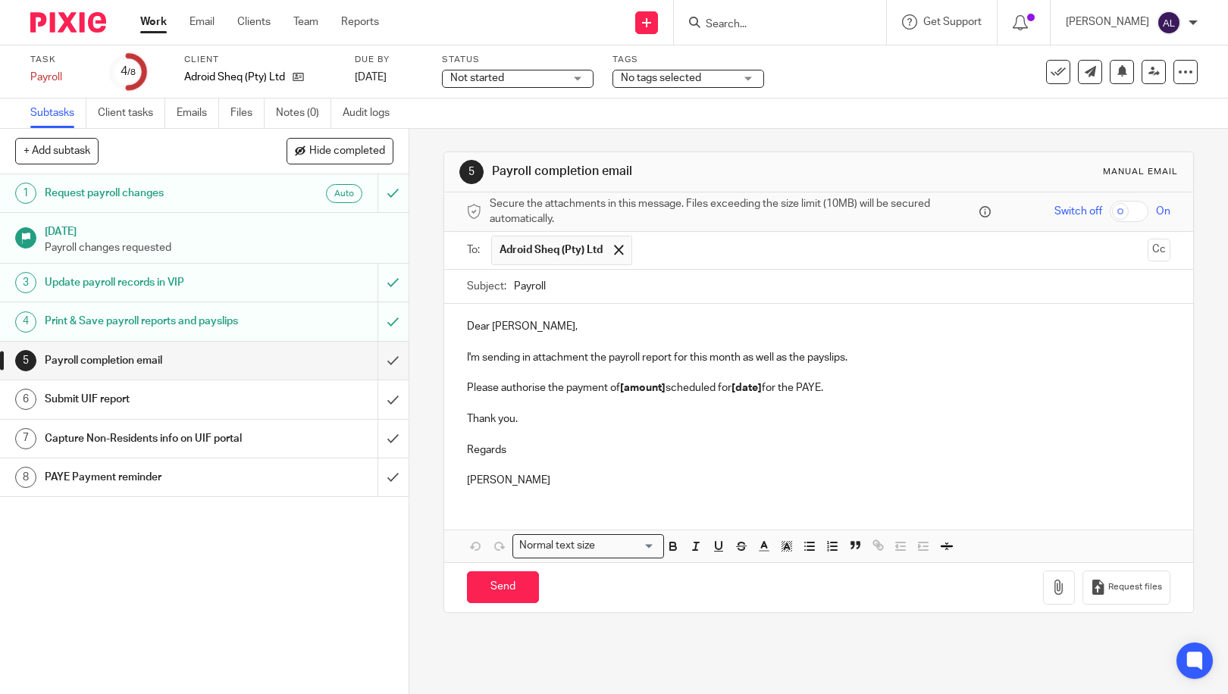
click at [508, 286] on div "Subject: Payroll" at bounding box center [819, 287] width 704 height 34
click at [514, 285] on input "Payroll" at bounding box center [842, 287] width 657 height 34
click at [628, 292] on input "July Payroll" at bounding box center [842, 287] width 657 height 34
type input "July Payroll Reports"
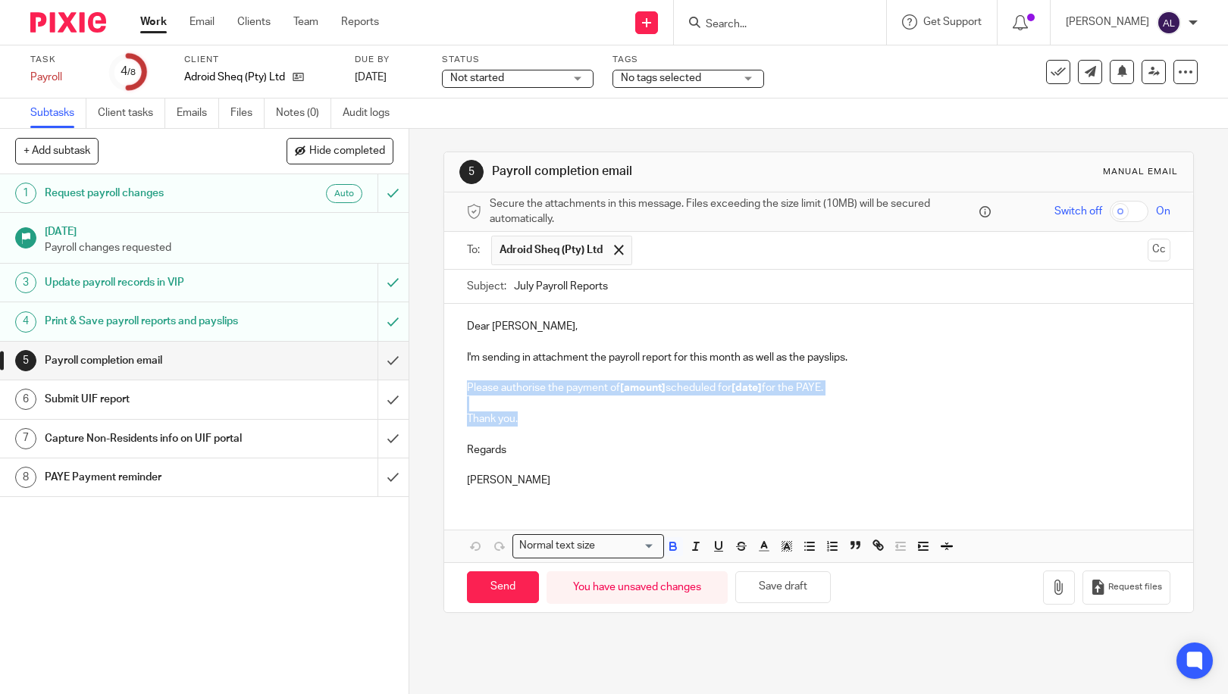
drag, startPoint x: 518, startPoint y: 422, endPoint x: 459, endPoint y: 390, distance: 67.2
click at [459, 390] on div "Dear [PERSON_NAME], I'm sending in attachment the payroll report for this month…" at bounding box center [818, 402] width 749 height 196
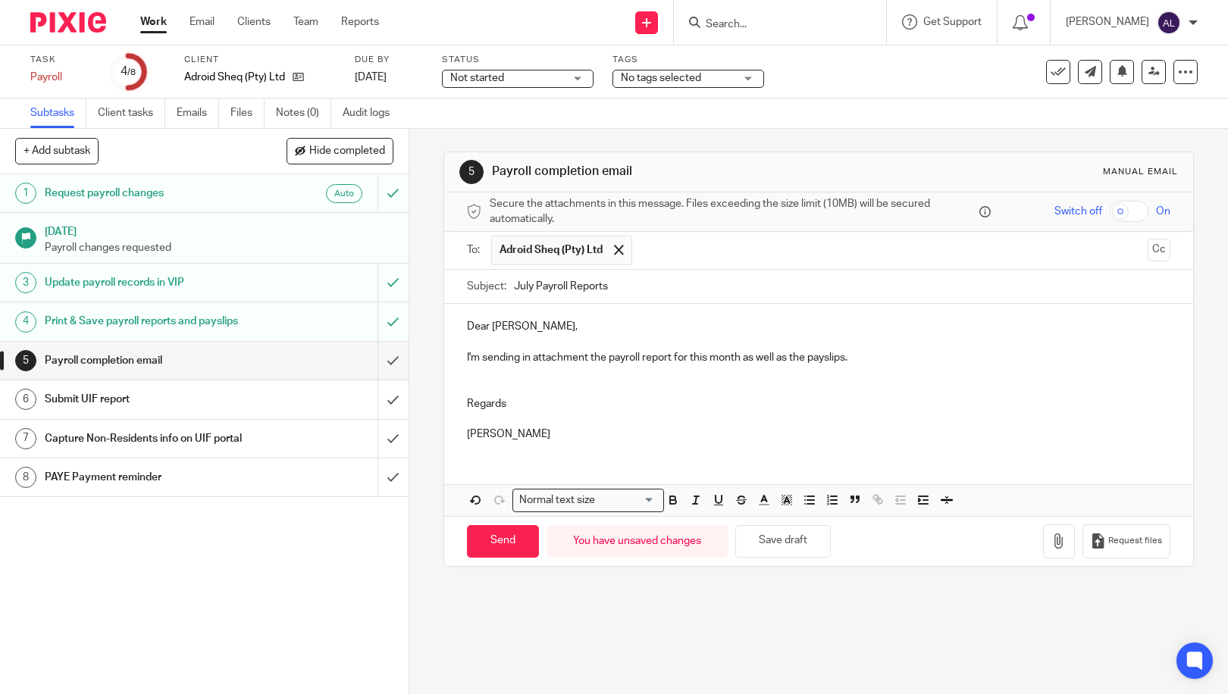
click at [543, 407] on p "Regards" at bounding box center [819, 403] width 704 height 15
click at [1052, 541] on icon "button" at bounding box center [1059, 541] width 15 height 15
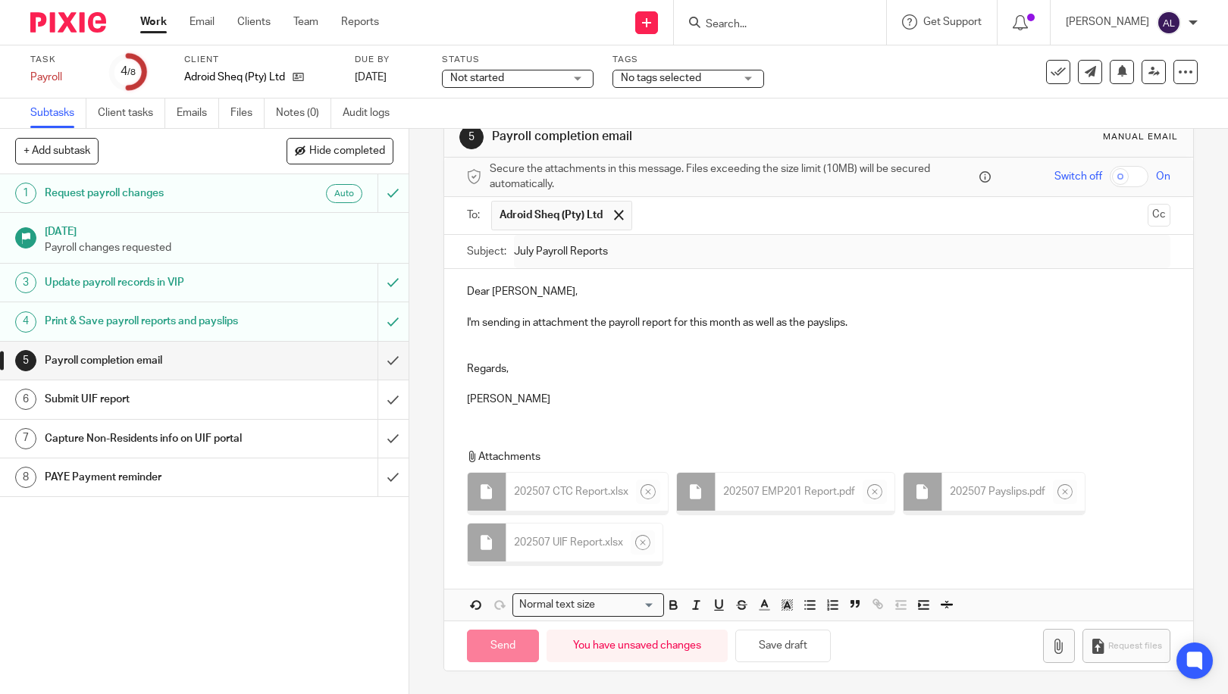
scroll to position [27, 0]
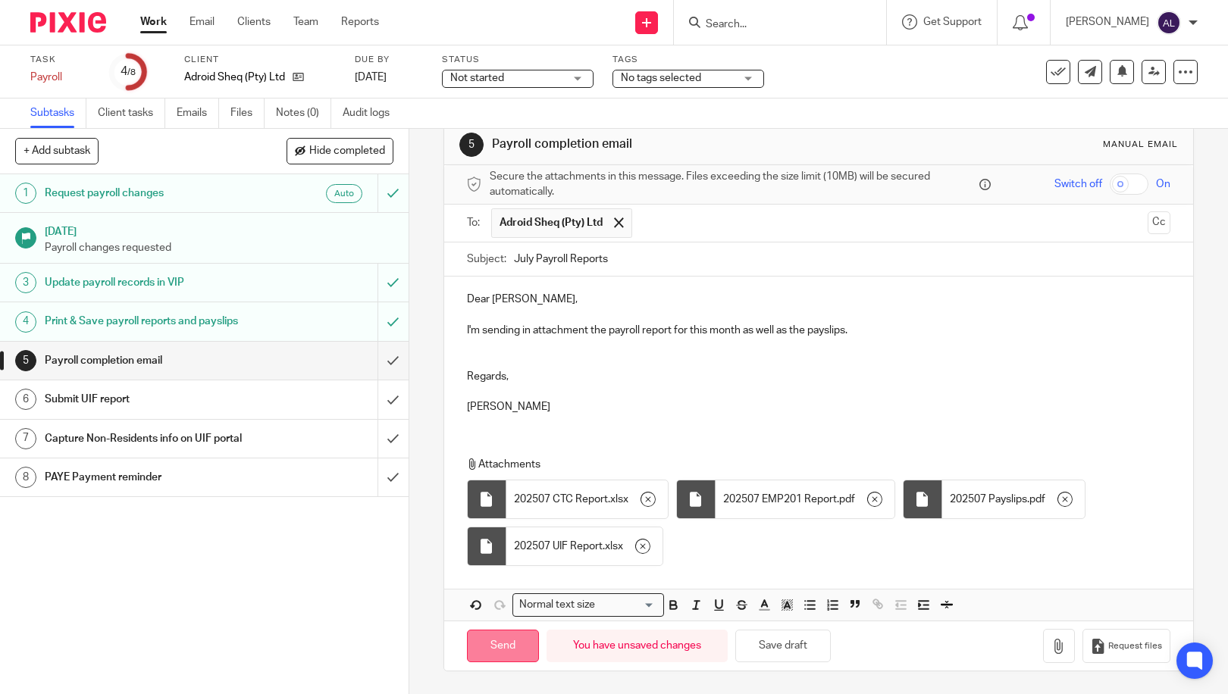
click at [501, 648] on input "Send" at bounding box center [503, 646] width 72 height 33
type input "Sent"
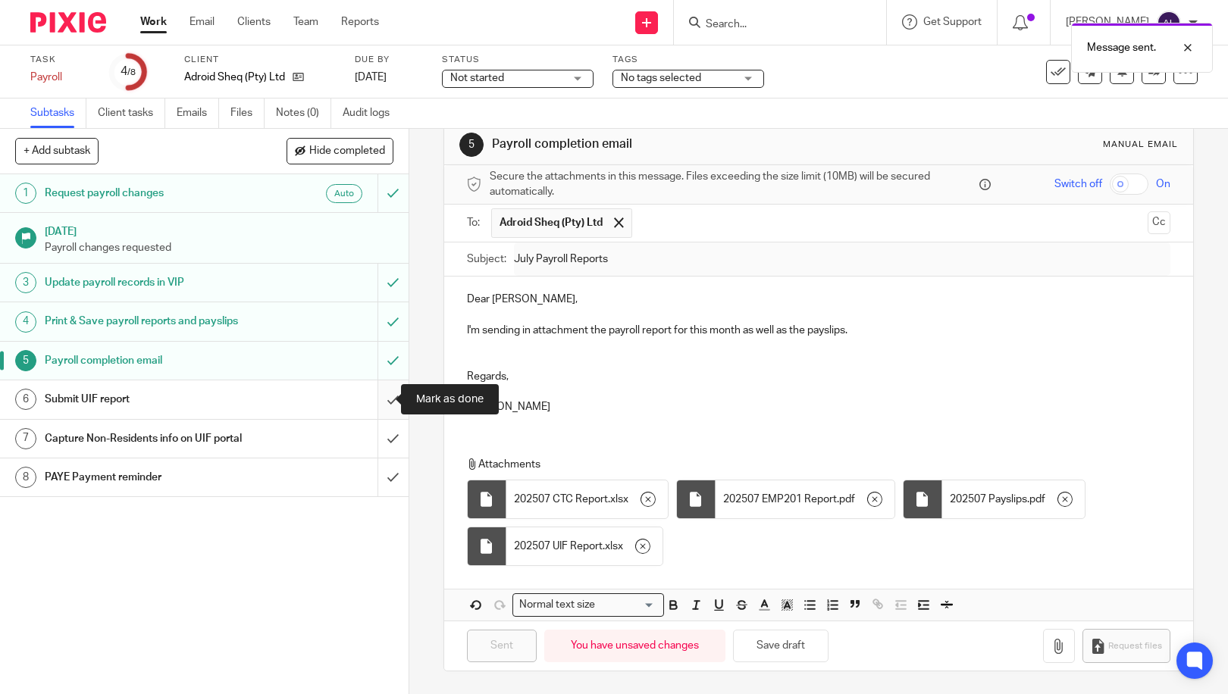
click at [375, 408] on input "submit" at bounding box center [204, 400] width 409 height 38
click at [372, 437] on input "submit" at bounding box center [204, 439] width 409 height 38
click at [375, 478] on input "submit" at bounding box center [204, 478] width 409 height 38
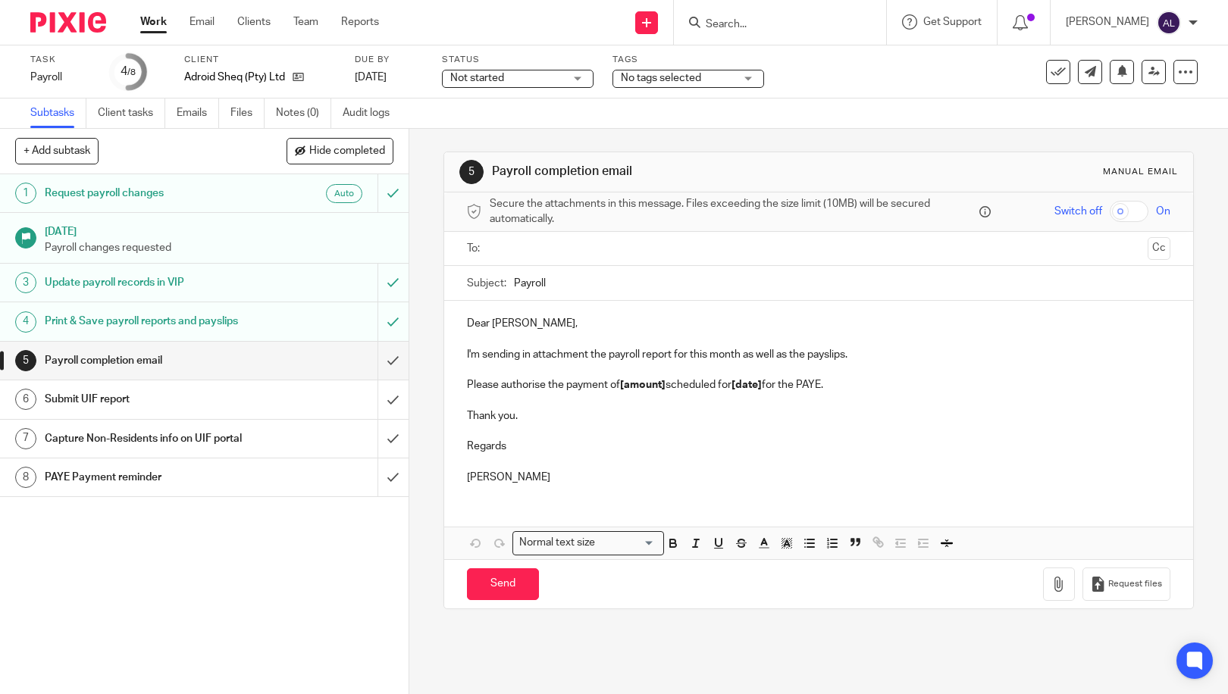
click at [541, 248] on input "text" at bounding box center [818, 248] width 647 height 17
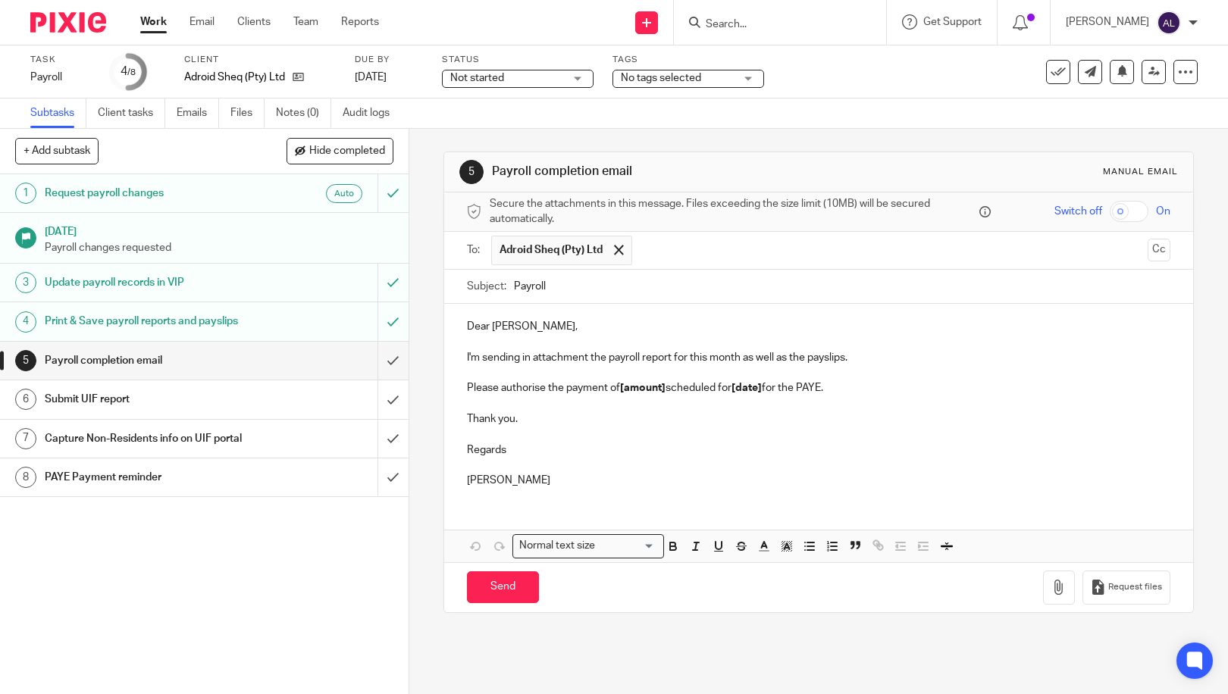
click at [514, 284] on input "Payroll" at bounding box center [842, 287] width 657 height 34
click at [635, 277] on input "August Payroll" at bounding box center [842, 287] width 657 height 34
type input "August Payroll Reports"
click at [994, 481] on p "[PERSON_NAME]" at bounding box center [819, 480] width 704 height 15
drag, startPoint x: 663, startPoint y: 388, endPoint x: 622, endPoint y: 391, distance: 41.1
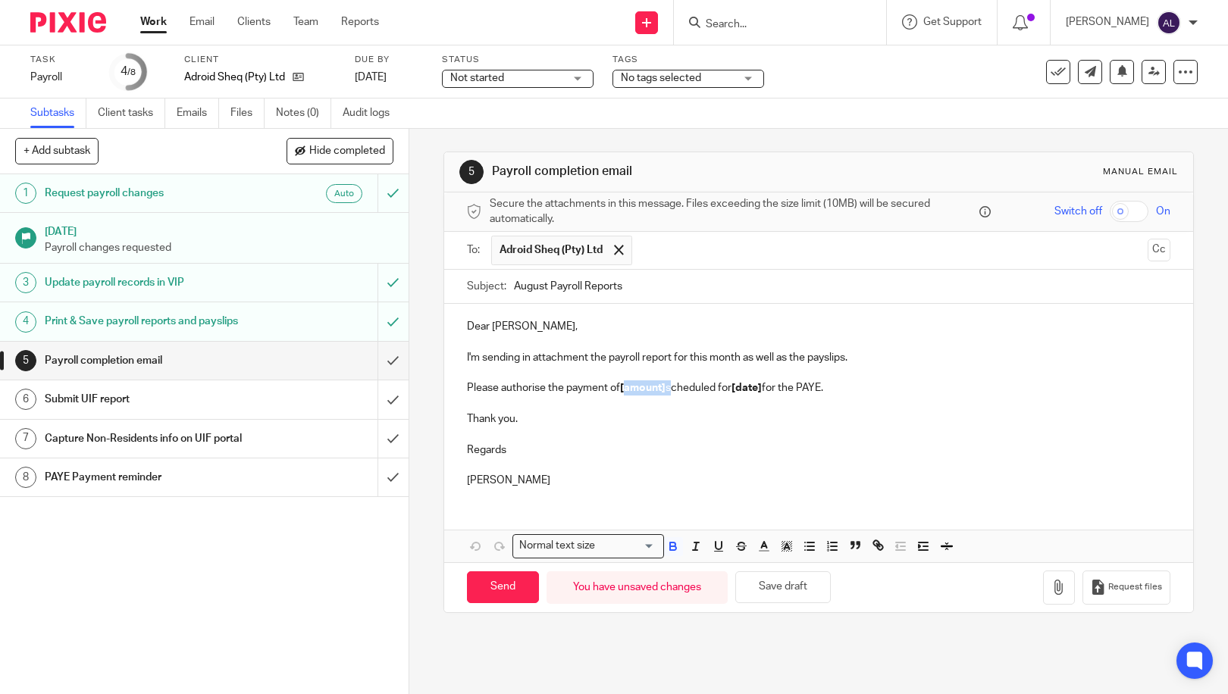
click at [622, 391] on p "Please authorise the payment of [amount] scheduled for [date] for the PAYE." at bounding box center [819, 388] width 704 height 15
drag, startPoint x: 617, startPoint y: 390, endPoint x: 462, endPoint y: 391, distance: 155.4
click at [467, 391] on p "Please authorise the payment of R10 389.35 scheduled for [date] for the PAYE." at bounding box center [819, 388] width 704 height 15
drag, startPoint x: 672, startPoint y: 389, endPoint x: 828, endPoint y: 390, distance: 155.4
click at [828, 390] on p "The PAYE payable for August is R10 389.35 scheduled for [date] for the PAYE." at bounding box center [819, 388] width 704 height 15
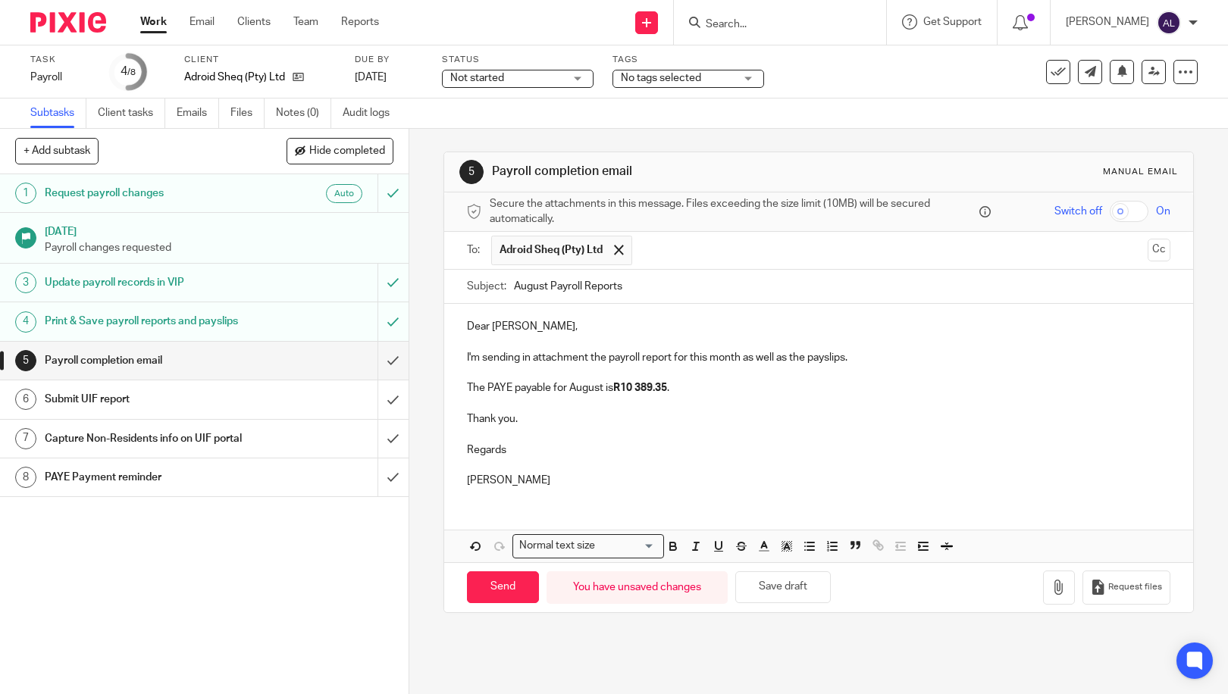
click at [677, 387] on p "The PAYE payable for August is R10 389.35 ." at bounding box center [819, 388] width 704 height 15
click at [10, 11] on div at bounding box center [62, 22] width 125 height 45
click at [879, 387] on p "The PAYE payable for August is R10 389.35 . Please make payment to SARS before …" at bounding box center [819, 388] width 704 height 15
click at [685, 327] on p "Dear [PERSON_NAME]," at bounding box center [819, 326] width 704 height 15
click at [1090, 387] on p "The PAYE payable for August is R10 389.35 . Please make payment to SARS before …" at bounding box center [819, 388] width 704 height 15
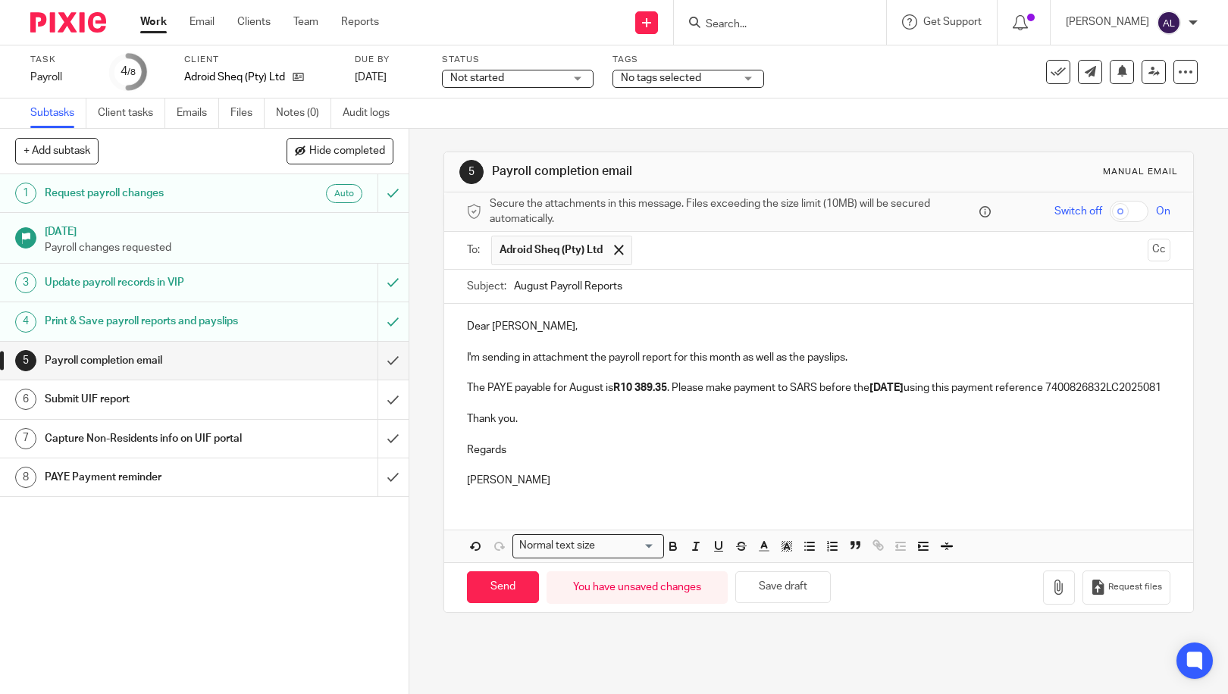
click at [550, 396] on p "The PAYE payable for August is R10 389.35 . Please make payment to SARS before …" at bounding box center [819, 388] width 704 height 15
click at [612, 396] on p "The PAYE payable for August is R10 389.35 . Please make payment to SARS before …" at bounding box center [819, 388] width 704 height 15
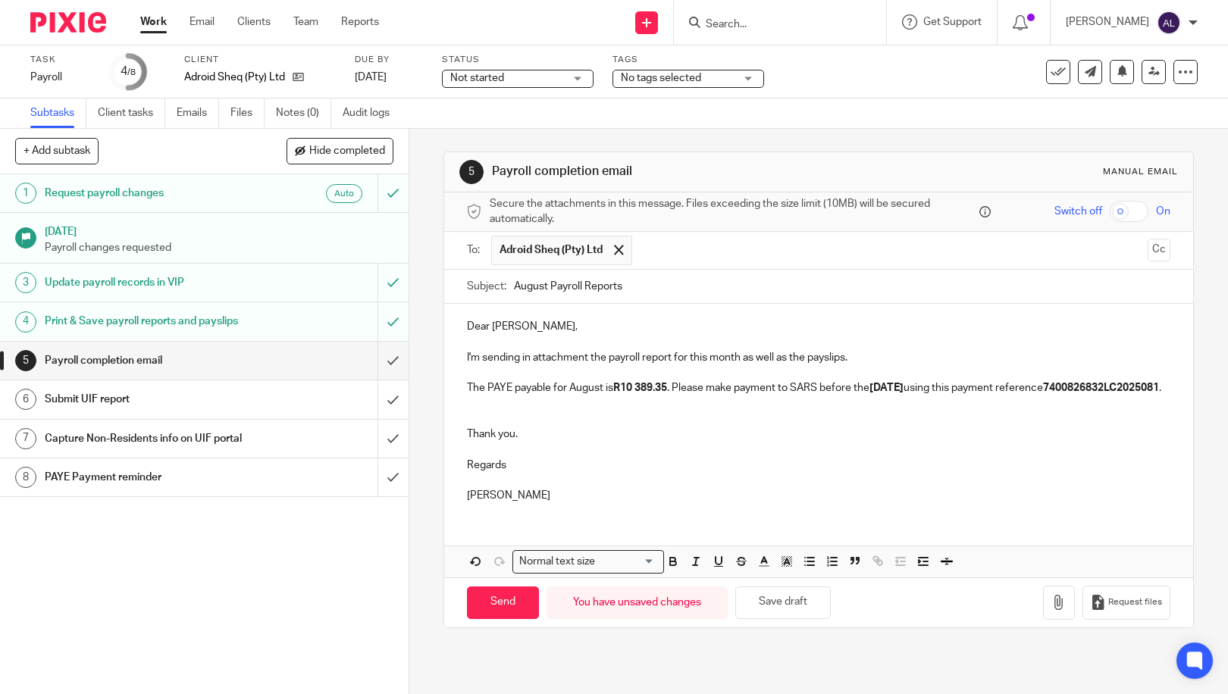
click at [601, 396] on p "The PAYE payable for August is R10 389.35 . Please make payment to SARS before …" at bounding box center [819, 388] width 704 height 15
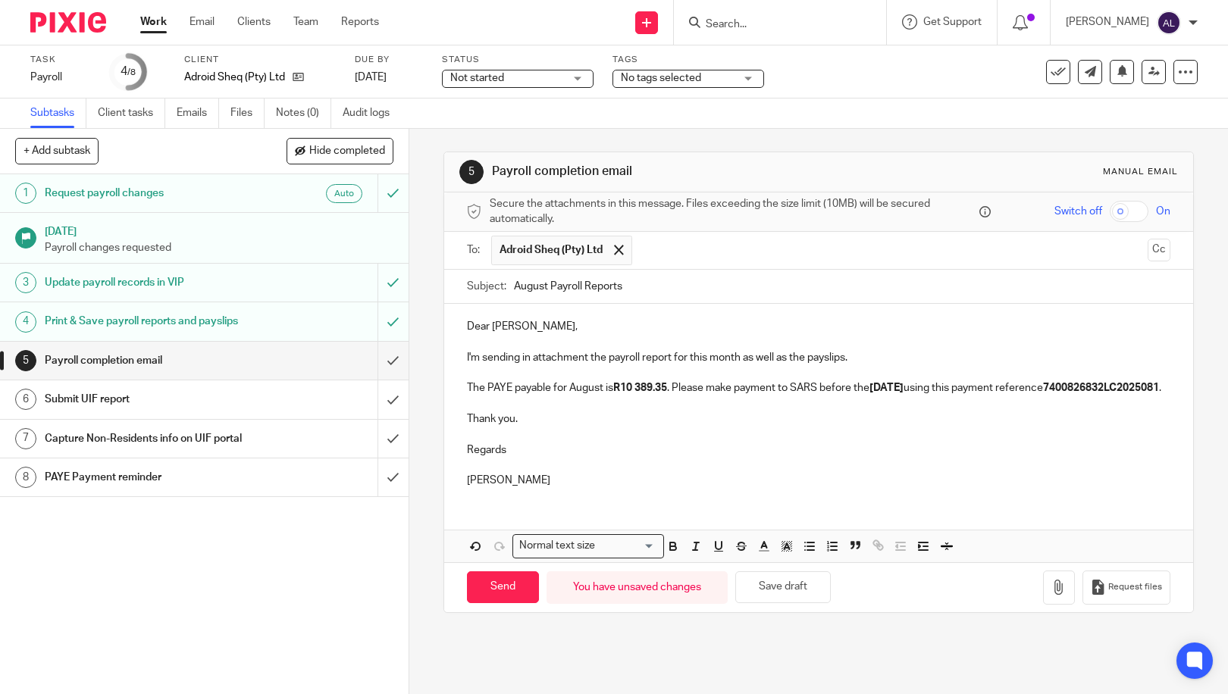
click at [473, 442] on p at bounding box center [819, 434] width 704 height 15
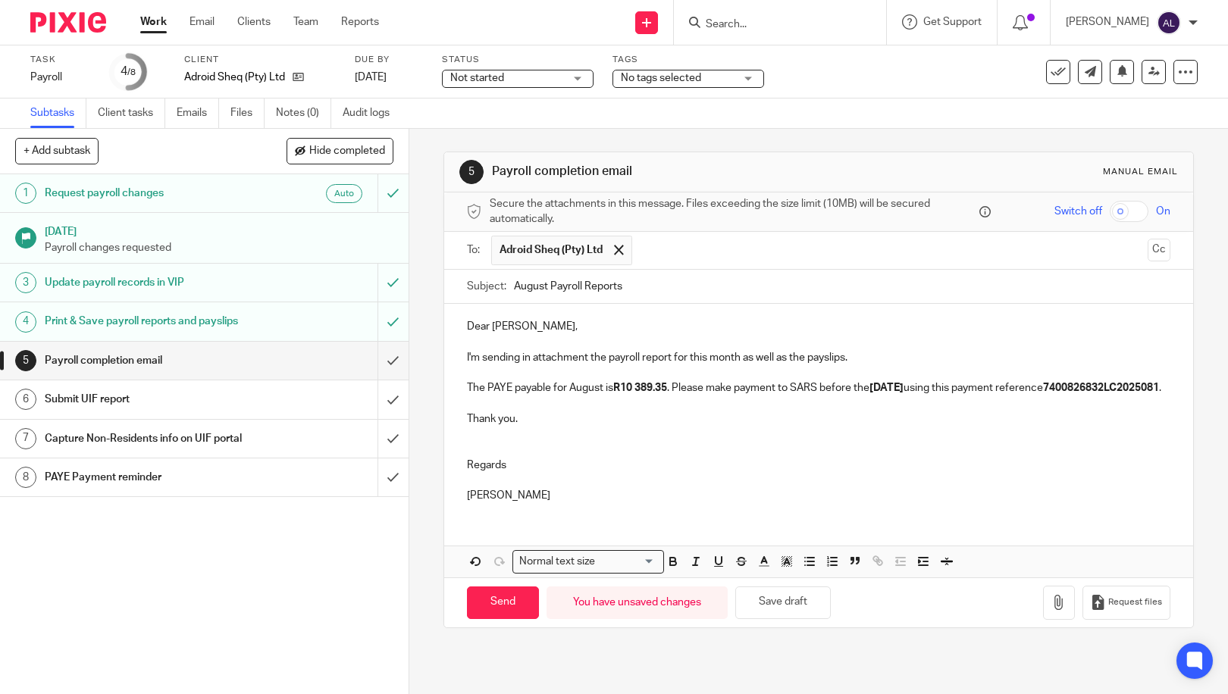
click at [536, 473] on p "Regards" at bounding box center [819, 465] width 704 height 15
click at [1043, 616] on button "button" at bounding box center [1059, 603] width 32 height 34
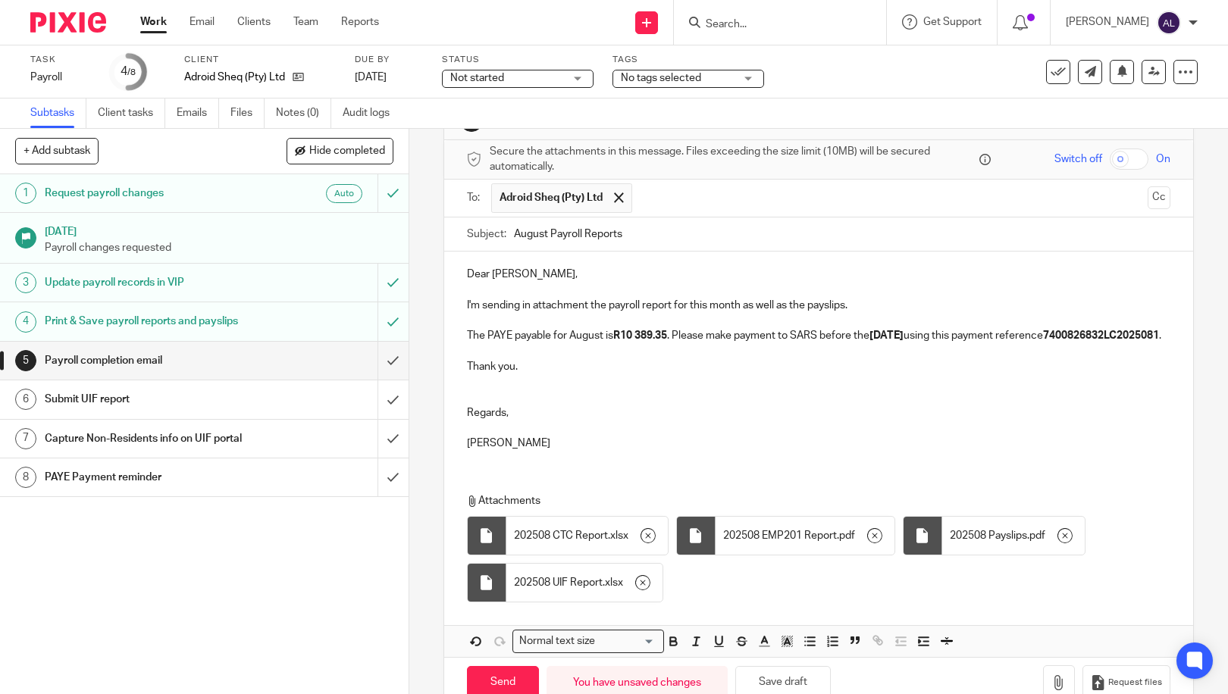
scroll to position [104, 0]
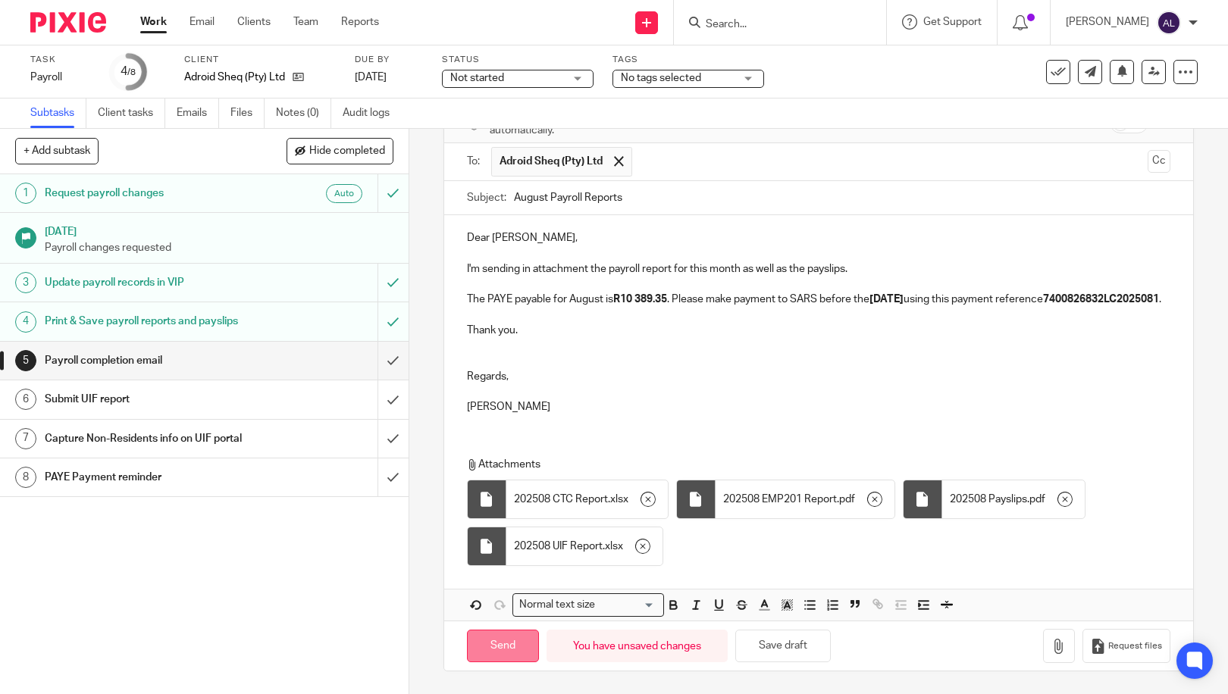
click at [516, 650] on input "Send" at bounding box center [503, 646] width 72 height 33
type input "Sent"
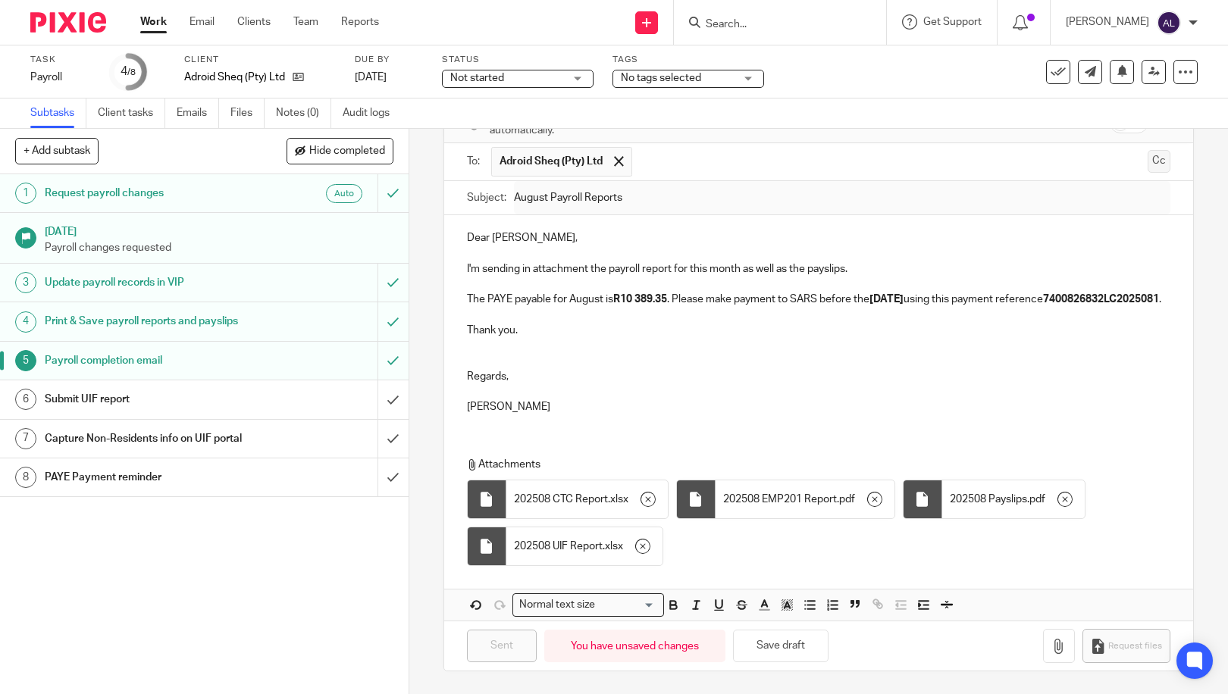
click at [1148, 150] on button "Cc" at bounding box center [1159, 161] width 23 height 23
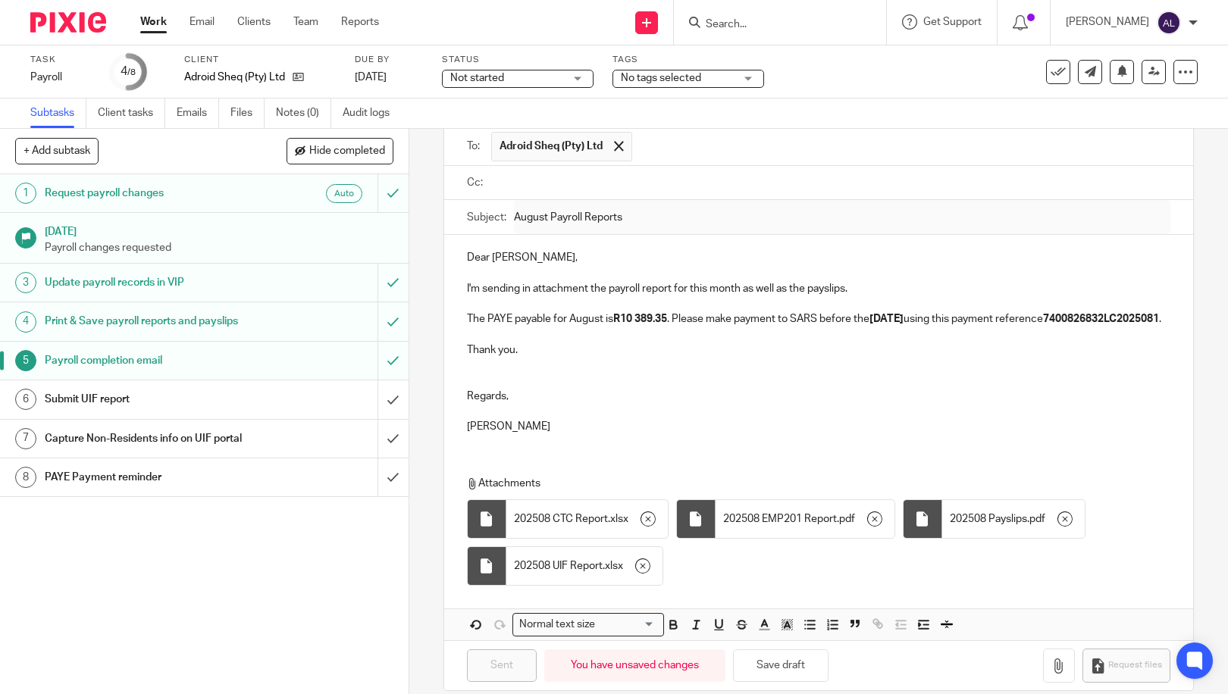
click at [992, 237] on div "Dear [PERSON_NAME], I'm sending in attachment the payroll report for this month…" at bounding box center [818, 340] width 749 height 211
click at [589, 191] on ul at bounding box center [830, 183] width 679 height 25
click at [591, 183] on input "text" at bounding box center [829, 182] width 669 height 17
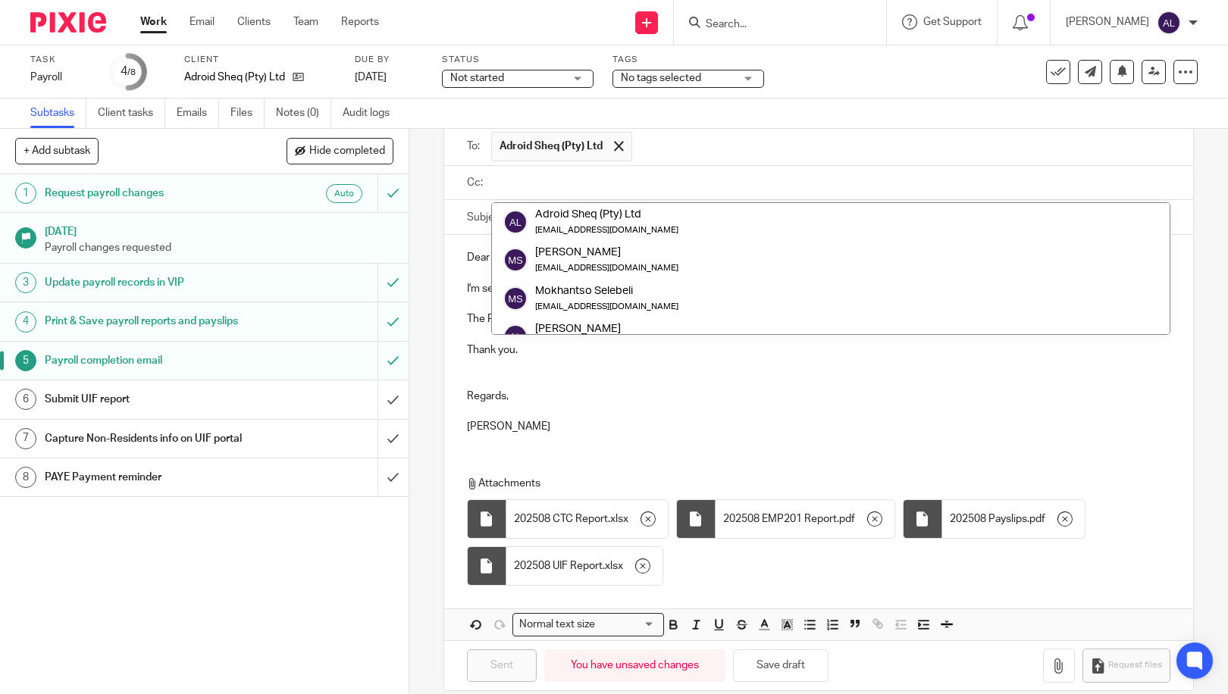
paste input "[EMAIL_ADDRESS][DOMAIN_NAME]"
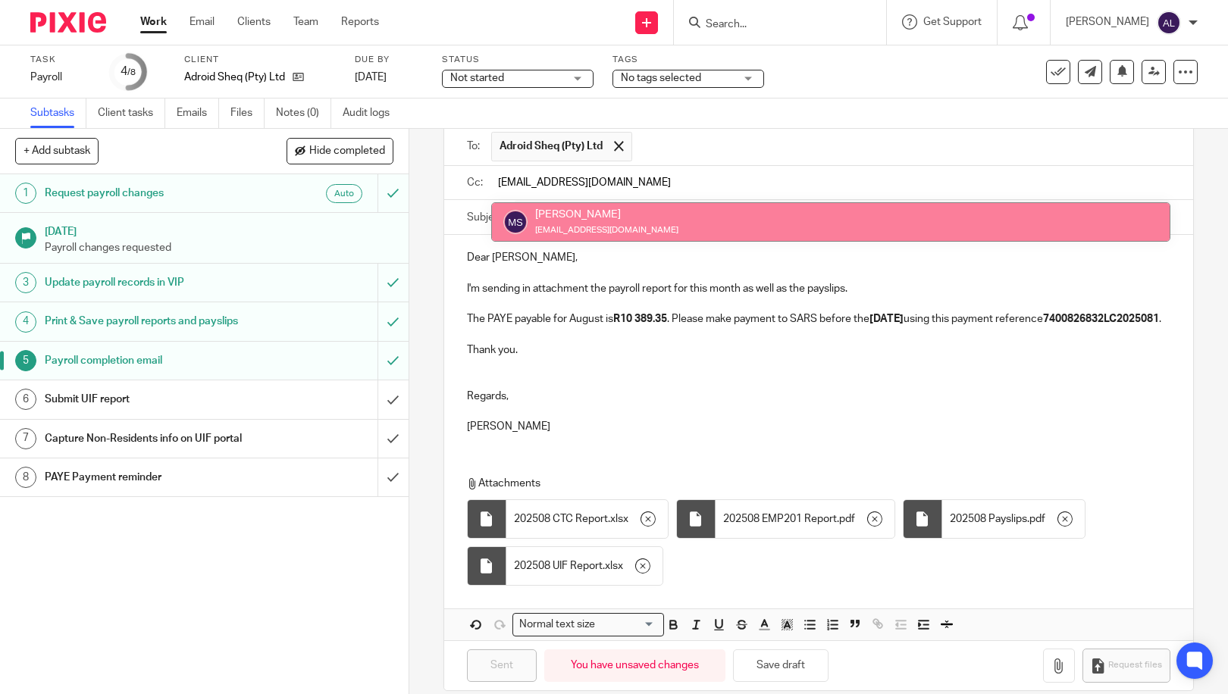
type input "[EMAIL_ADDRESS][DOMAIN_NAME]"
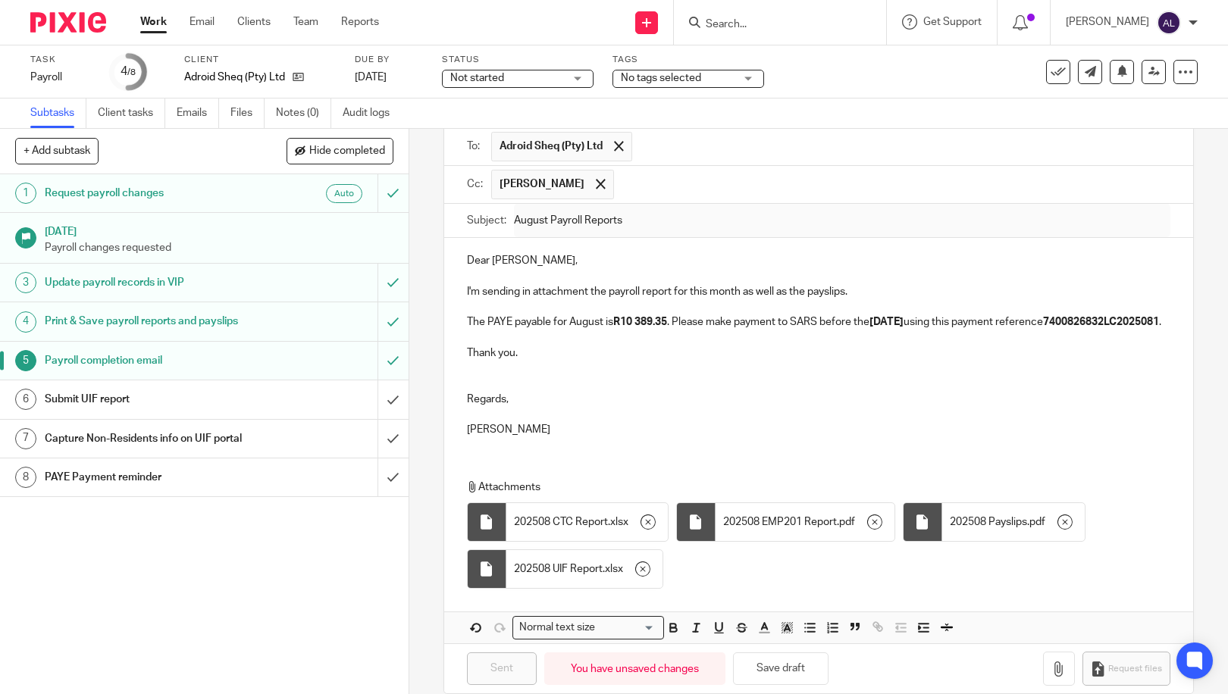
click at [669, 189] on input "text" at bounding box center [893, 185] width 542 height 30
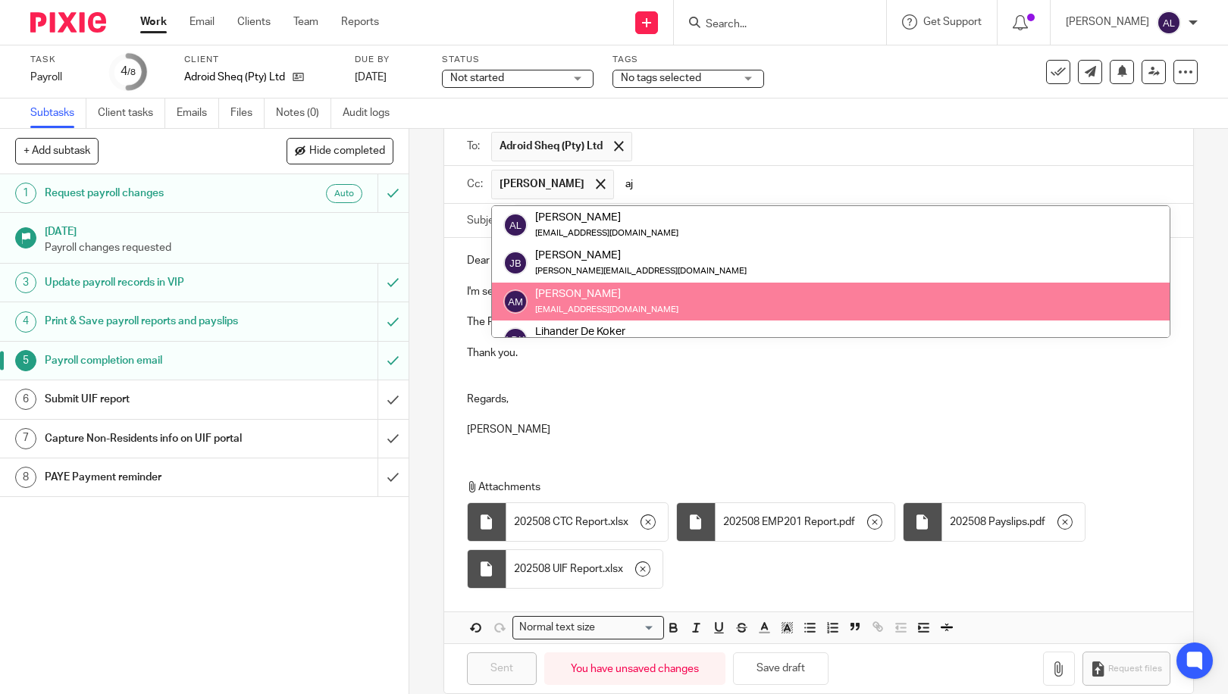
type input "aj"
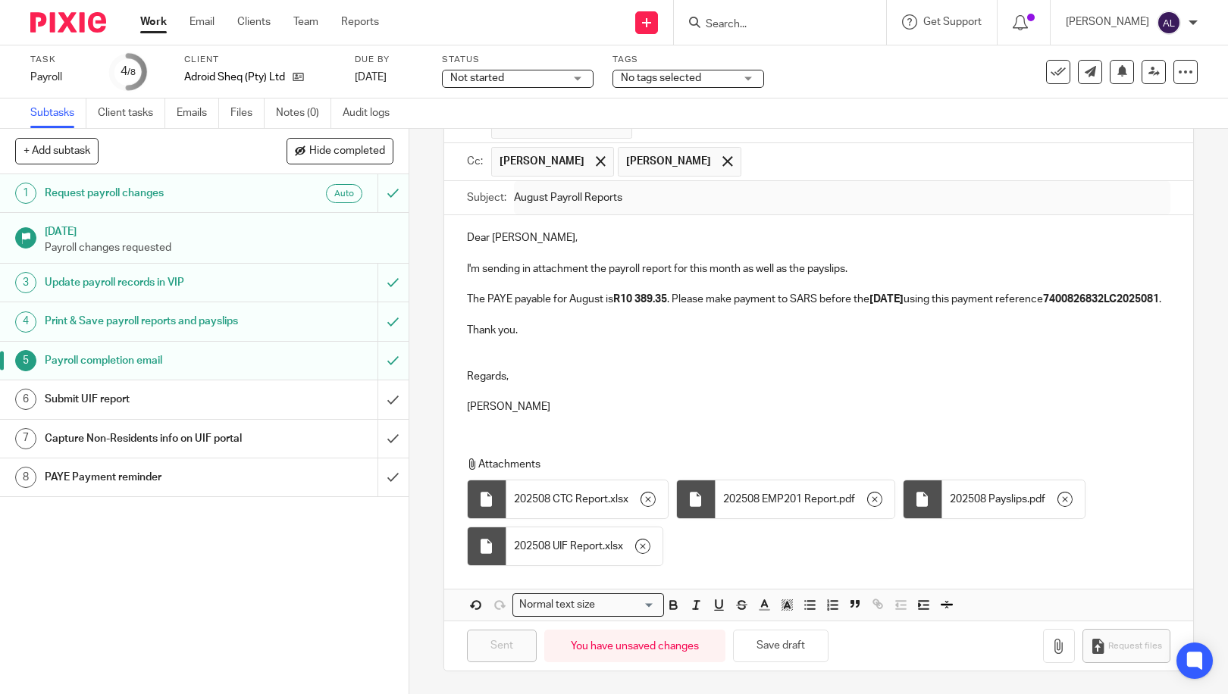
scroll to position [142, 0]
click at [665, 343] on p at bounding box center [819, 345] width 704 height 15
click at [377, 399] on input "submit" at bounding box center [204, 400] width 409 height 38
click at [372, 445] on input "submit" at bounding box center [204, 439] width 409 height 38
click at [375, 469] on input "submit" at bounding box center [204, 478] width 409 height 38
